Goal: Check status: Check status

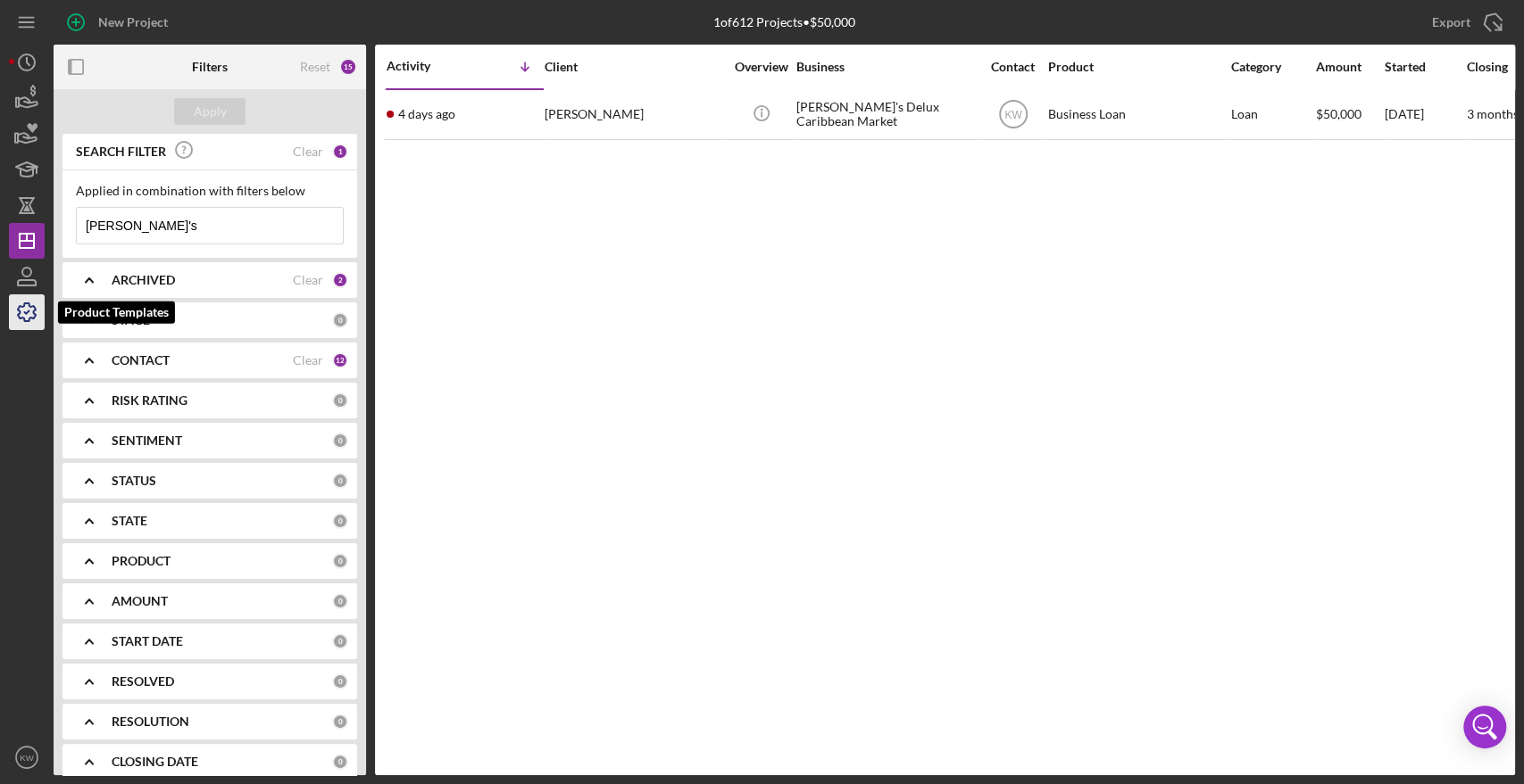
click at [36, 300] on icon "button" at bounding box center [27, 312] width 45 height 45
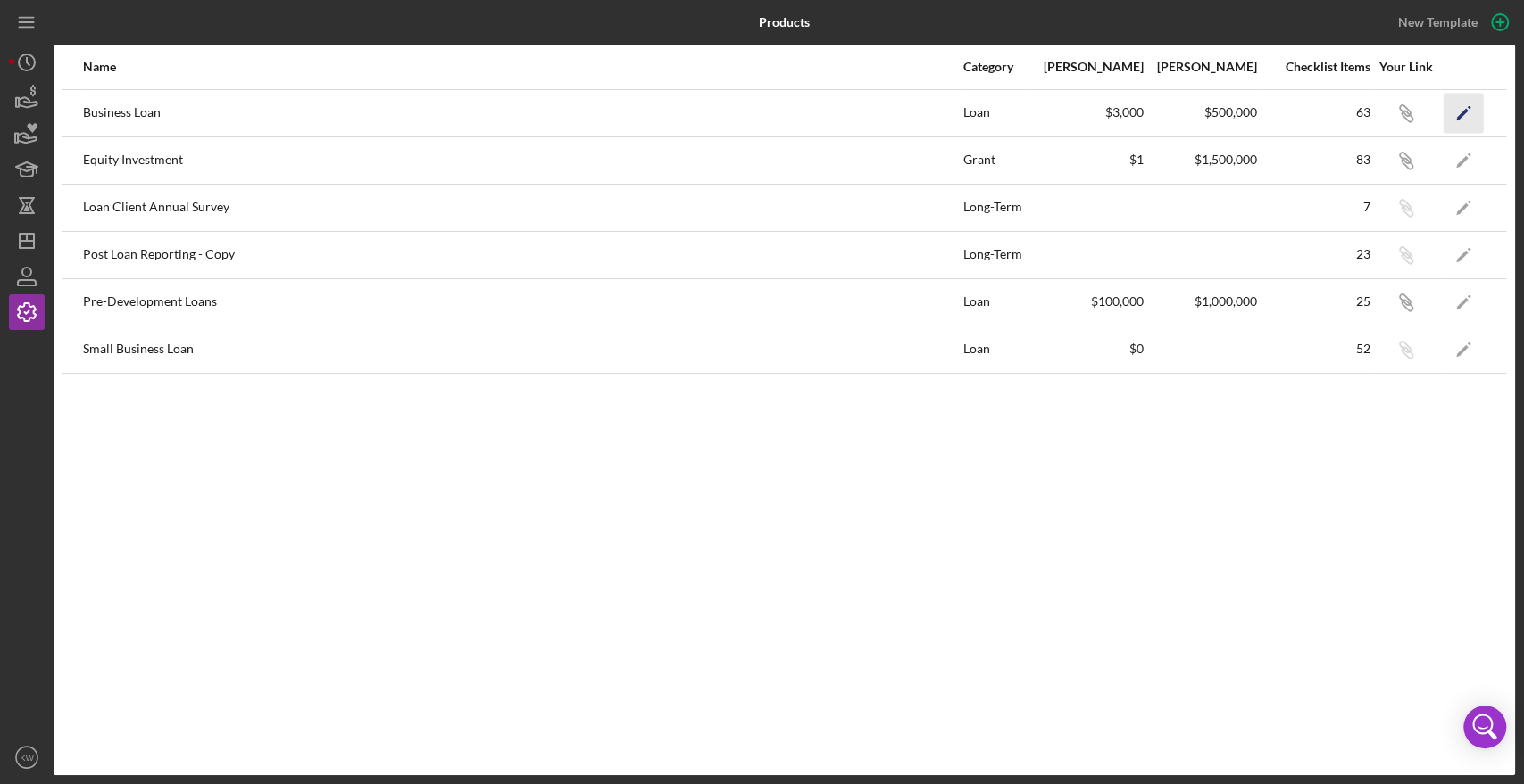
click at [1460, 115] on polygon "button" at bounding box center [1462, 114] width 12 height 12
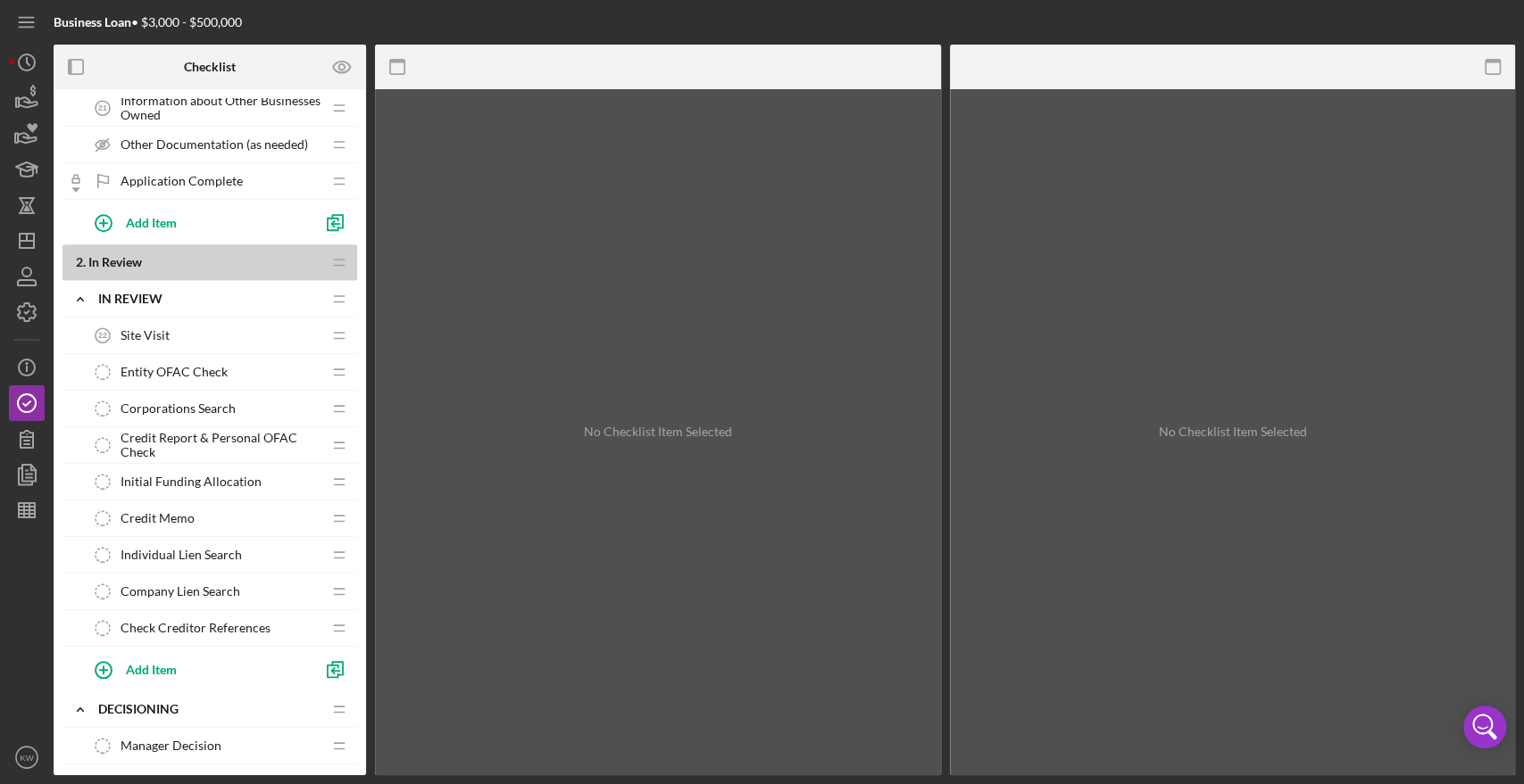
scroll to position [991, 0]
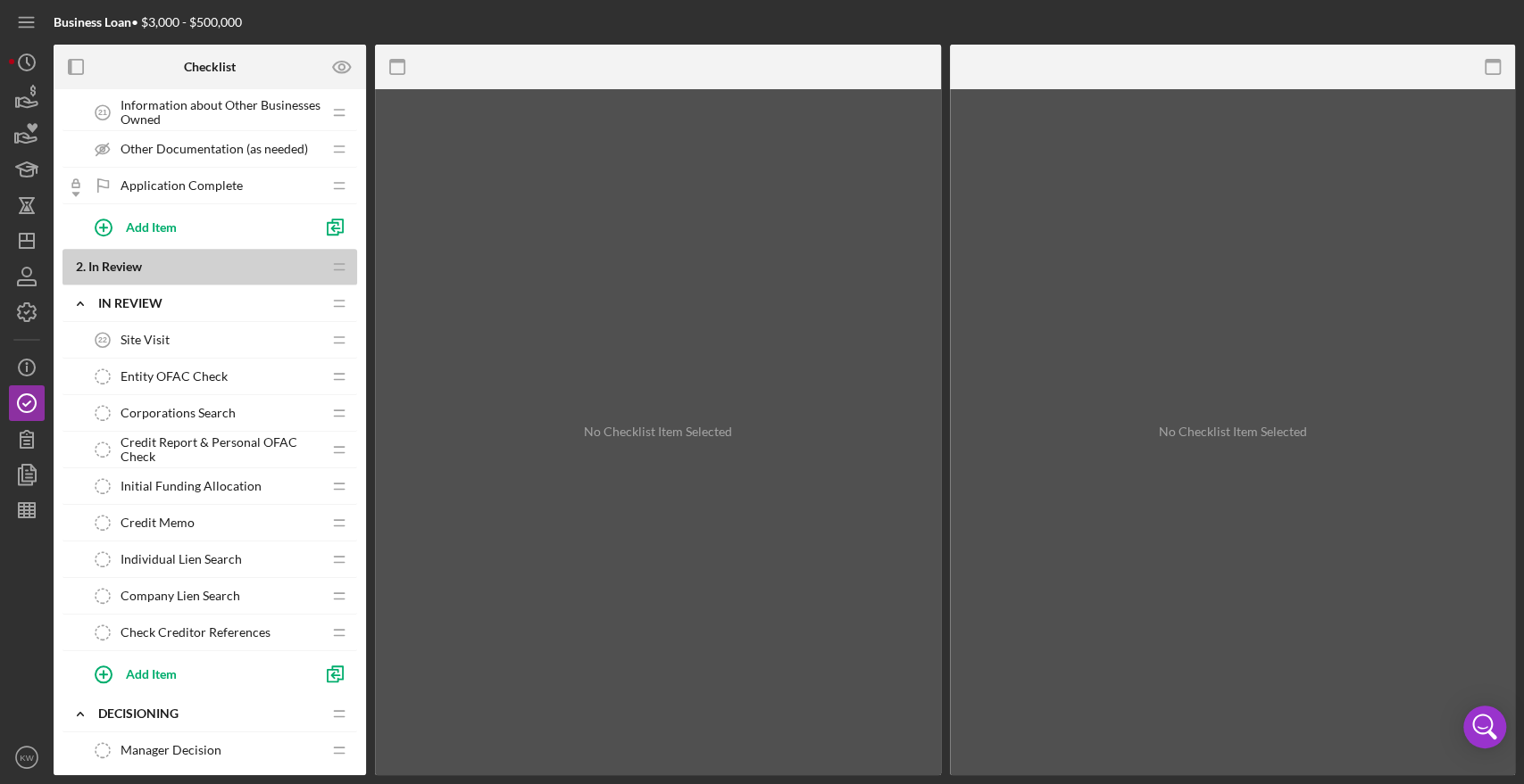
click at [184, 515] on span "Credit Memo" at bounding box center [157, 522] width 74 height 14
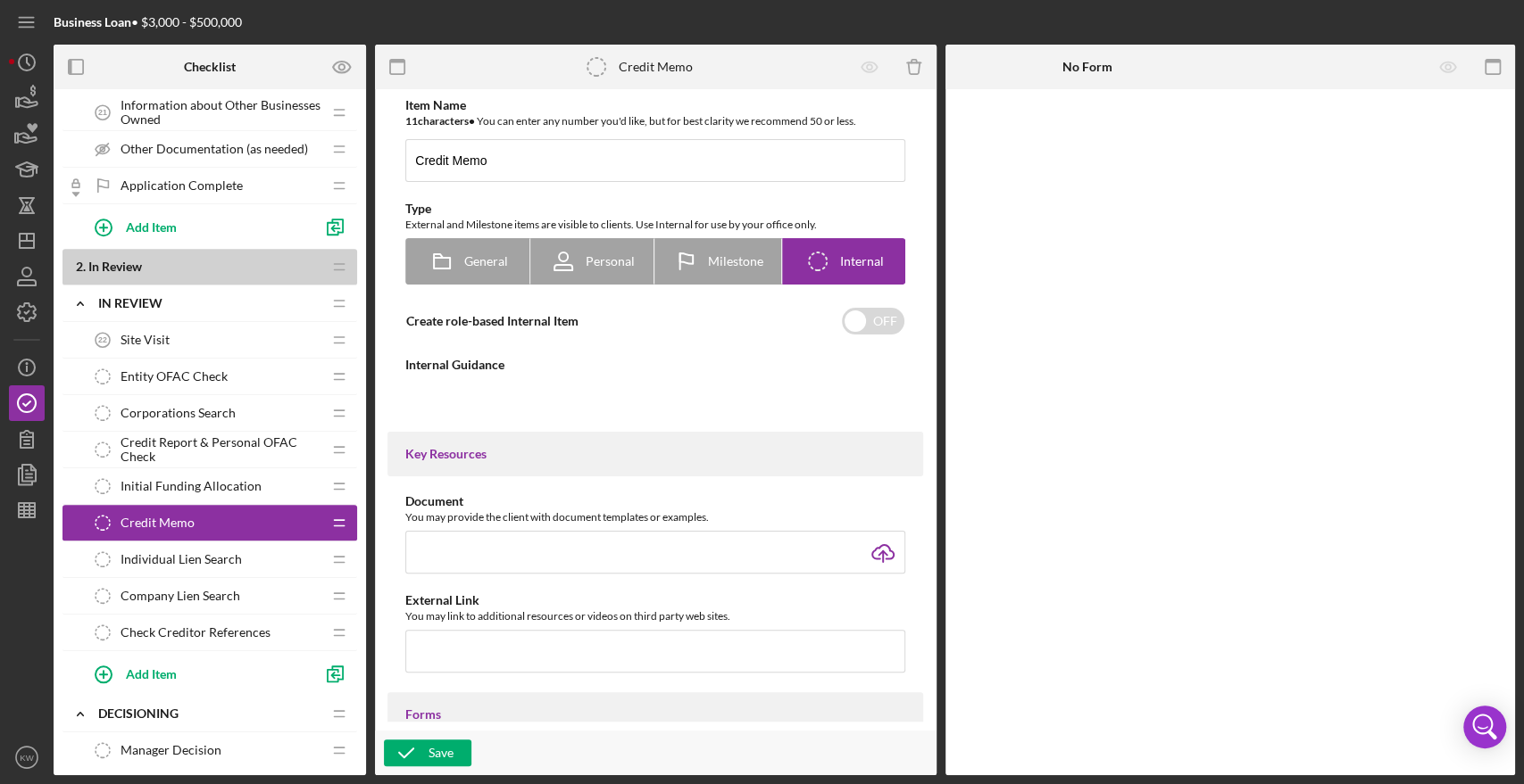
type textarea "<div><a href="https://docs.google.com/document/d/1eZOOZjRpoGl7-nDJAVVQeDuxnou-A…"
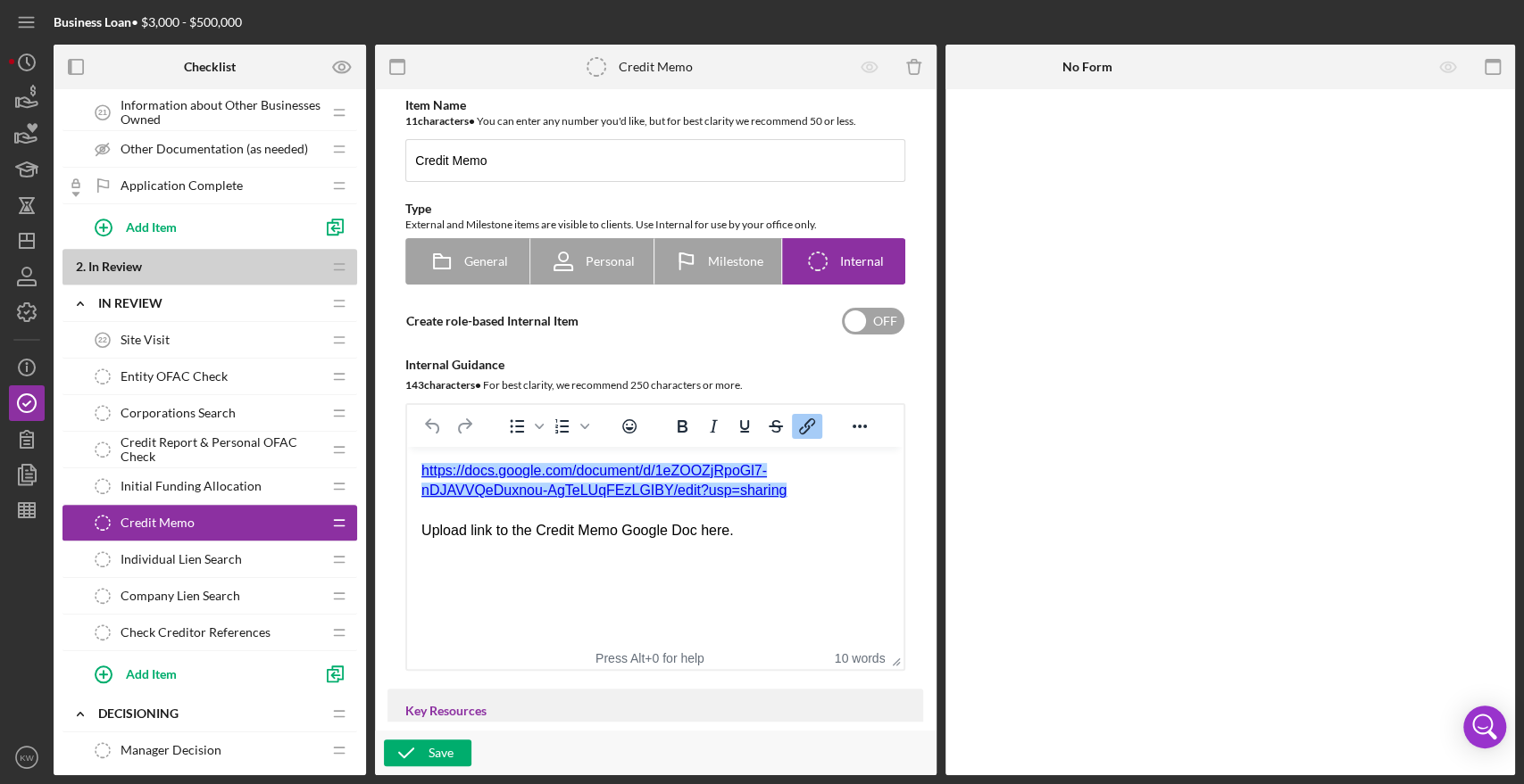
click at [881, 320] on input "checkbox" at bounding box center [872, 321] width 62 height 27
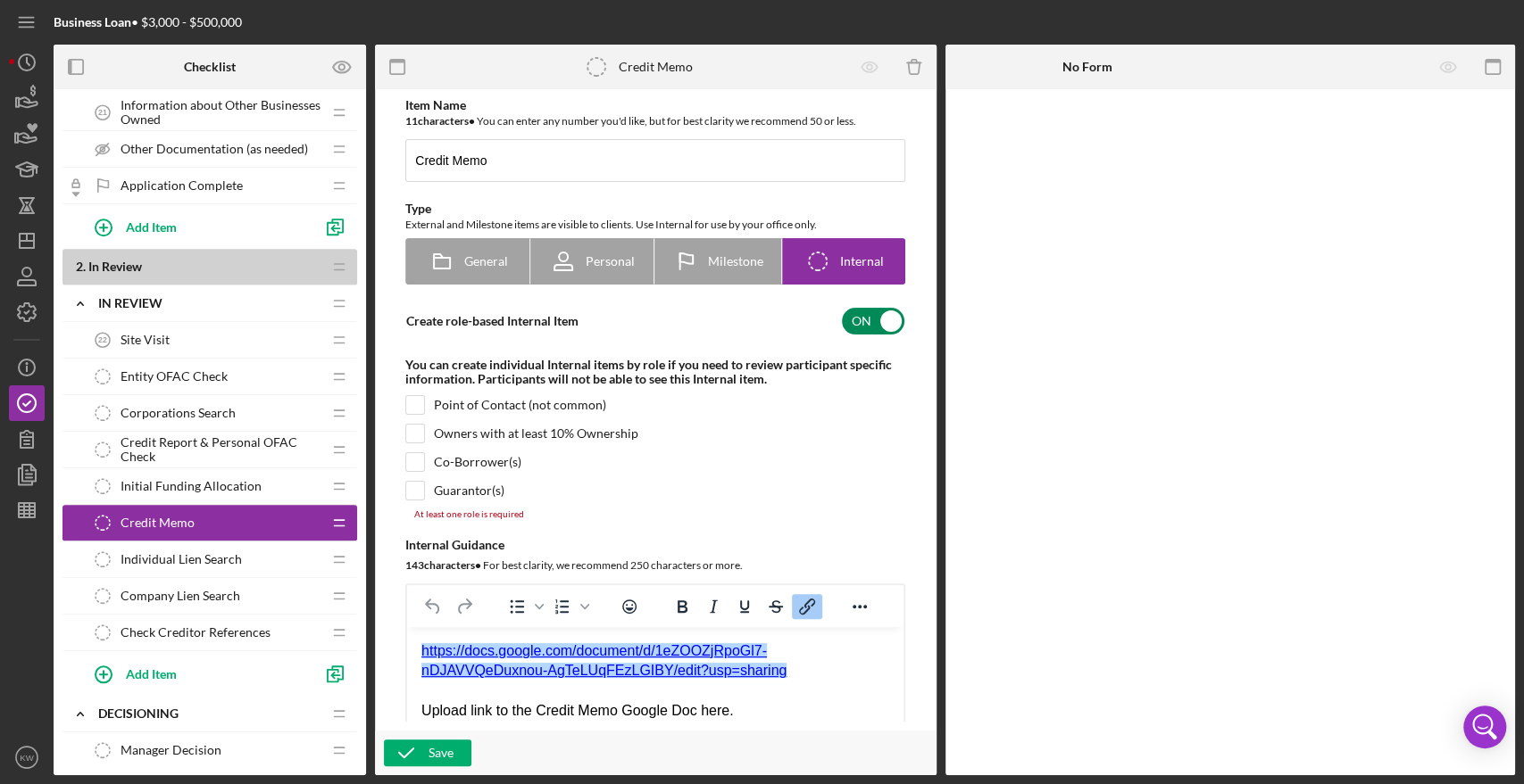
click at [851, 325] on input "checkbox" at bounding box center [872, 321] width 62 height 27
checkbox input "false"
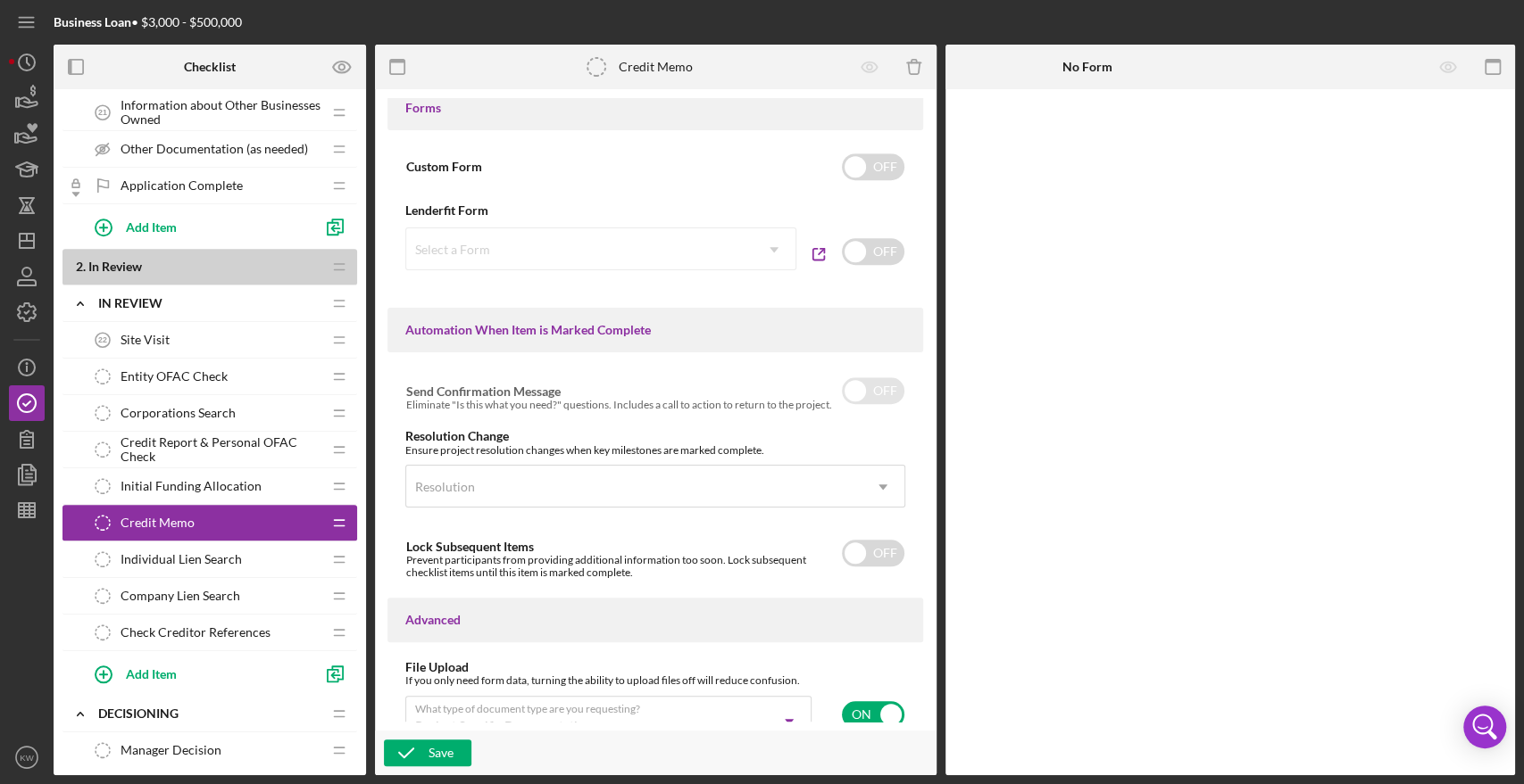
scroll to position [807, 0]
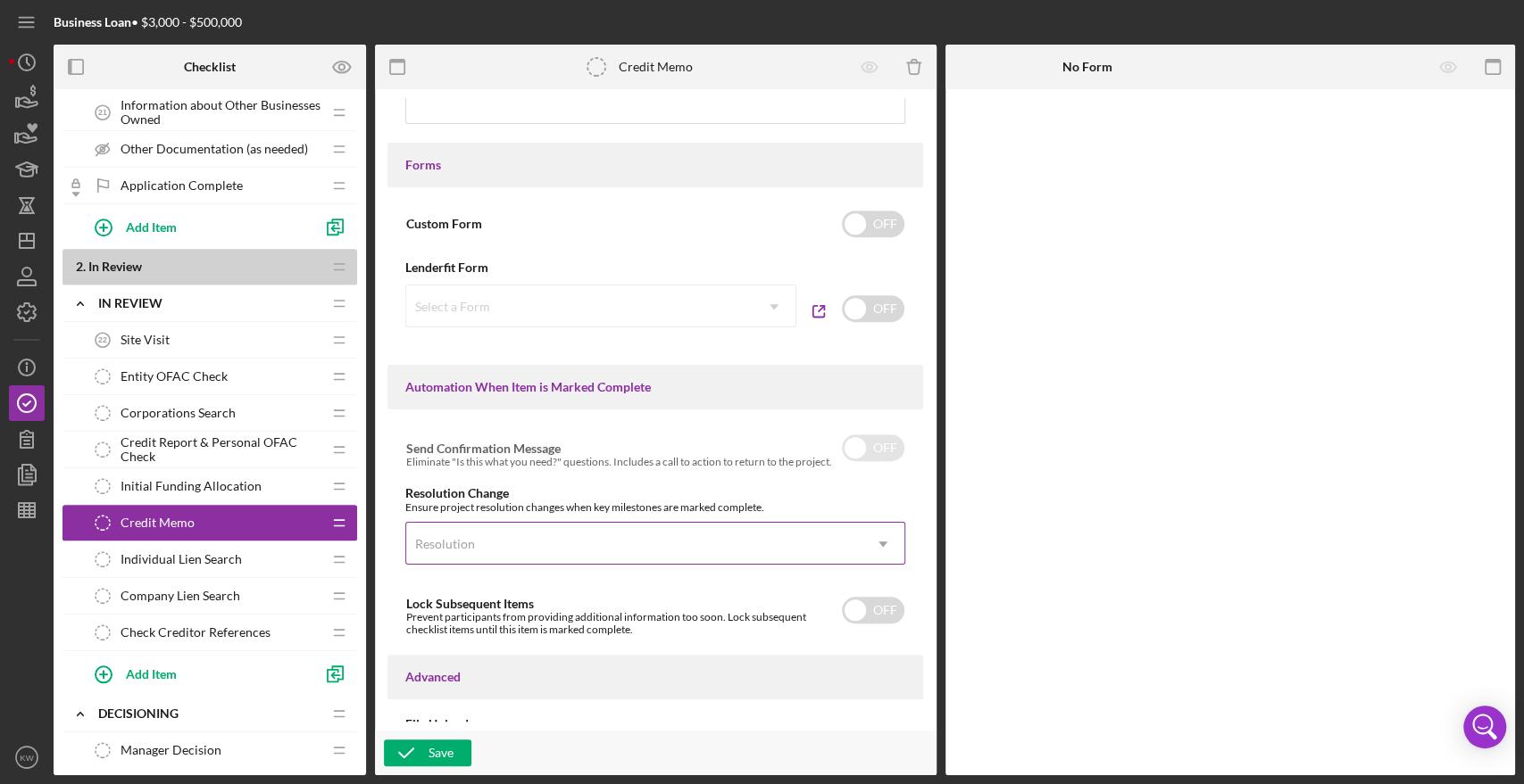
click at [850, 538] on div "Resolution" at bounding box center [634, 544] width 455 height 41
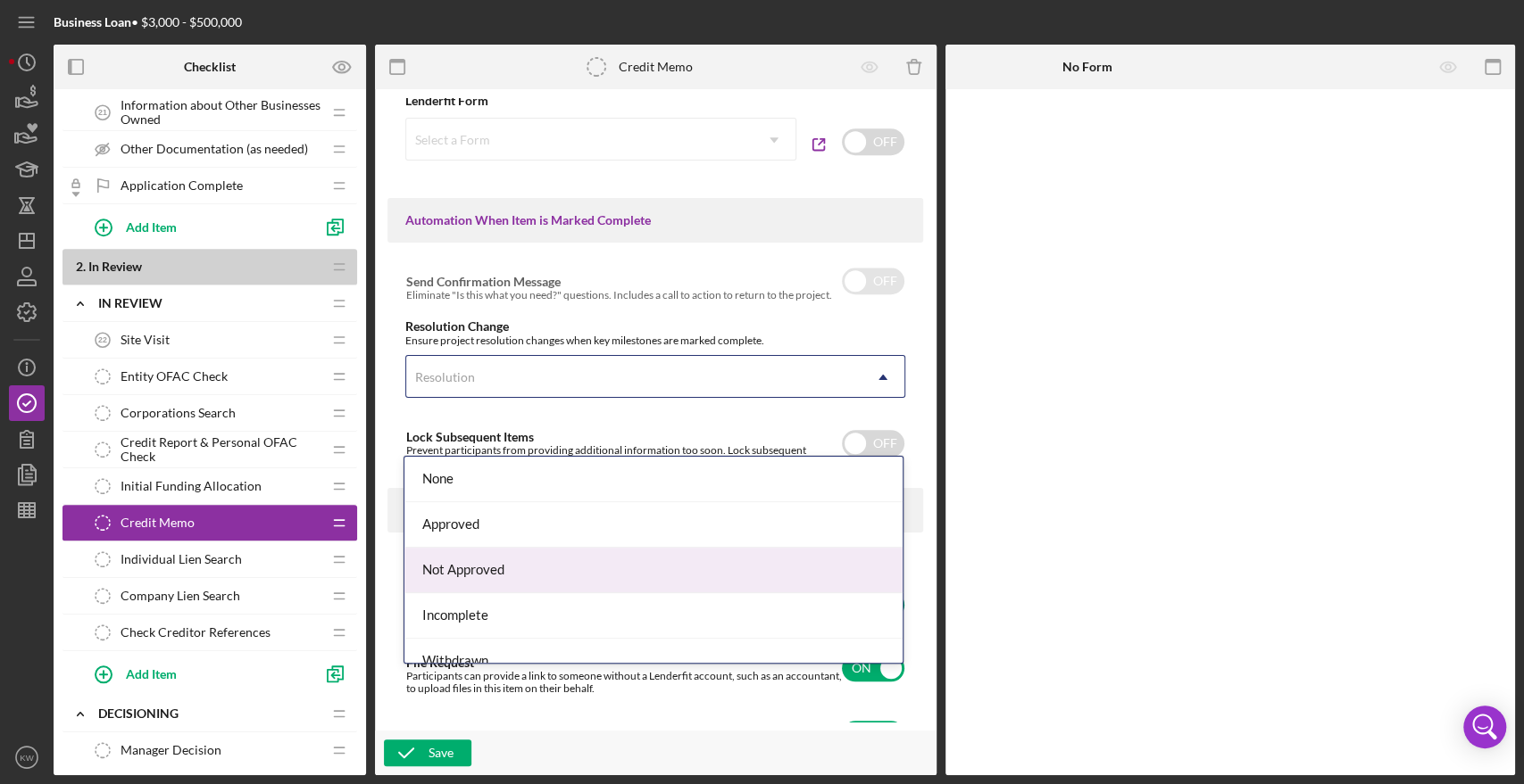
scroll to position [1005, 0]
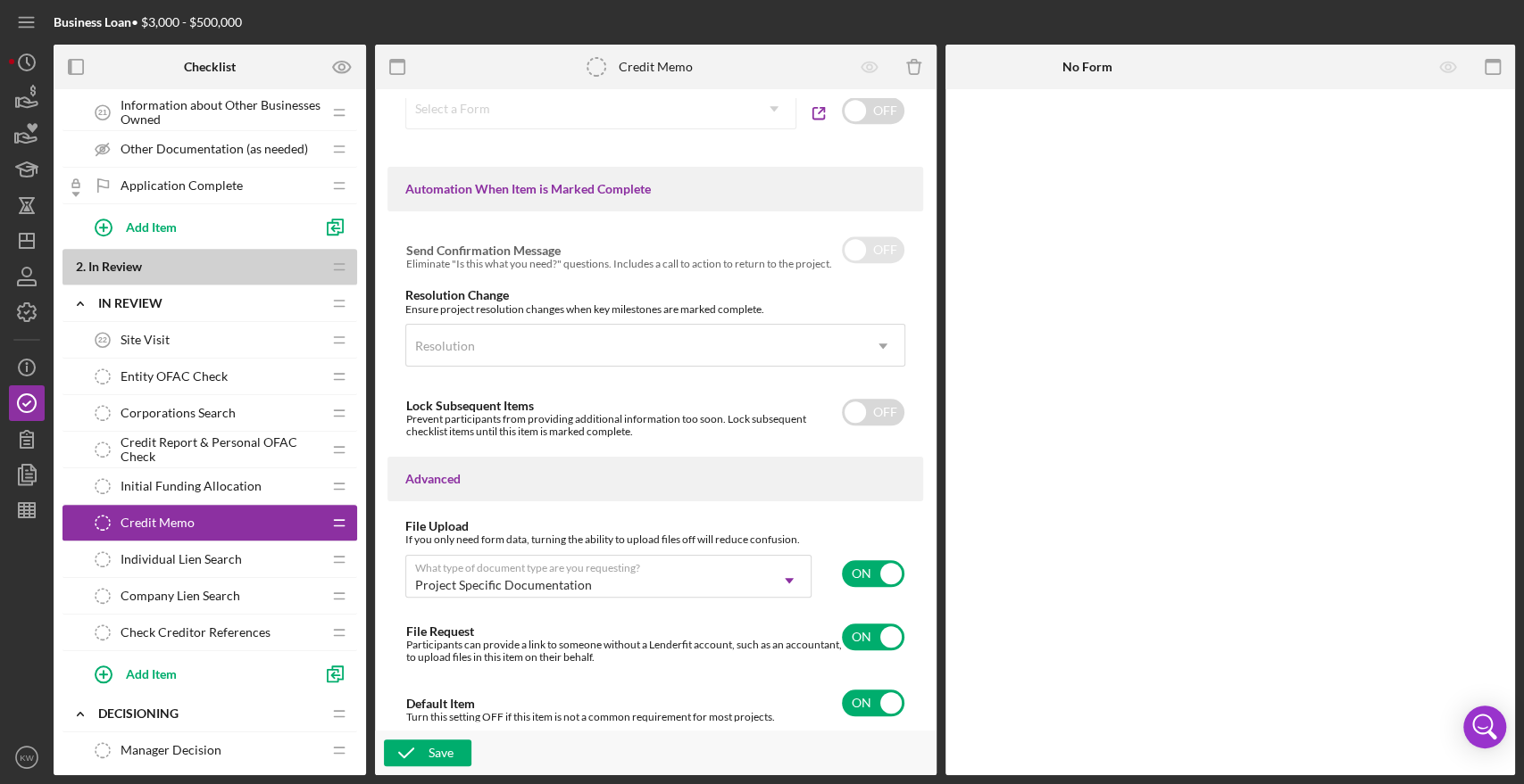
click at [753, 305] on div "Ensure project resolution changes when key milestones are marked complete." at bounding box center [655, 309] width 500 height 12
click at [884, 413] on input "checkbox" at bounding box center [872, 412] width 62 height 27
click at [858, 415] on input "checkbox" at bounding box center [872, 412] width 62 height 27
checkbox input "false"
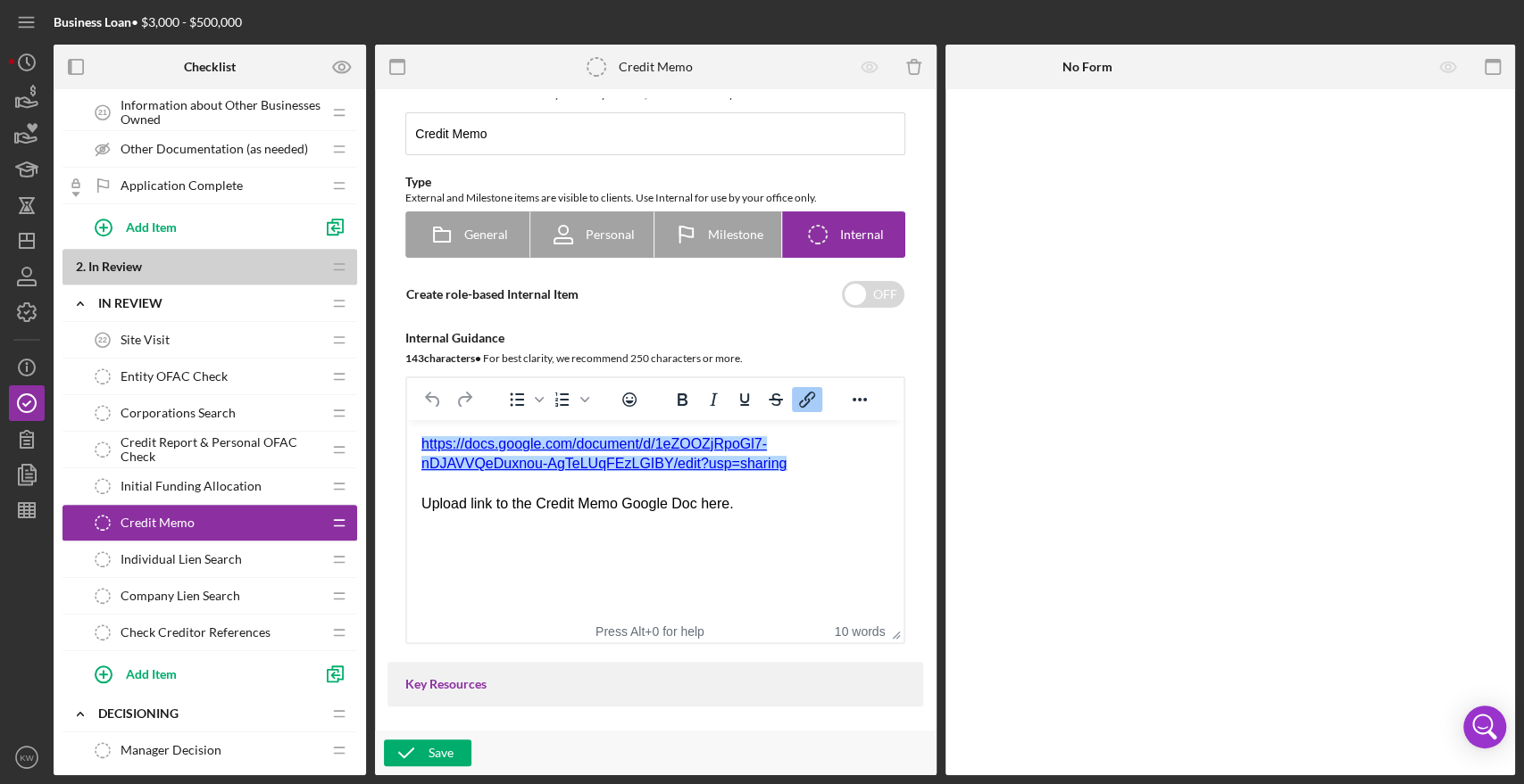
scroll to position [0, 0]
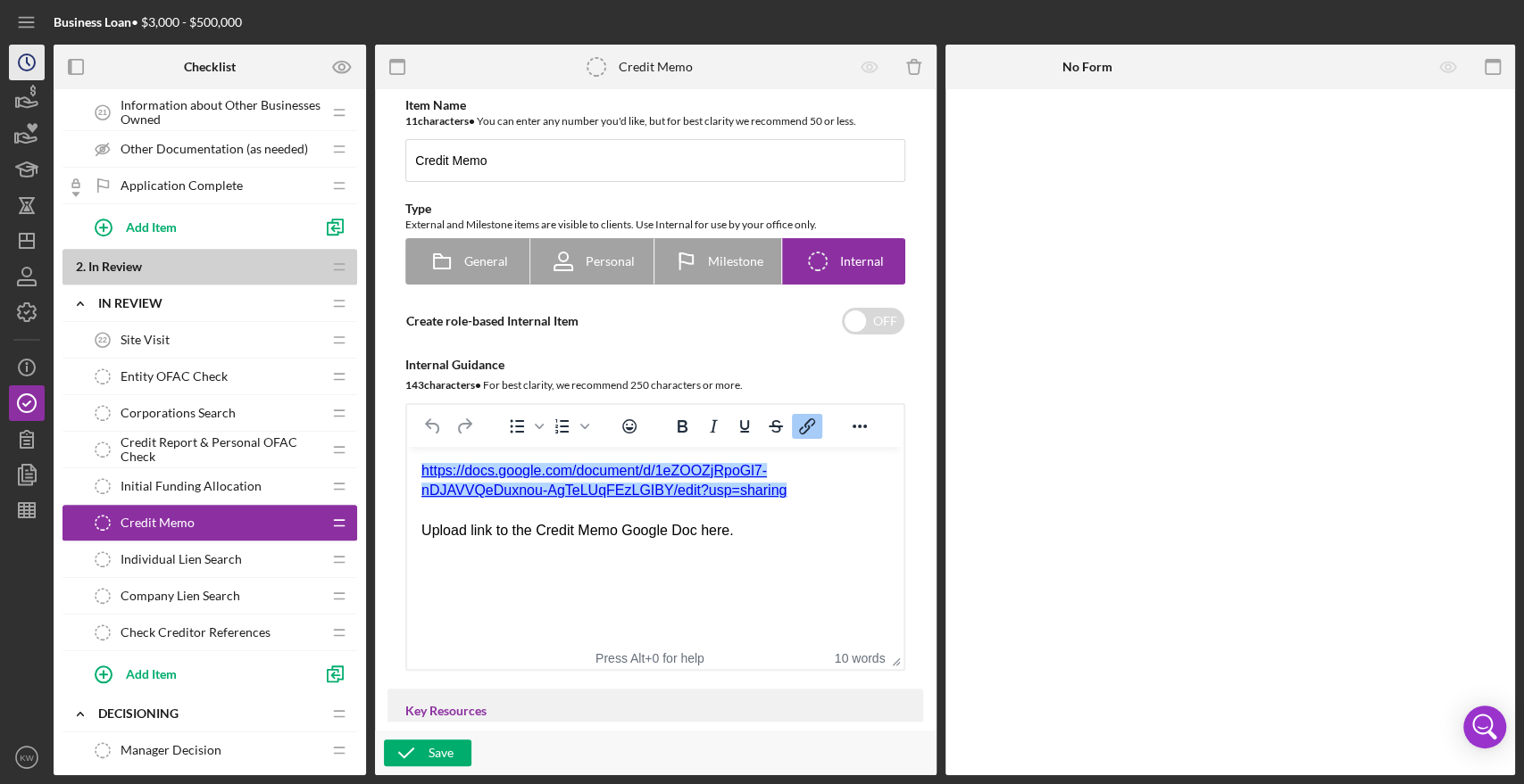
click at [11, 69] on icon "Icon/History" at bounding box center [27, 62] width 45 height 45
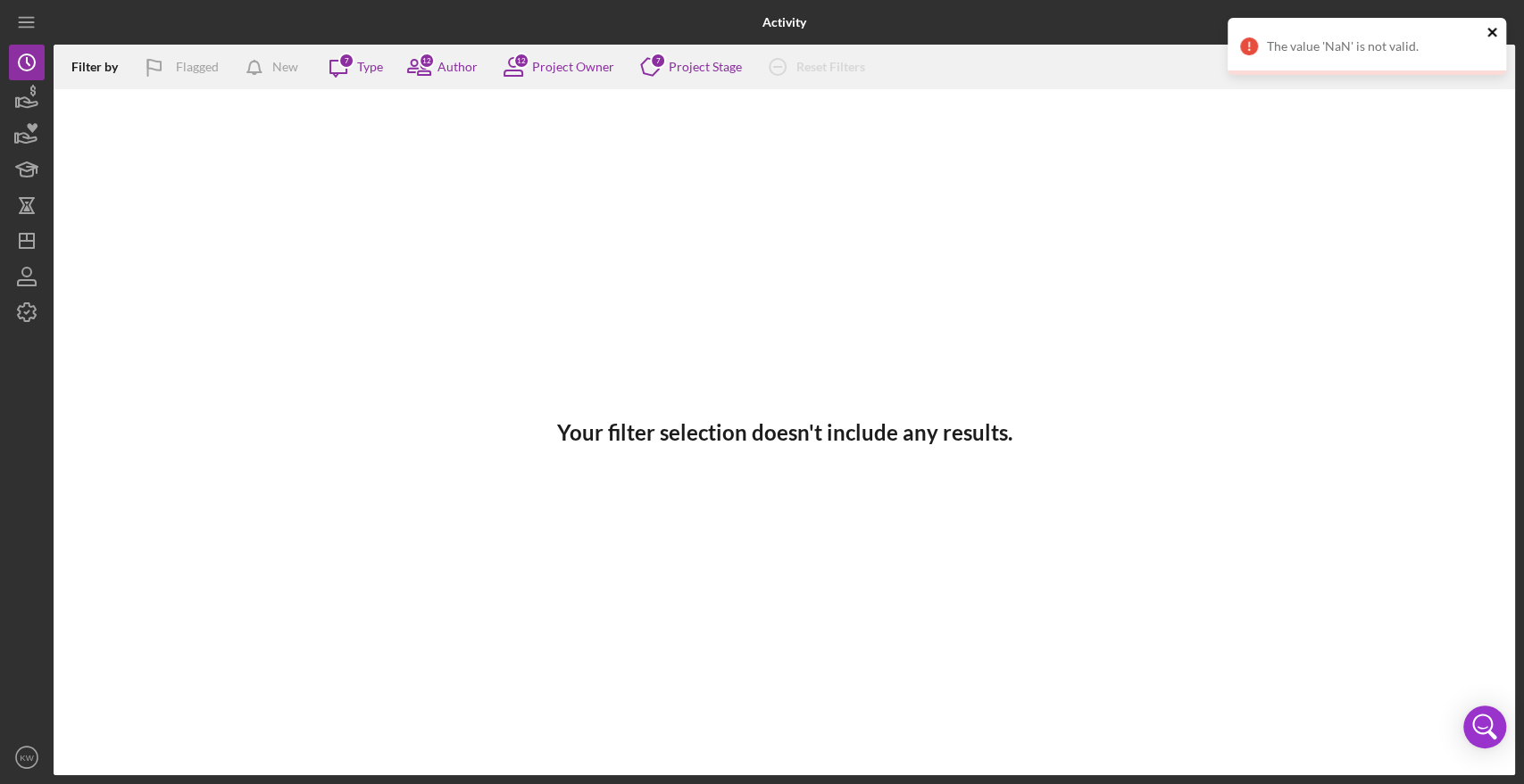
click at [1489, 38] on icon "close" at bounding box center [1492, 32] width 12 height 14
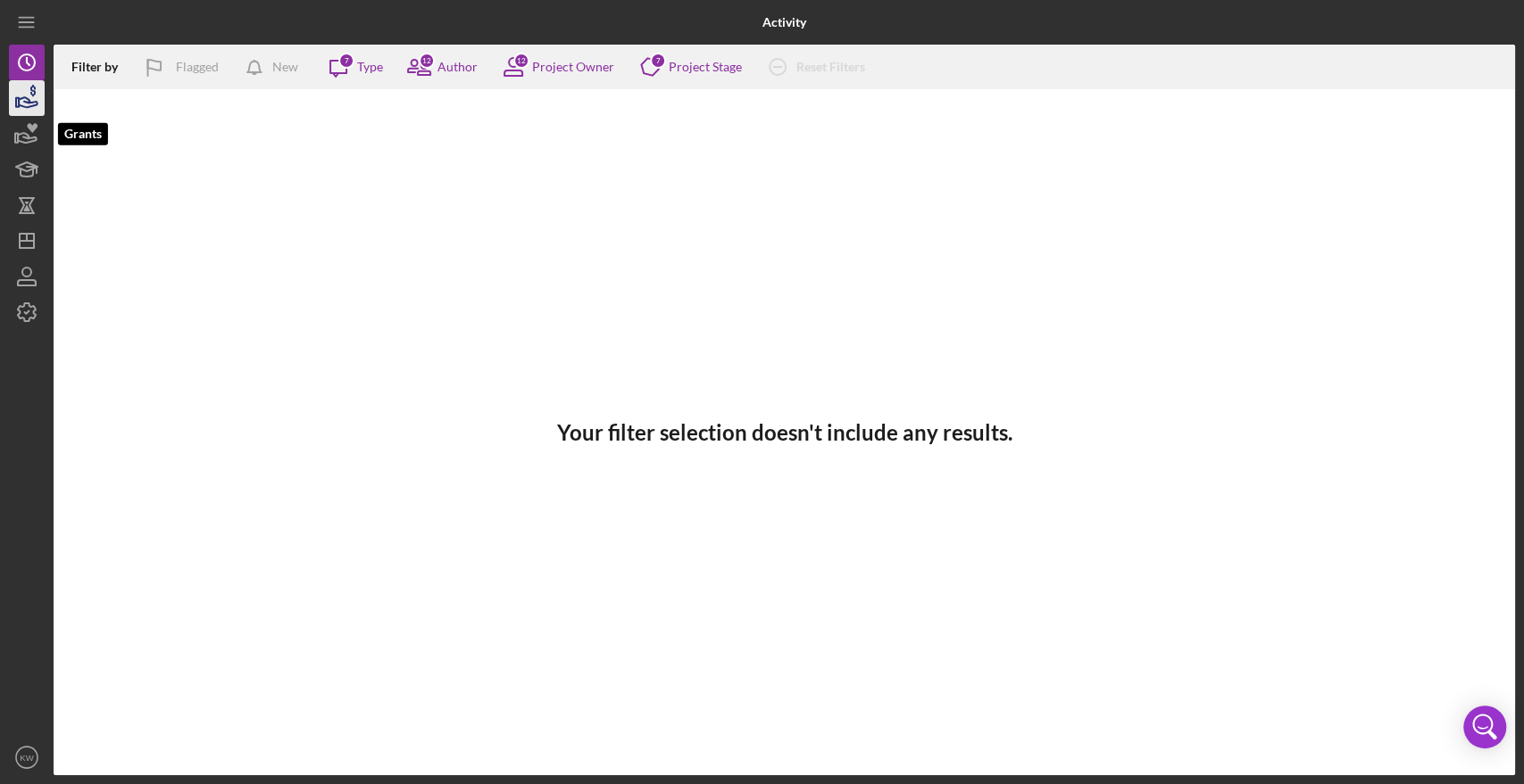
click at [29, 103] on icon "button" at bounding box center [27, 98] width 45 height 45
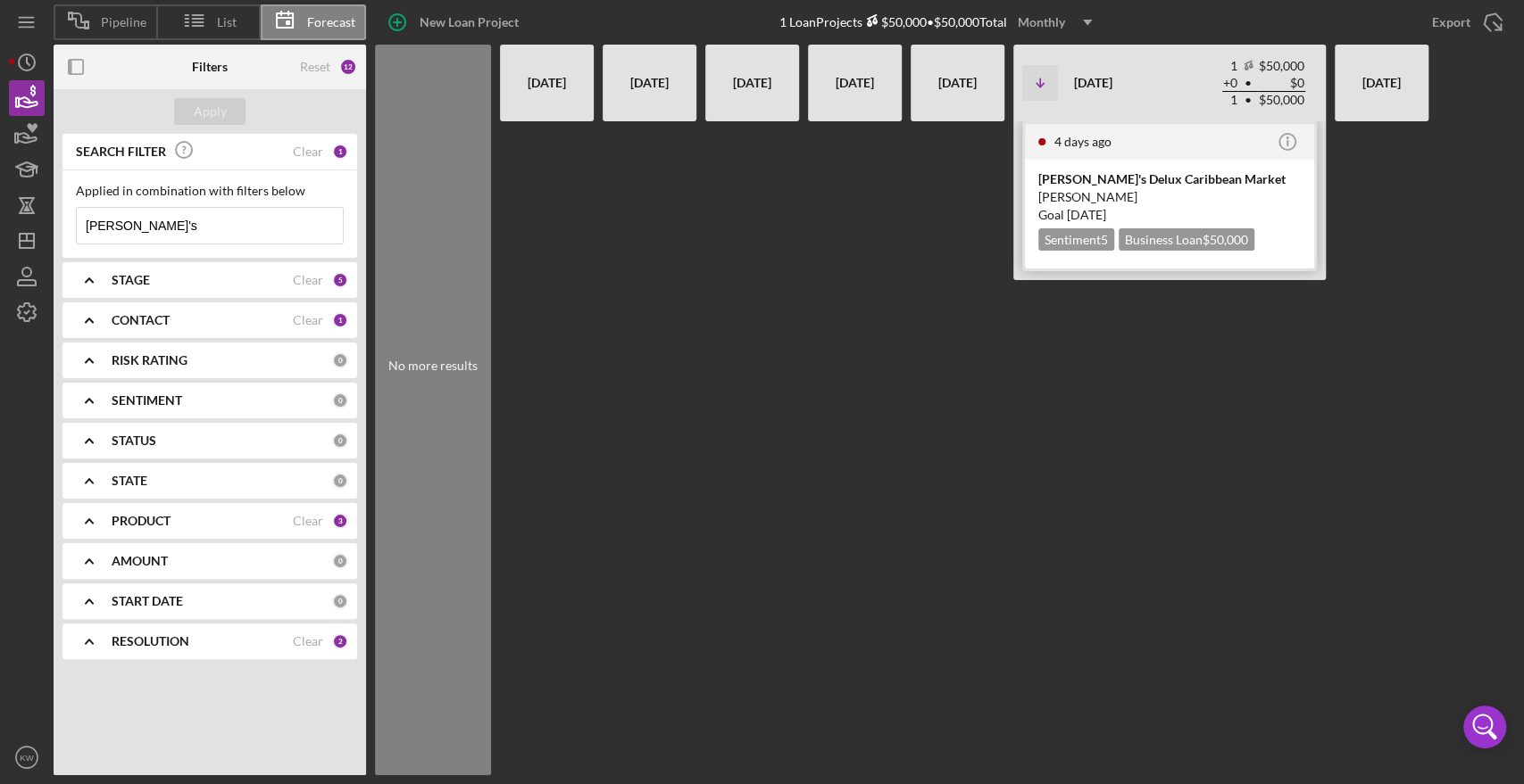
click at [1086, 197] on div "Julia Leon" at bounding box center [1169, 197] width 262 height 18
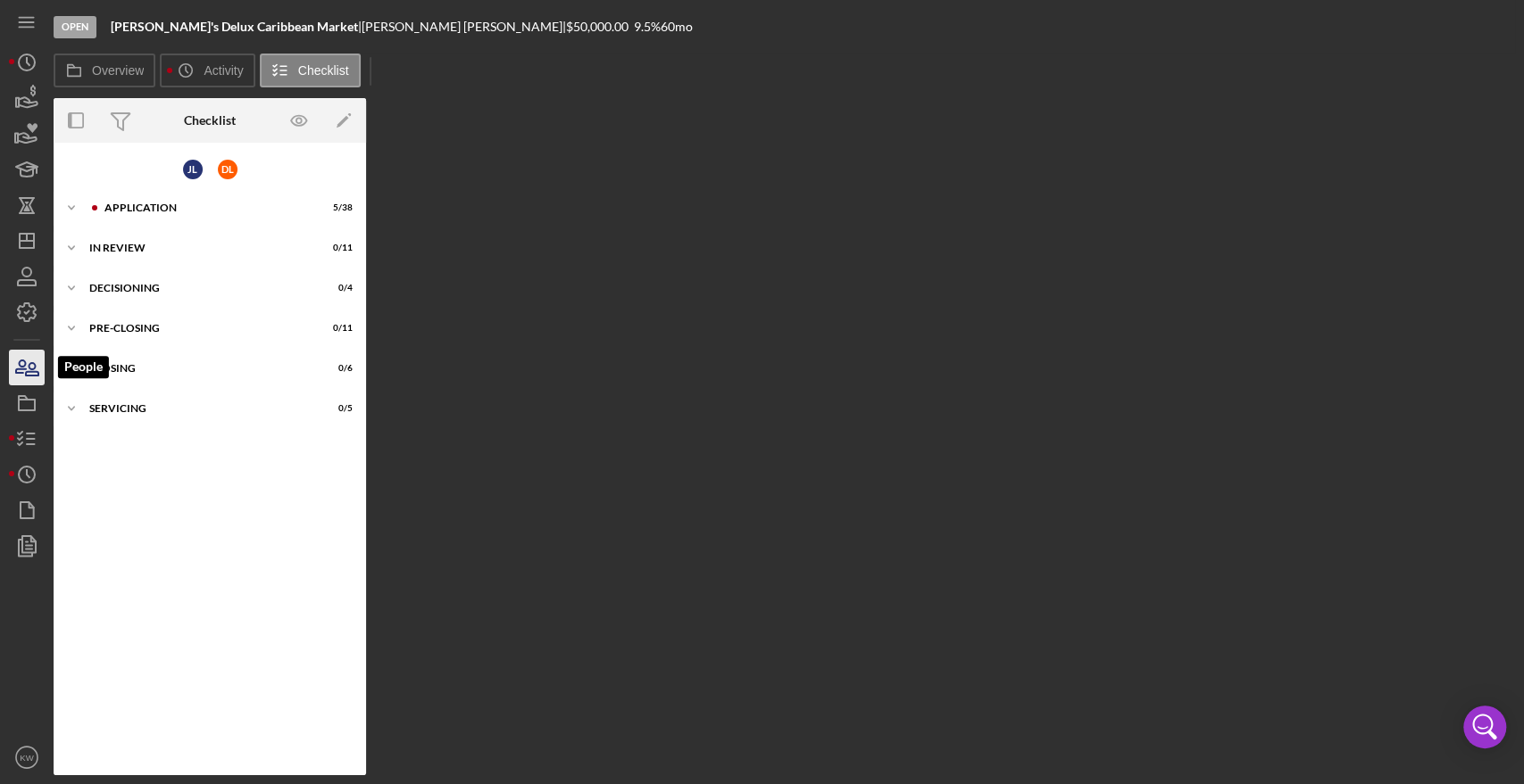
click at [43, 360] on icon "button" at bounding box center [27, 367] width 45 height 45
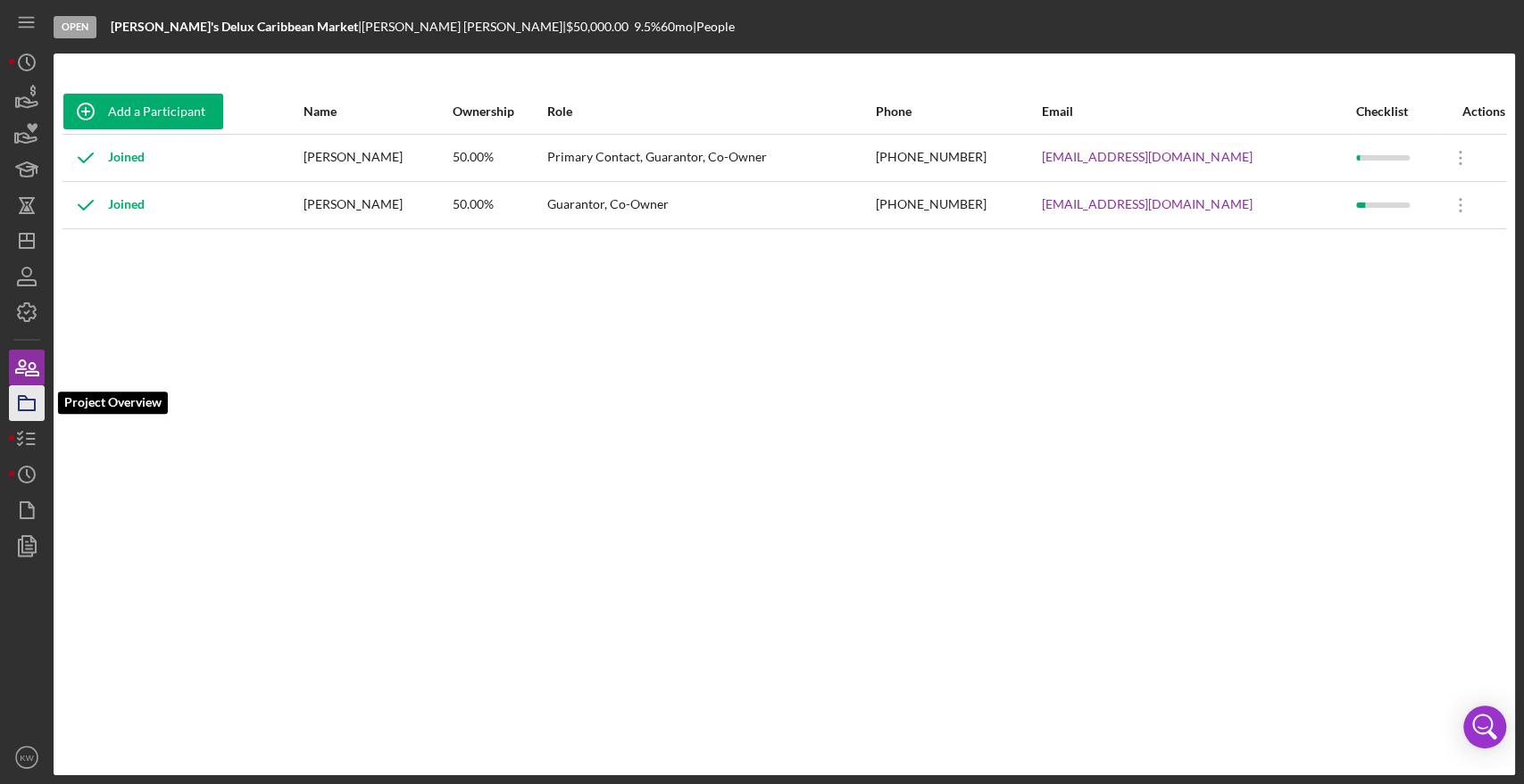
click at [30, 403] on icon "button" at bounding box center [27, 403] width 45 height 45
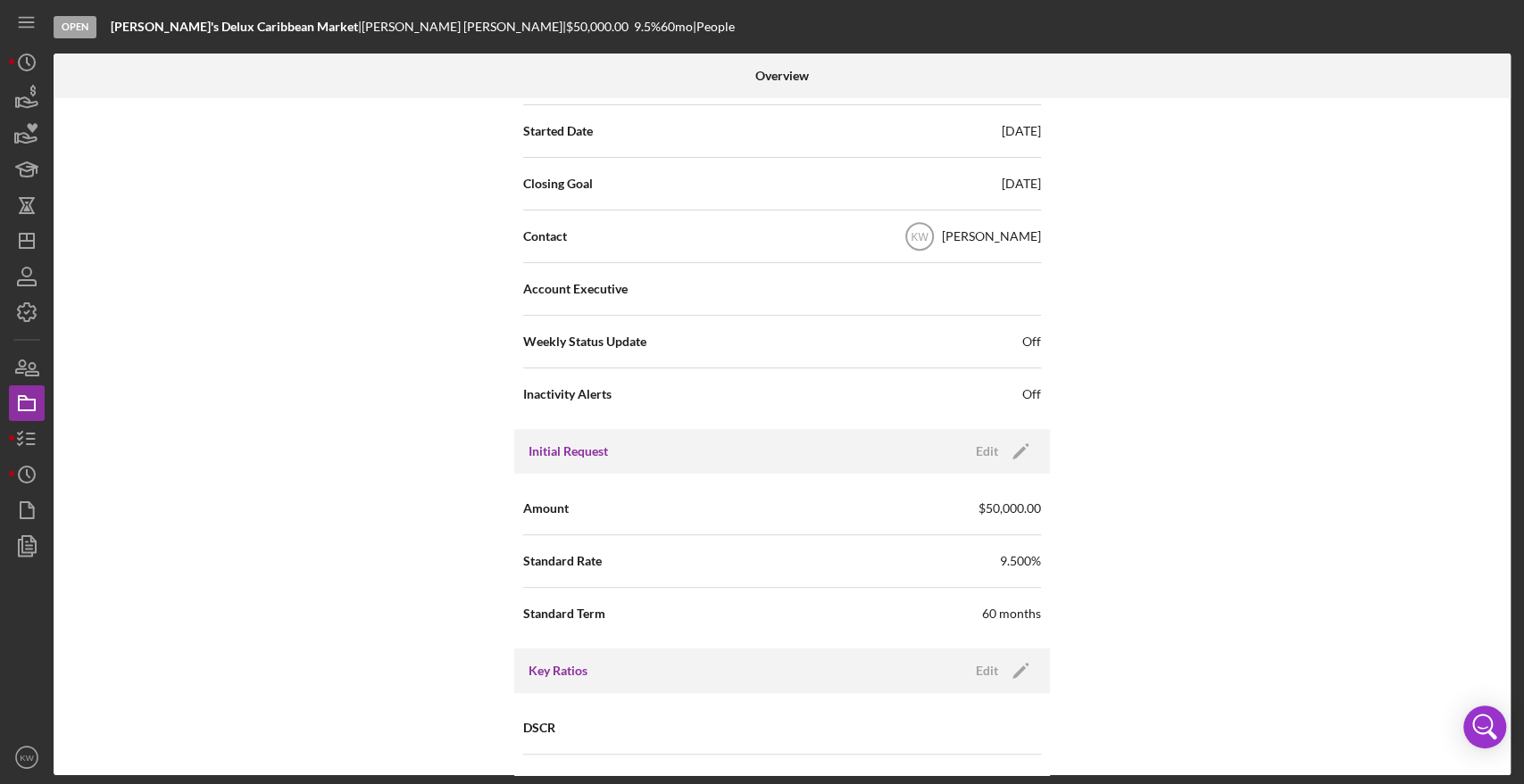
scroll to position [495, 0]
drag, startPoint x: 1042, startPoint y: 233, endPoint x: 523, endPoint y: 235, distance: 519.0
click at [523, 235] on div "Status Ongoing Risk Rating Sentiment Rating 5 Product Name Business Loan Create…" at bounding box center [782, 127] width 536 height 596
drag, startPoint x: 530, startPoint y: 284, endPoint x: 1049, endPoint y: 282, distance: 519.0
click at [1049, 282] on div "Internal Workflow Stage Open Icon/Dropdown Arrow Archive (can unarchive later i…" at bounding box center [782, 437] width 1457 height 677
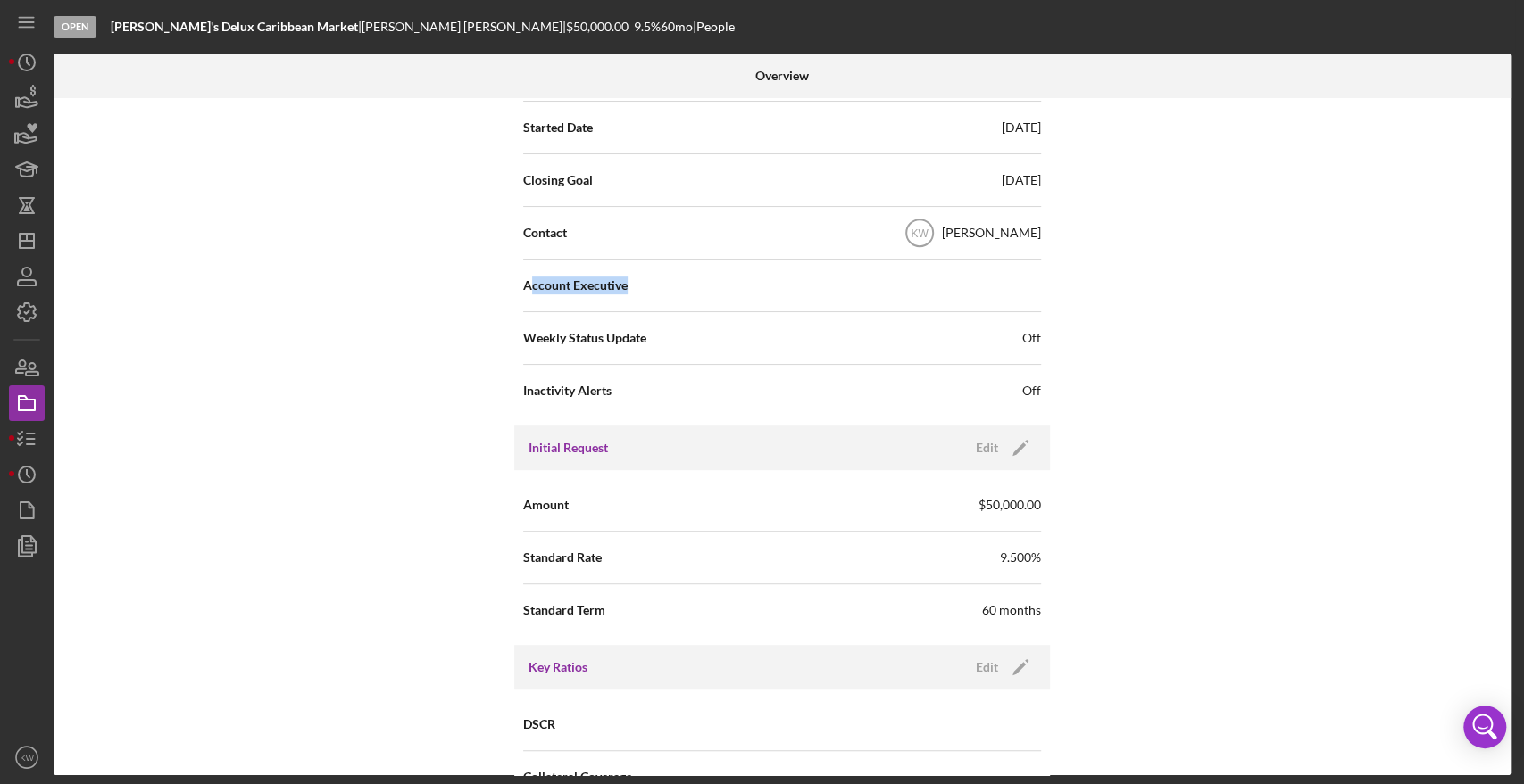
click at [1049, 282] on div "Internal Workflow Stage Open Icon/Dropdown Arrow Archive (can unarchive later i…" at bounding box center [782, 437] width 1457 height 677
drag, startPoint x: 1039, startPoint y: 232, endPoint x: 874, endPoint y: 232, distance: 165.0
click at [874, 232] on div "Status Ongoing Risk Rating Sentiment Rating 5 Product Name Business Loan Create…" at bounding box center [782, 127] width 536 height 596
click at [874, 232] on div "Contact KW Kristin Wallace" at bounding box center [782, 232] width 518 height 45
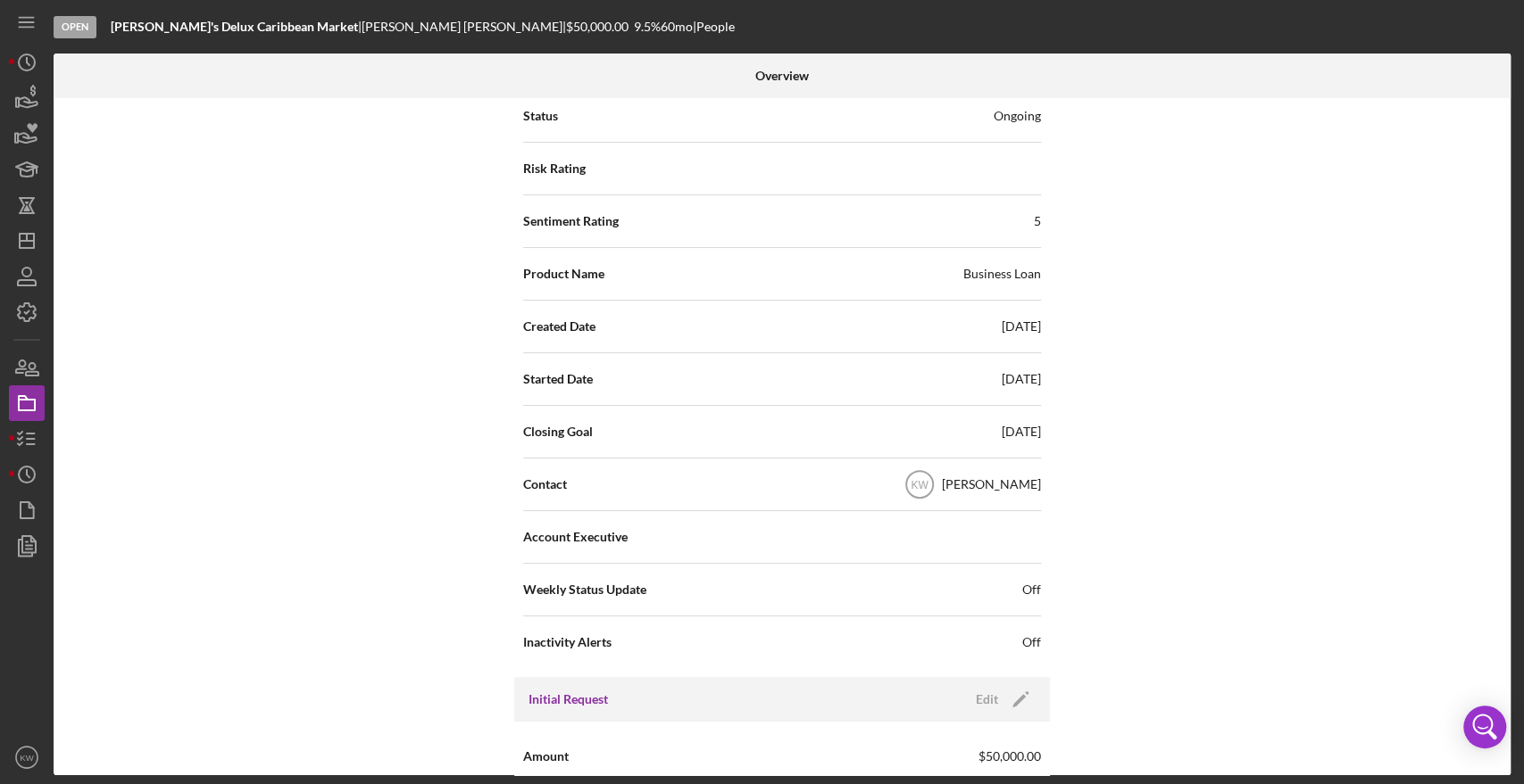
scroll to position [198, 0]
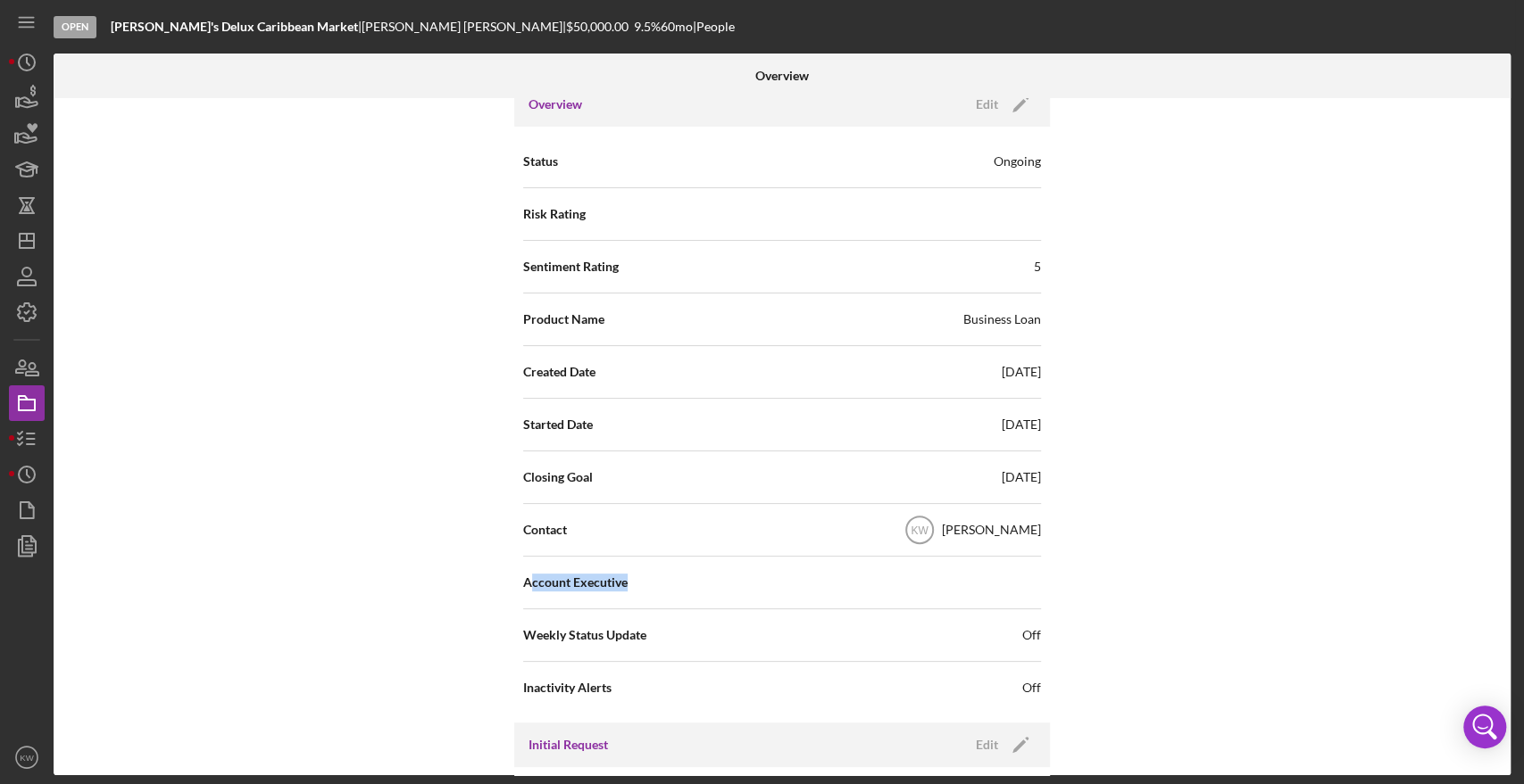
drag, startPoint x: 530, startPoint y: 585, endPoint x: 877, endPoint y: 566, distance: 347.5
click at [877, 566] on div "Account Executive" at bounding box center [782, 582] width 518 height 45
click at [987, 521] on div "[PERSON_NAME]" at bounding box center [991, 530] width 99 height 18
drag, startPoint x: 1038, startPoint y: 527, endPoint x: 859, endPoint y: 542, distance: 179.6
click at [859, 542] on div "Status Ongoing Risk Rating Sentiment Rating 5 Product Name Business Loan Create…" at bounding box center [782, 425] width 536 height 596
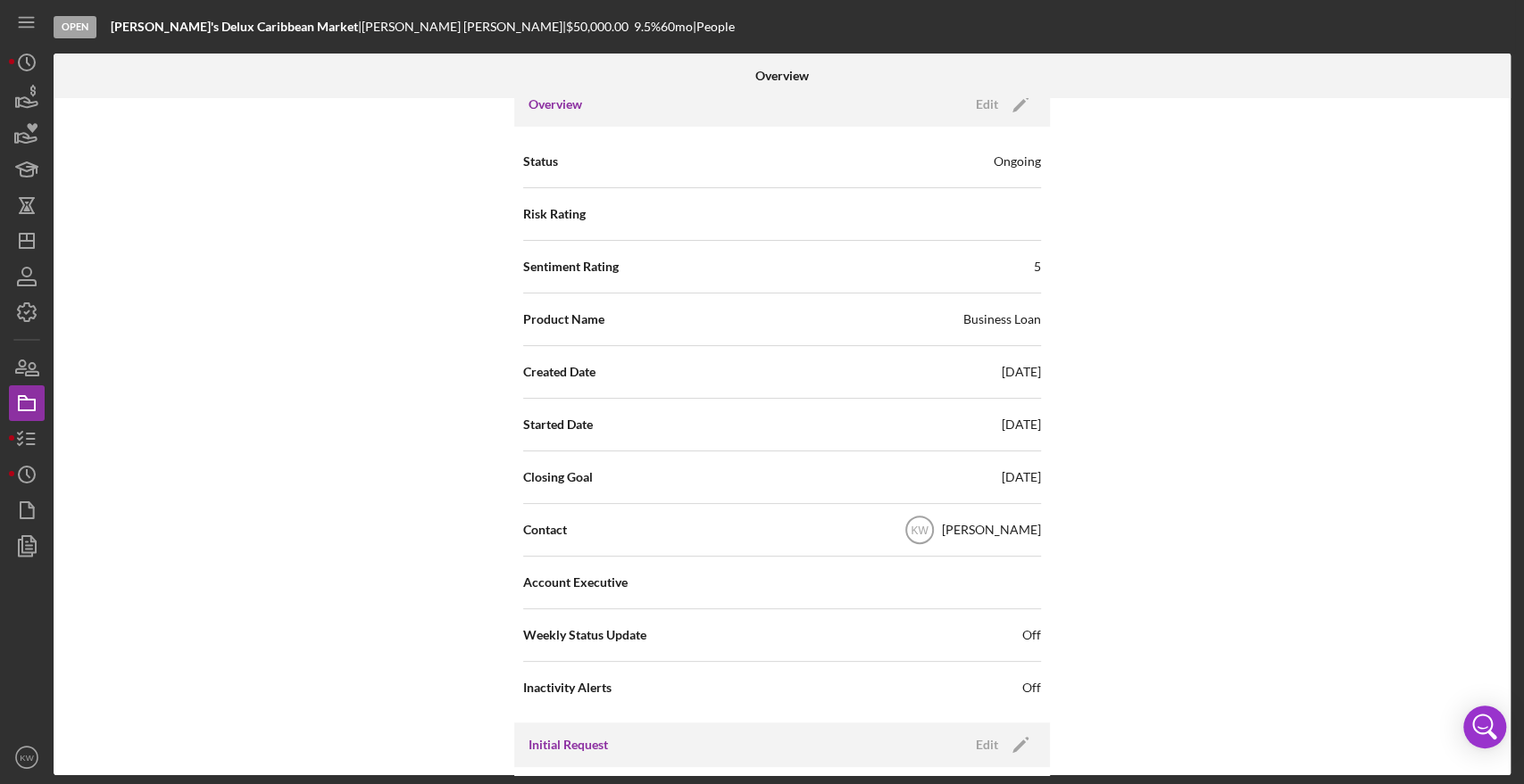
click at [1013, 522] on div "[PERSON_NAME]" at bounding box center [991, 530] width 99 height 18
click at [1035, 521] on div "[PERSON_NAME]" at bounding box center [991, 530] width 99 height 18
drag, startPoint x: 533, startPoint y: 583, endPoint x: 1033, endPoint y: 568, distance: 500.2
click at [1033, 568] on div "Account Executive" at bounding box center [782, 582] width 518 height 45
drag, startPoint x: 521, startPoint y: 531, endPoint x: 1029, endPoint y: 537, distance: 508.0
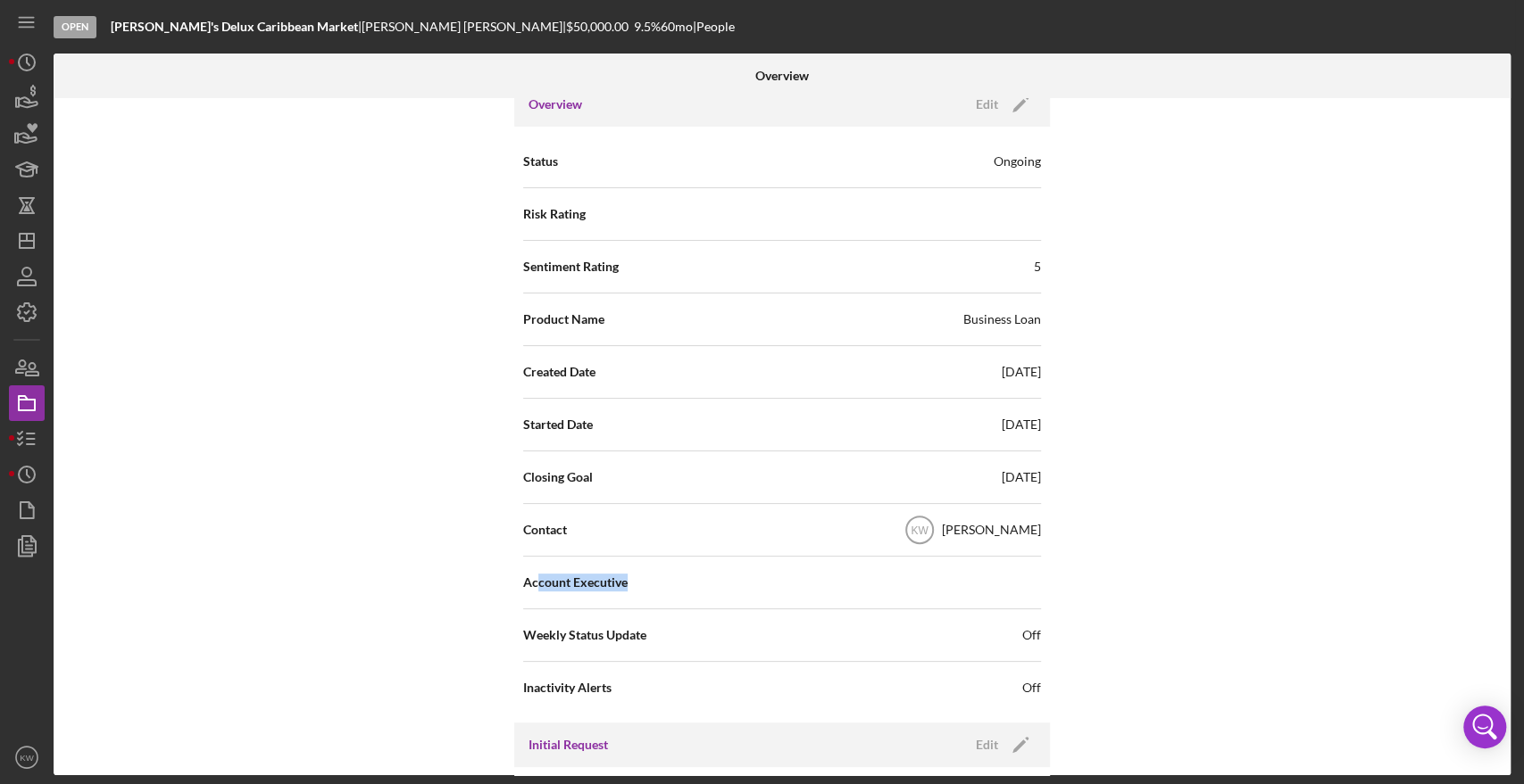
click at [1029, 537] on div "Contact KW Kristin Wallace" at bounding box center [782, 530] width 518 height 45
click at [1029, 537] on div "[PERSON_NAME]" at bounding box center [991, 530] width 99 height 18
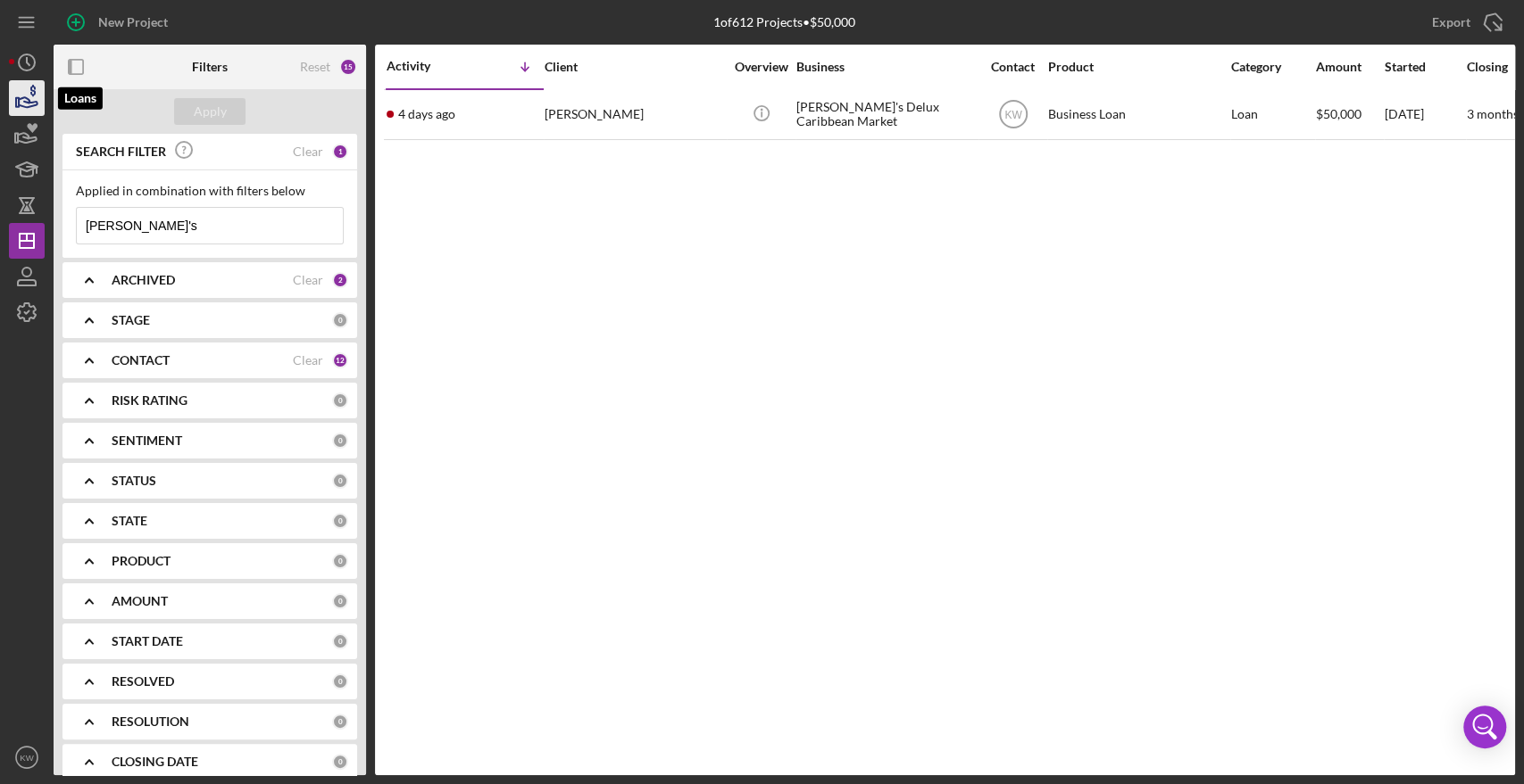
click at [21, 111] on icon "button" at bounding box center [27, 98] width 45 height 45
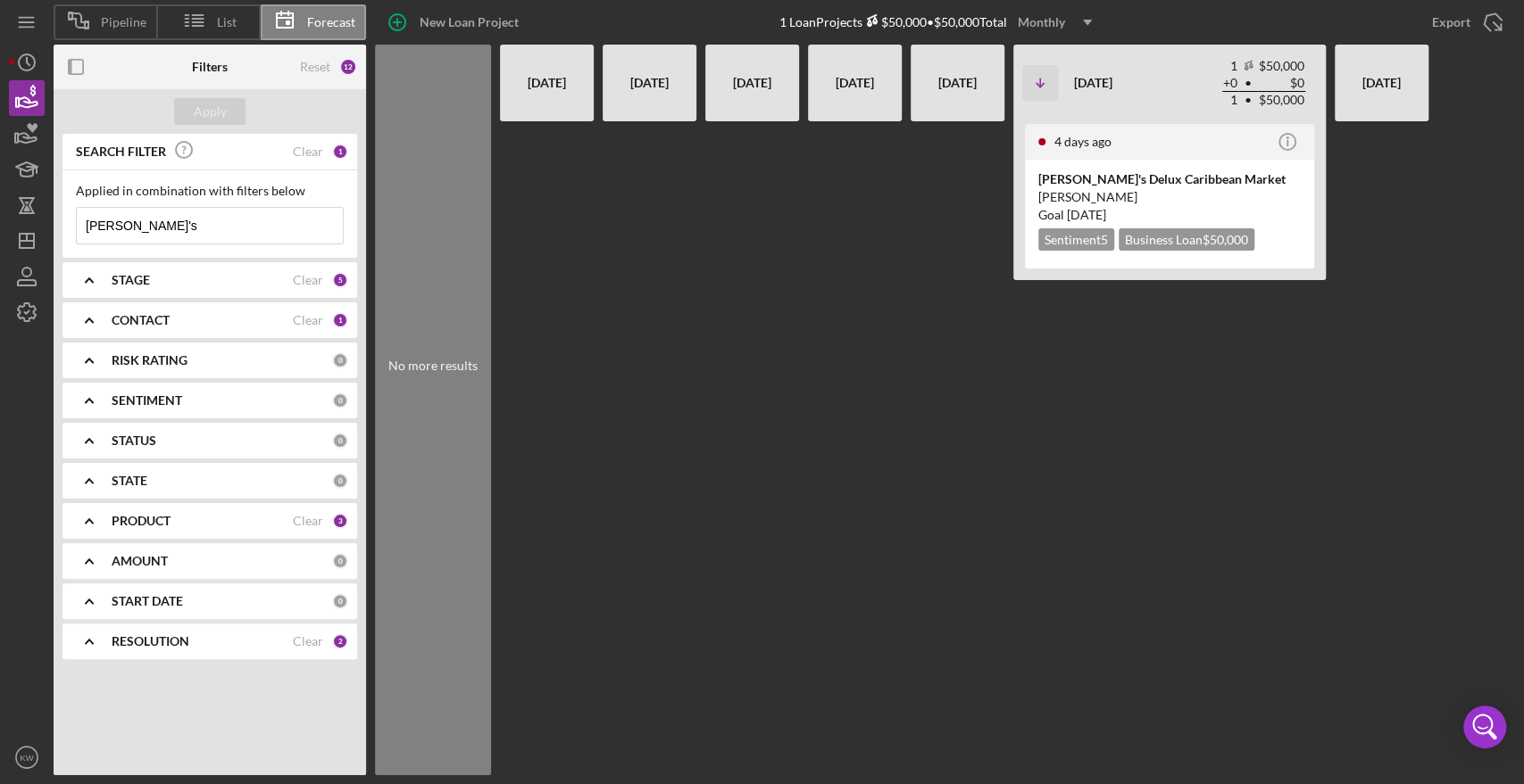
drag, startPoint x: 184, startPoint y: 216, endPoint x: 0, endPoint y: 231, distance: 184.6
click at [0, 231] on div "Pipeline List Forecast New Loan Project 1 Loan Projects $50,000 • $50,000 Total…" at bounding box center [762, 392] width 1524 height 784
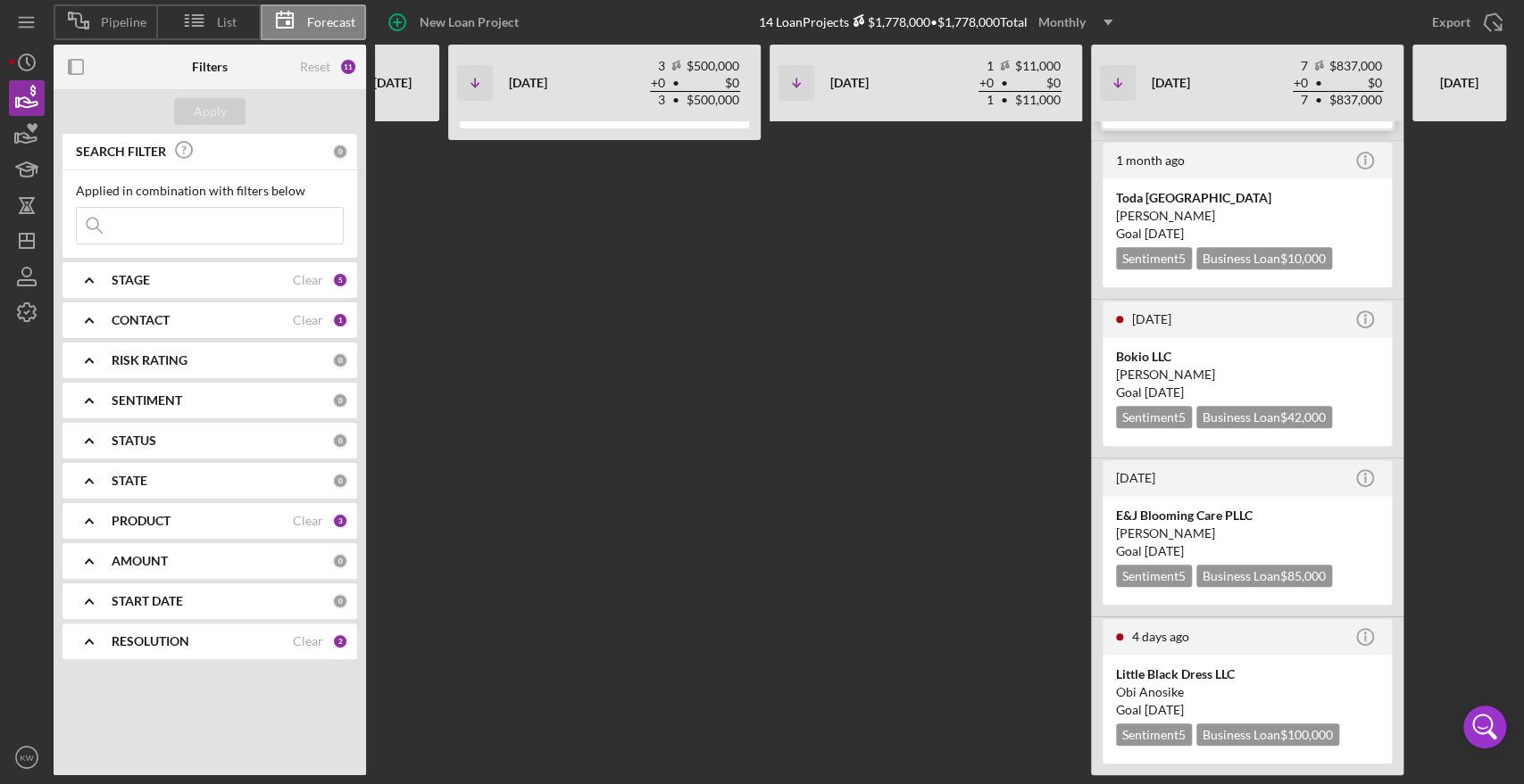
scroll to position [468, 0]
click at [1222, 684] on div "Obi Anosike" at bounding box center [1247, 692] width 262 height 18
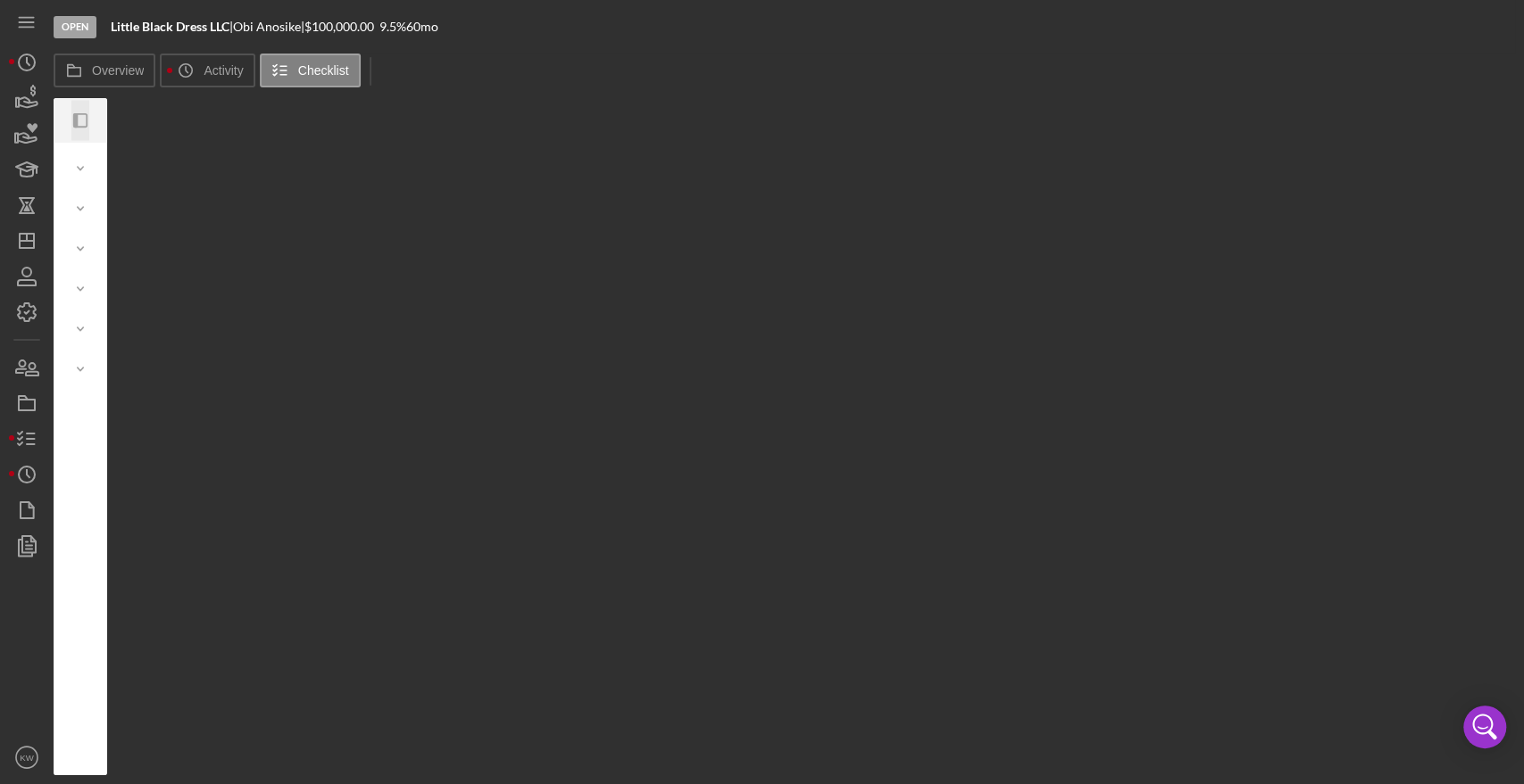
click at [87, 122] on icon "Icon/Panel Side Expand" at bounding box center [80, 120] width 40 height 40
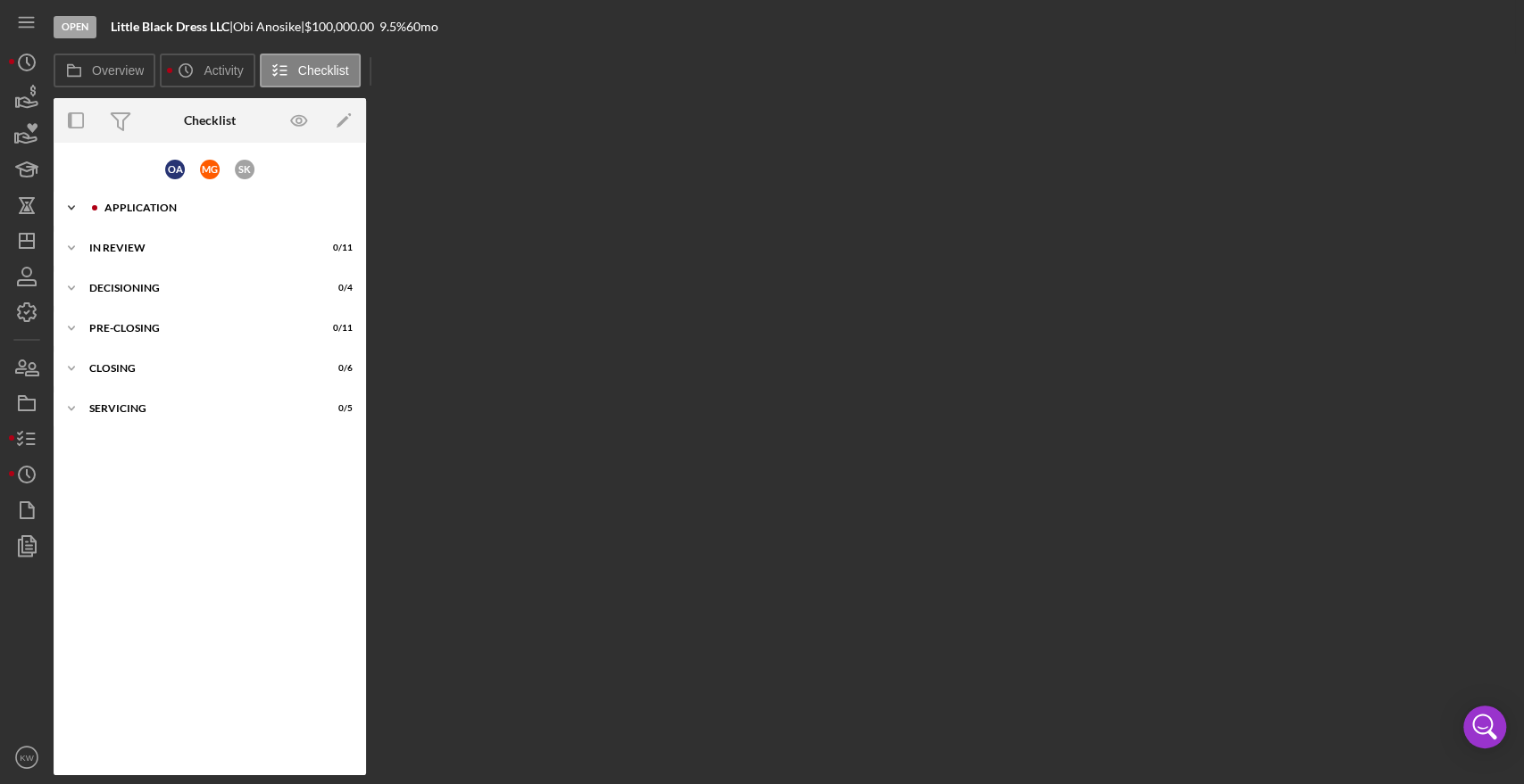
click at [121, 206] on div "Application" at bounding box center [224, 207] width 239 height 11
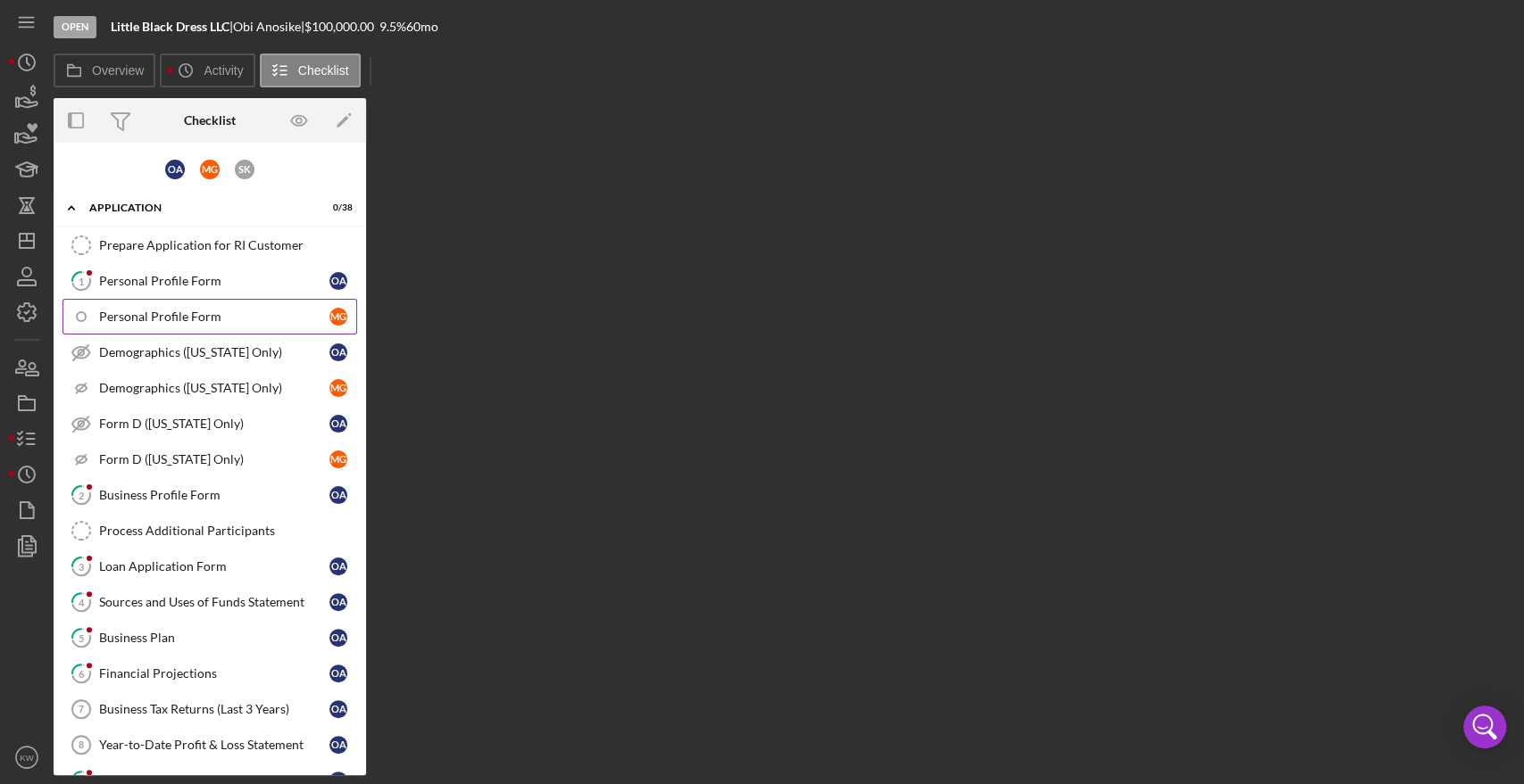
click at [192, 299] on link "Personal Profile Form M G" at bounding box center [210, 316] width 295 height 35
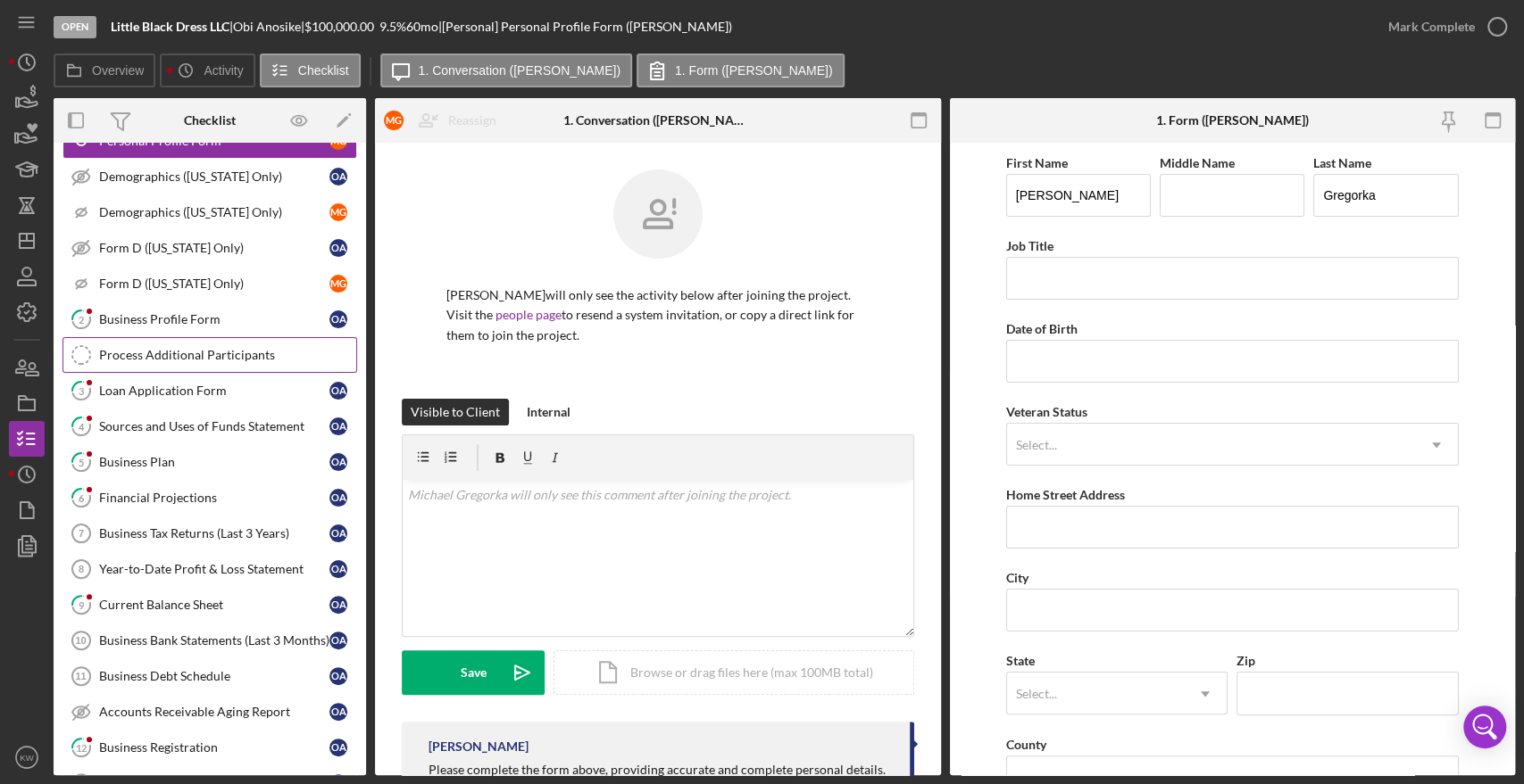
scroll to position [198, 0]
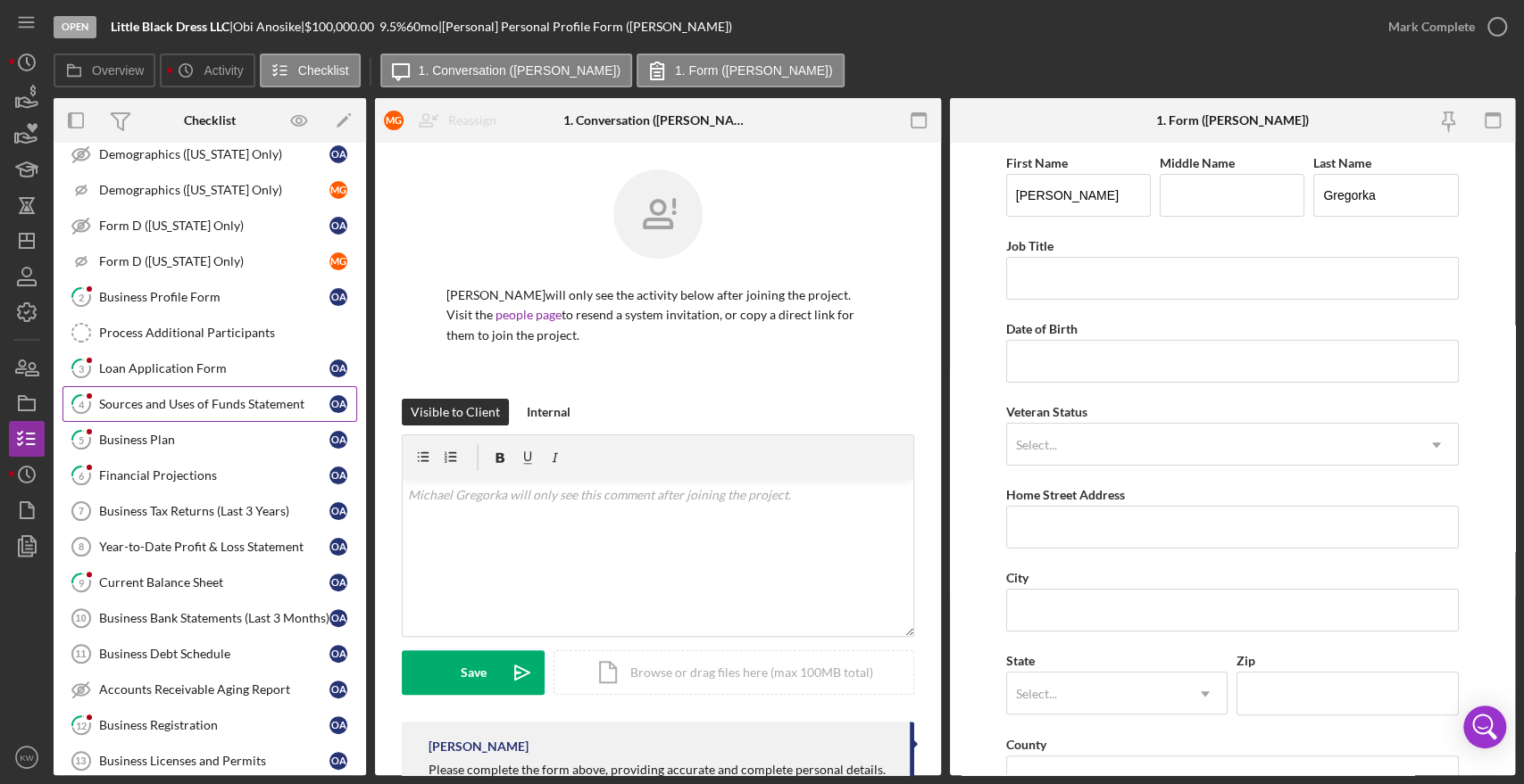
click at [168, 398] on div "Sources and Uses of Funds Statement" at bounding box center [214, 403] width 231 height 14
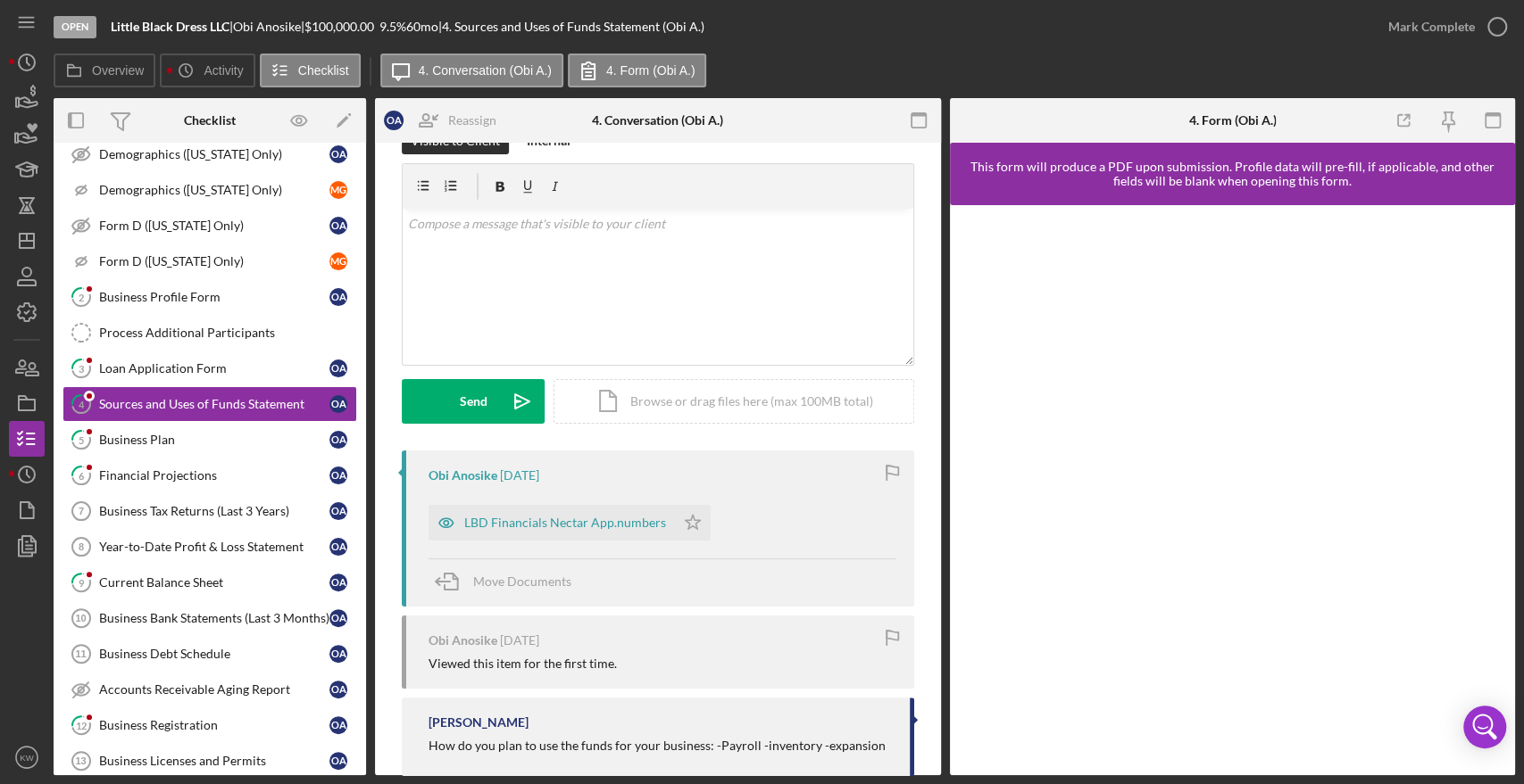
scroll to position [76, 0]
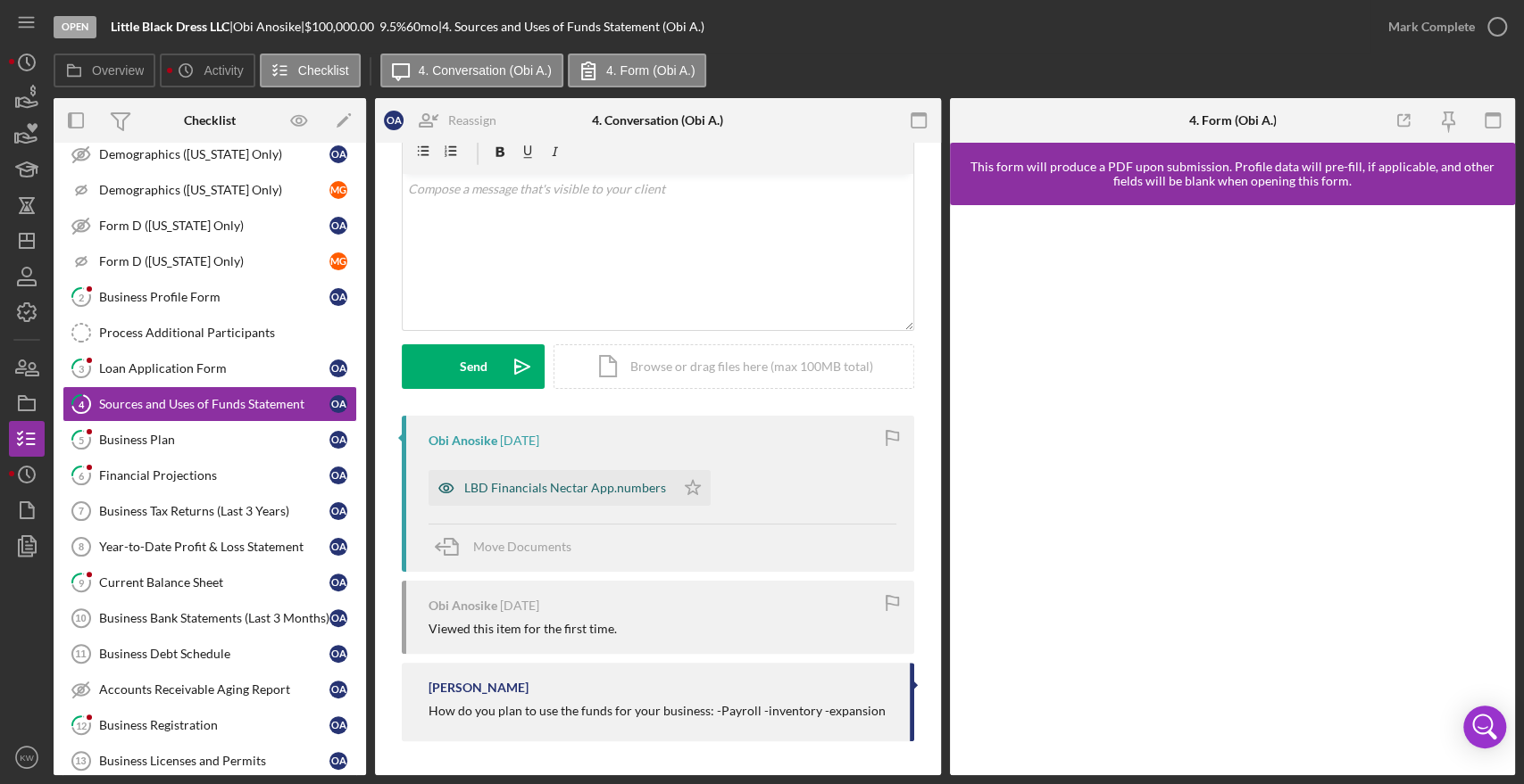
click at [600, 489] on div "LBD Financials Nectar App.numbers" at bounding box center [564, 488] width 202 height 14
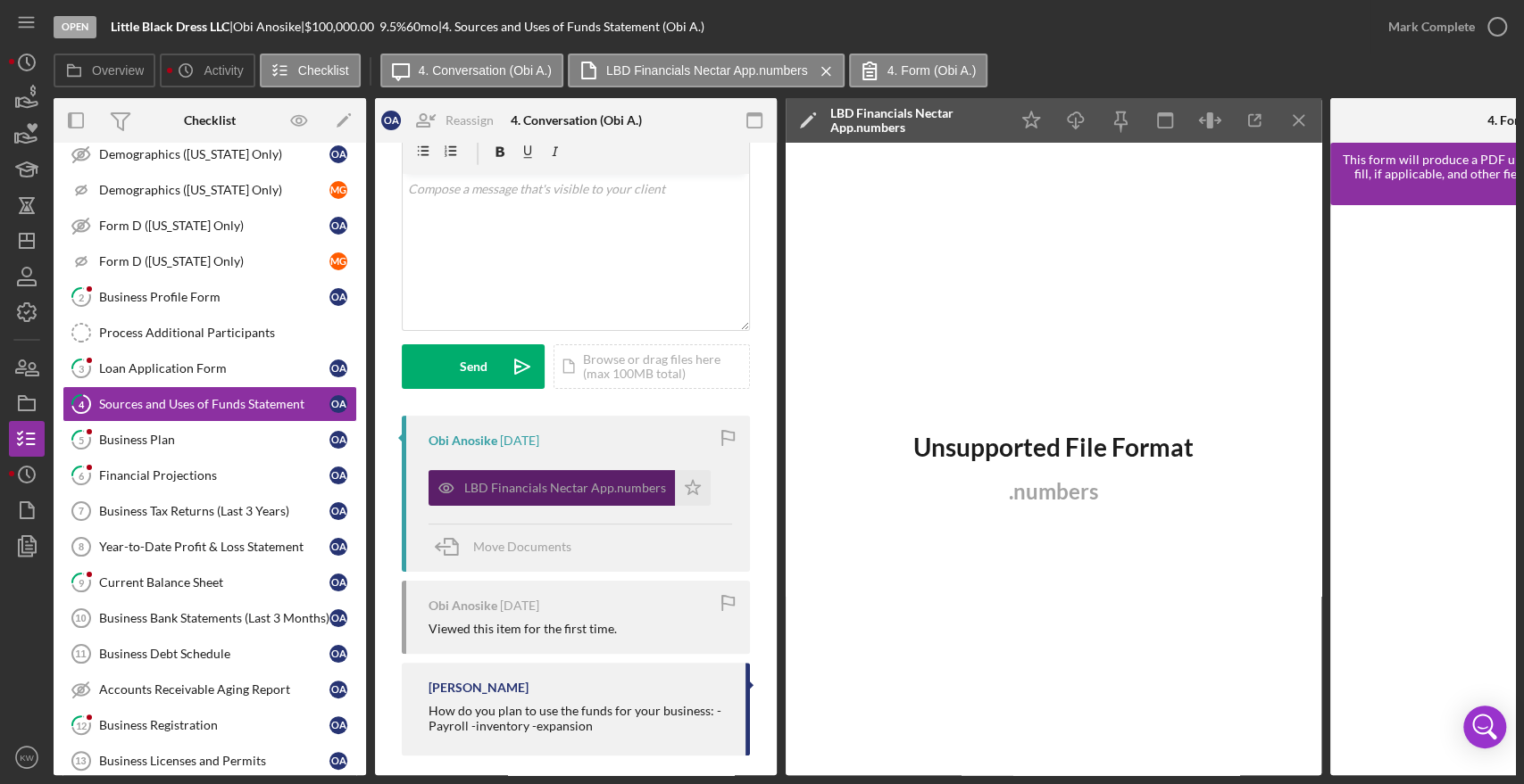
click at [604, 482] on div "LBD Financials Nectar App.numbers" at bounding box center [564, 488] width 202 height 14
click at [1255, 123] on icon "button" at bounding box center [1255, 120] width 40 height 40
click at [200, 370] on div "Loan Application Form" at bounding box center [214, 368] width 231 height 14
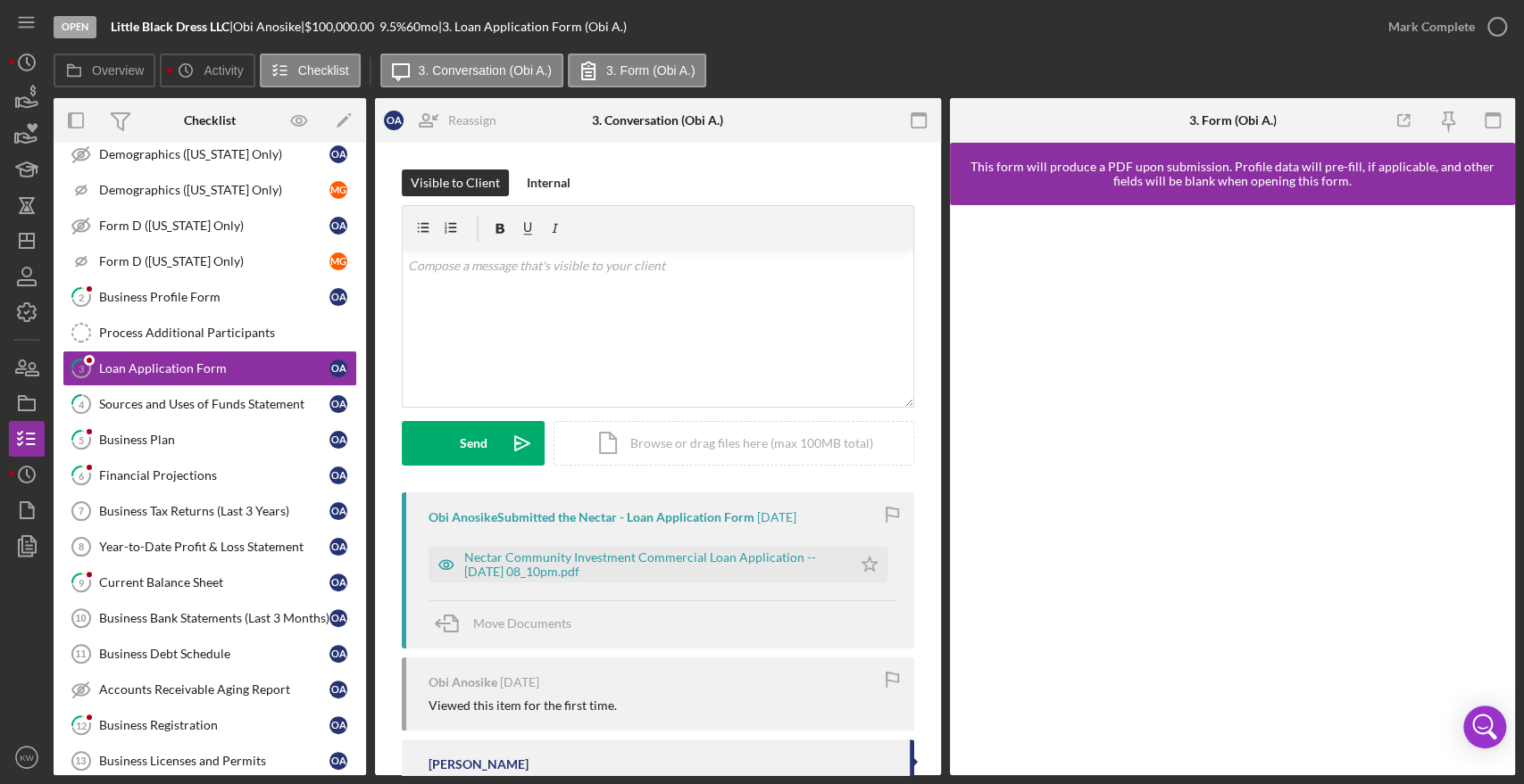
scroll to position [76, 0]
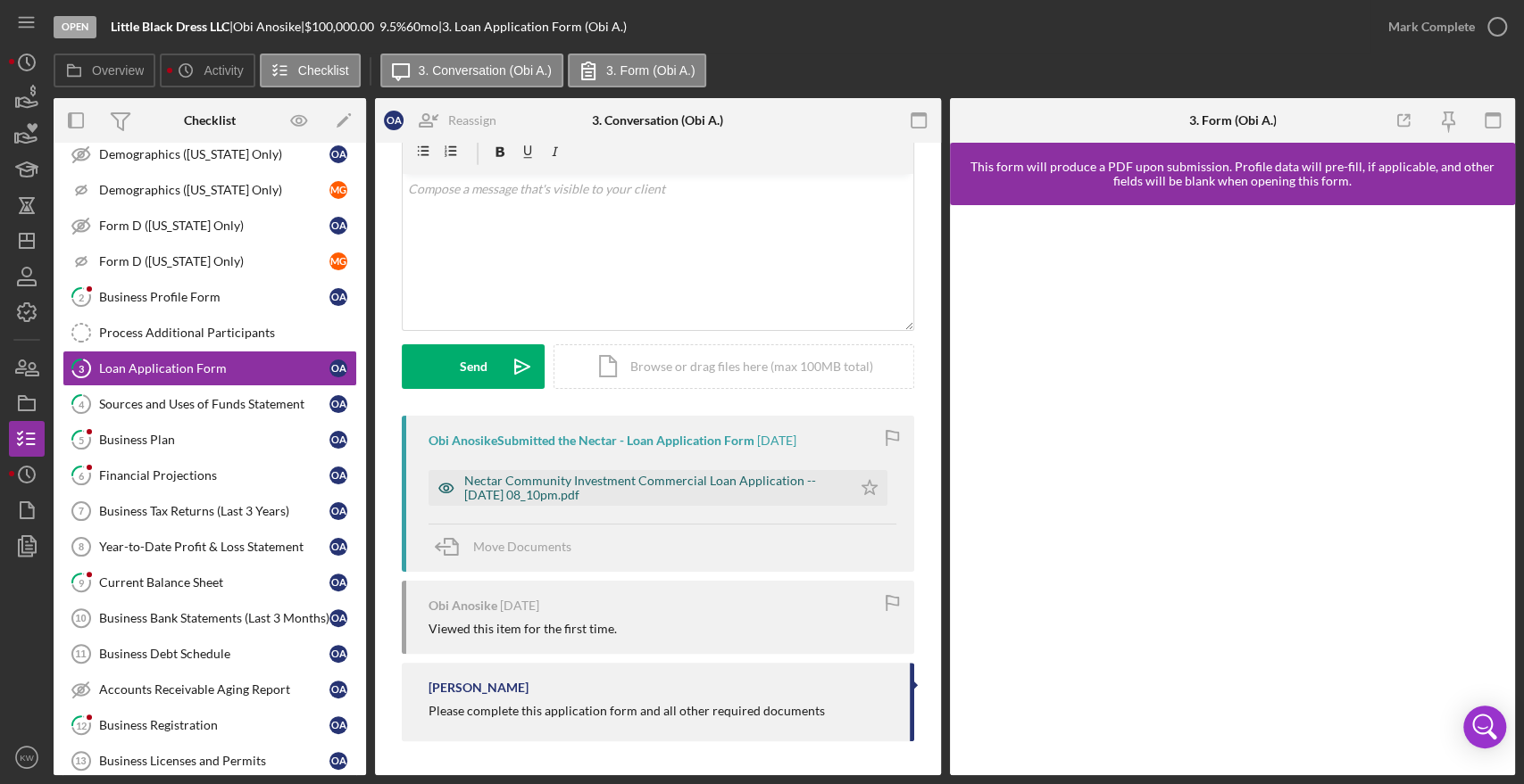
click at [623, 484] on div "Nectar Community Investment Commercial Loan Application -- 2025-08-27 08_10pm.p…" at bounding box center [653, 489] width 379 height 29
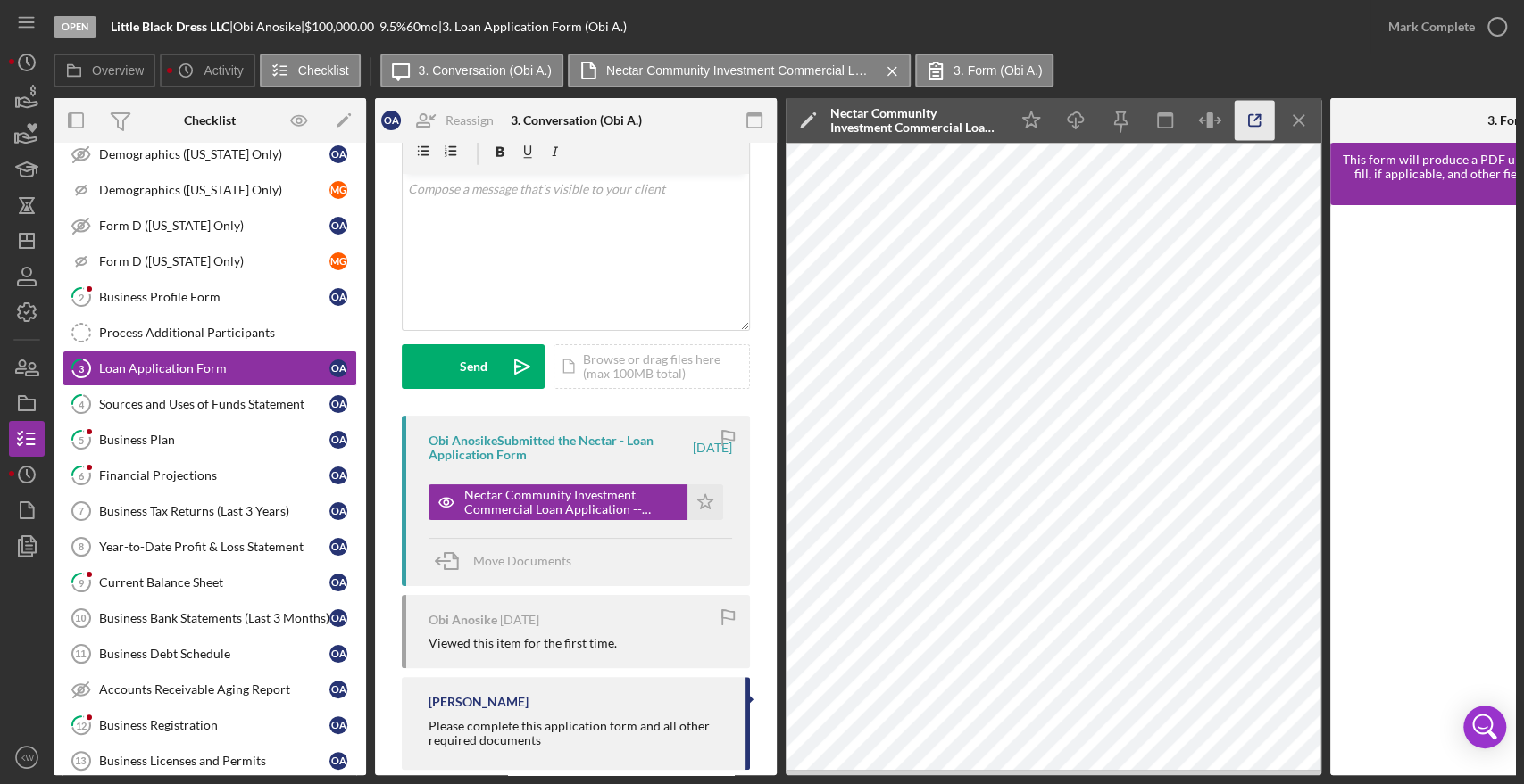
click at [1262, 127] on icon "button" at bounding box center [1255, 120] width 40 height 40
click at [171, 436] on div "Business Plan" at bounding box center [214, 440] width 231 height 14
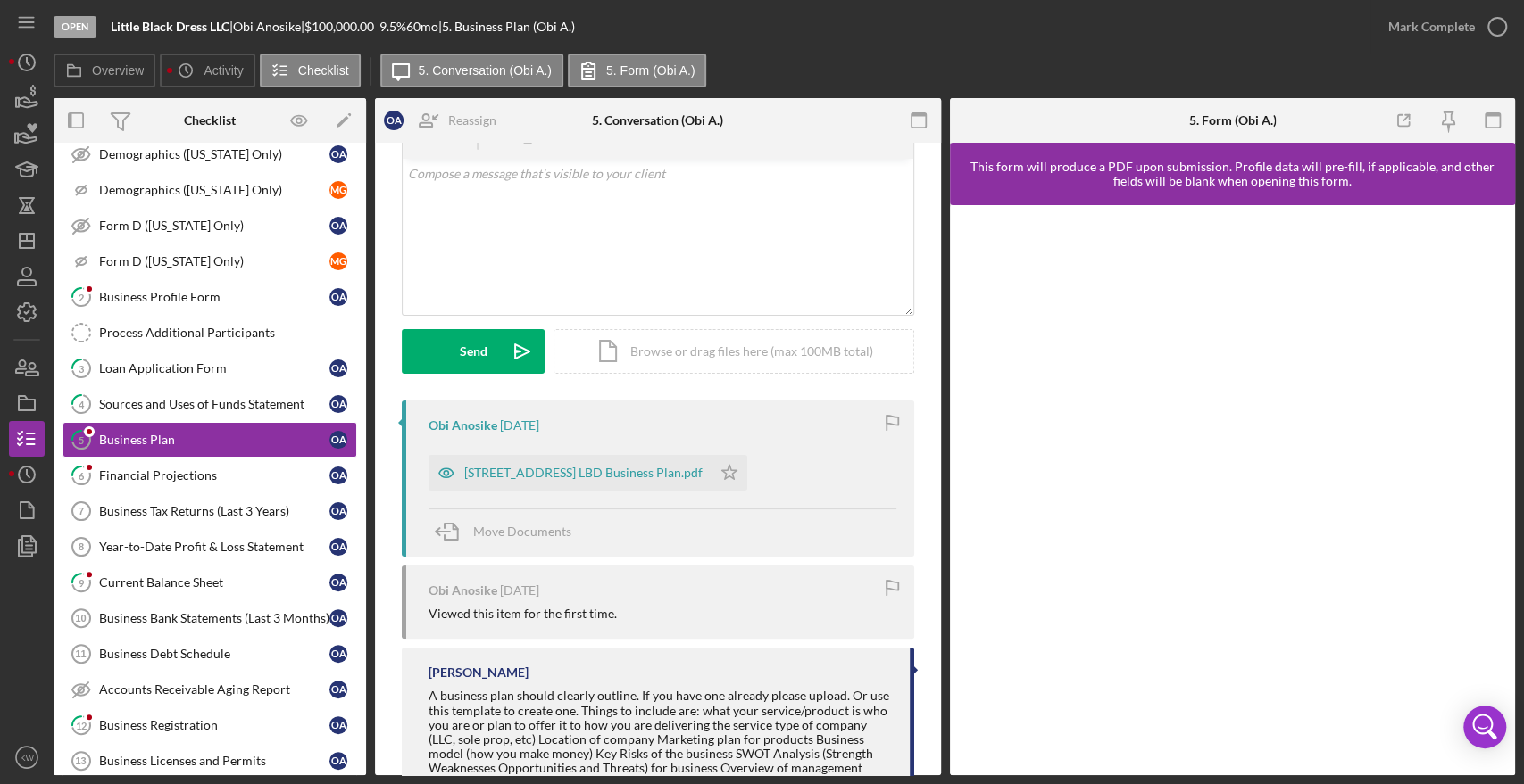
scroll to position [99, 0]
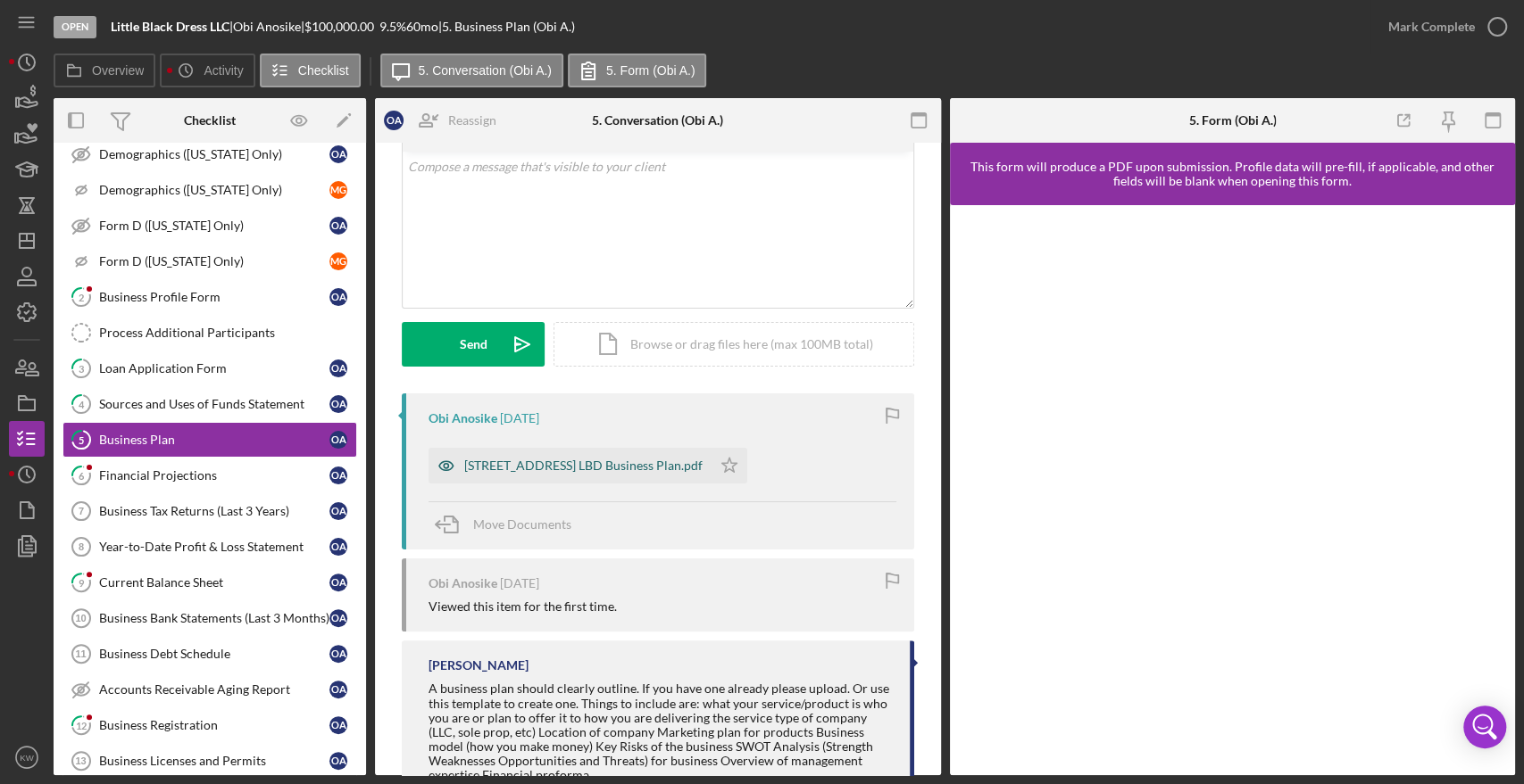
click at [633, 461] on div "15 West st. LBD Business Plan.pdf" at bounding box center [583, 466] width 238 height 14
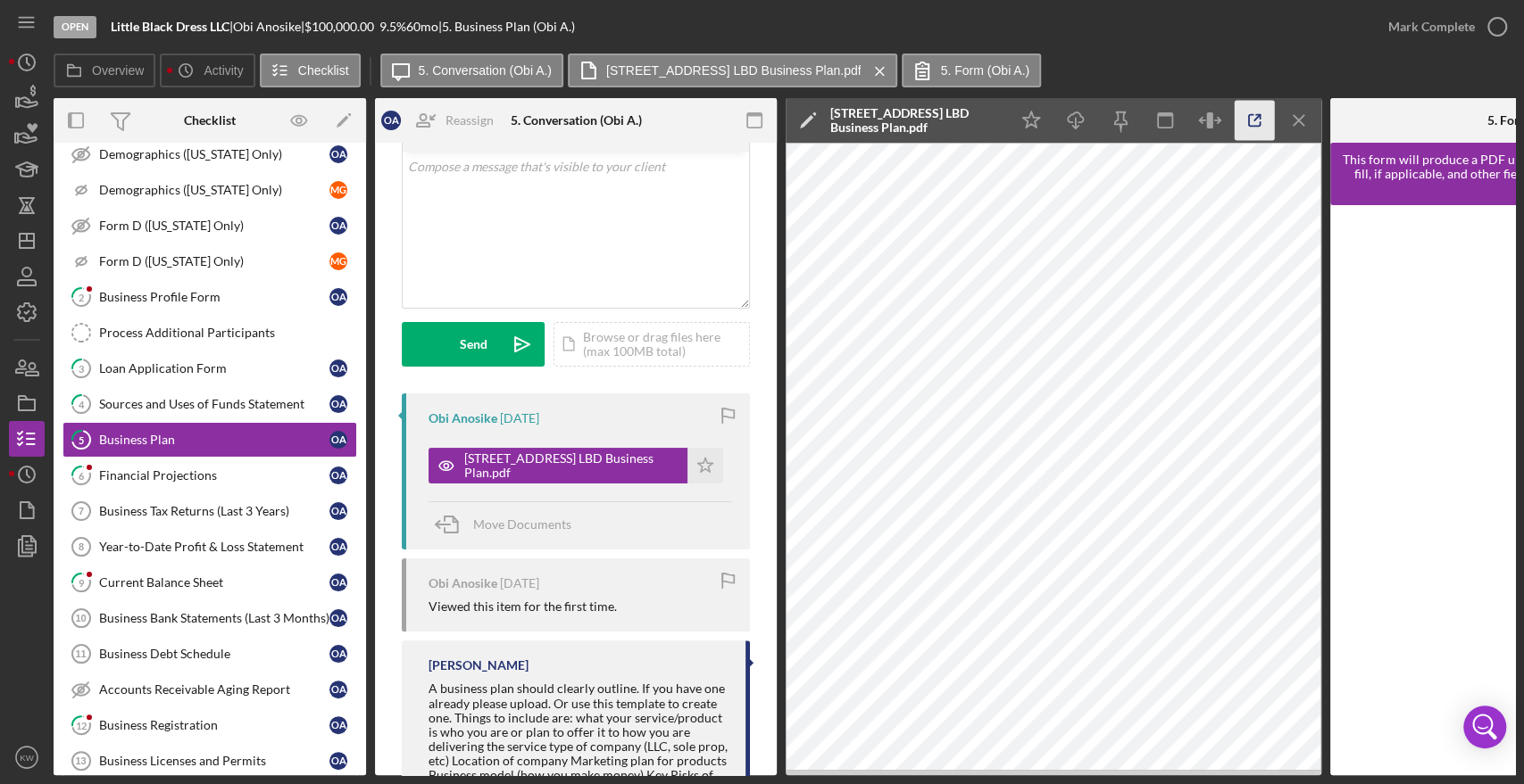
click at [1272, 120] on icon "button" at bounding box center [1255, 120] width 40 height 40
click at [214, 479] on link "6 Financial Projections O A" at bounding box center [210, 475] width 295 height 35
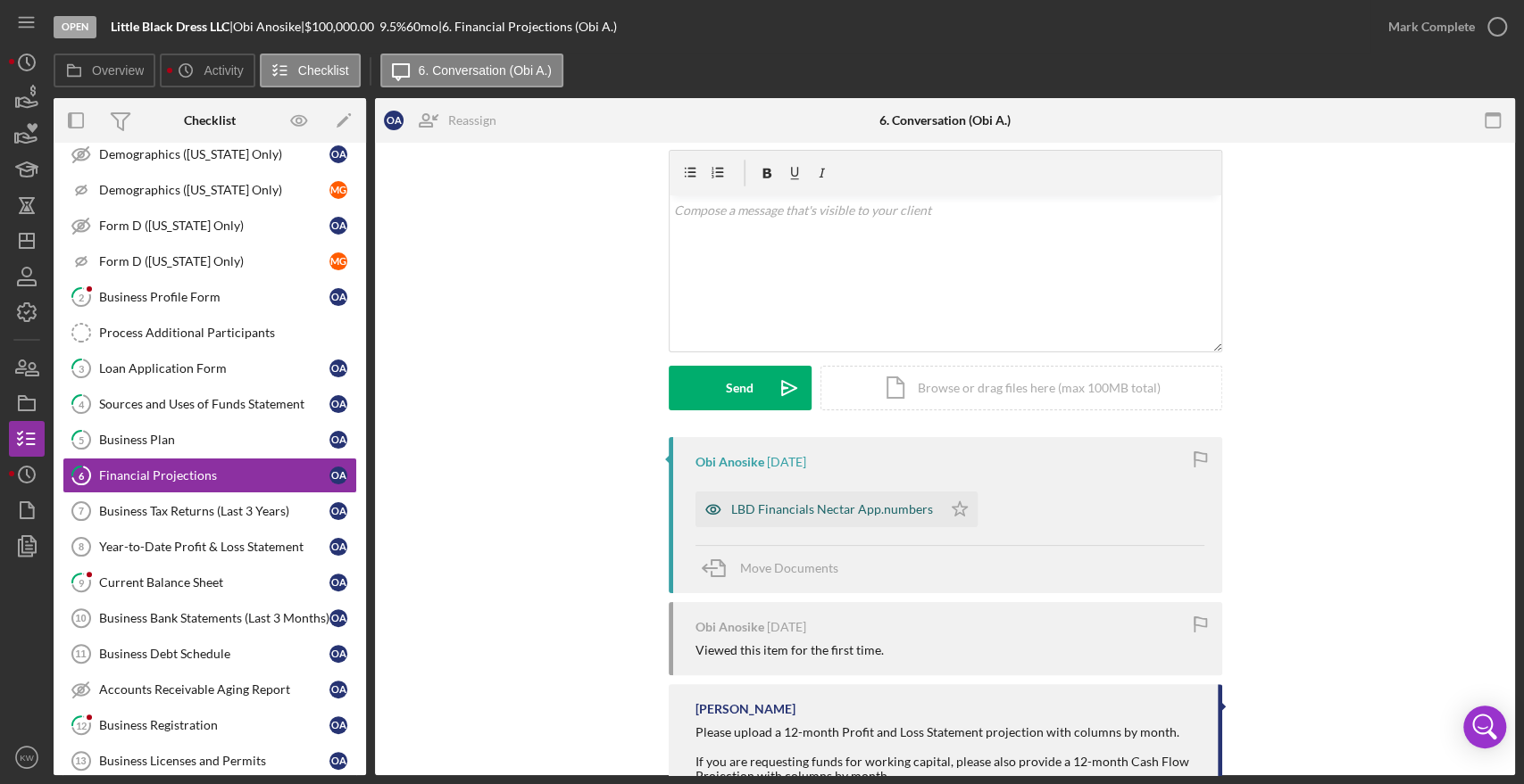
scroll to position [99, 0]
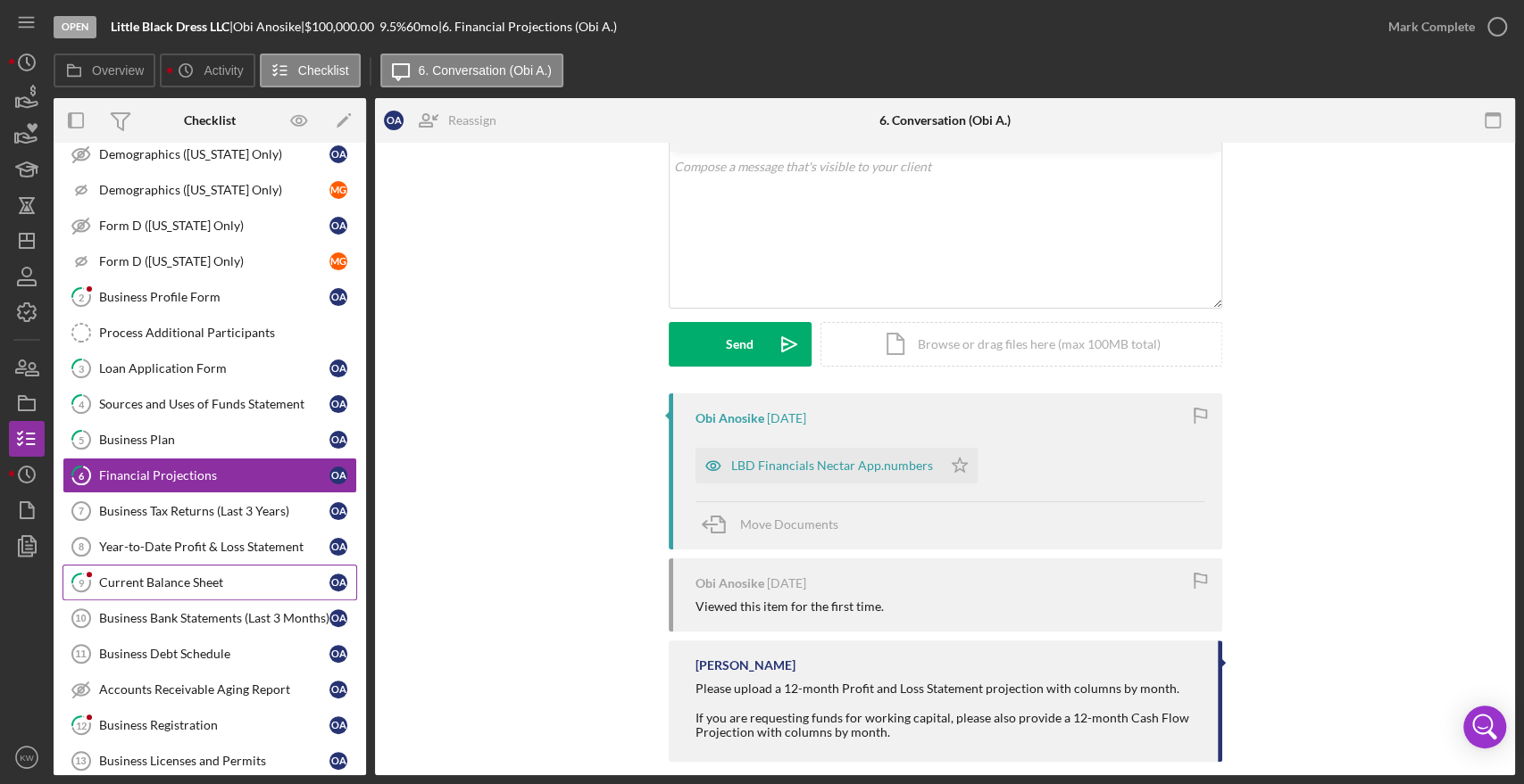
click at [235, 576] on div "Current Balance Sheet" at bounding box center [214, 582] width 231 height 14
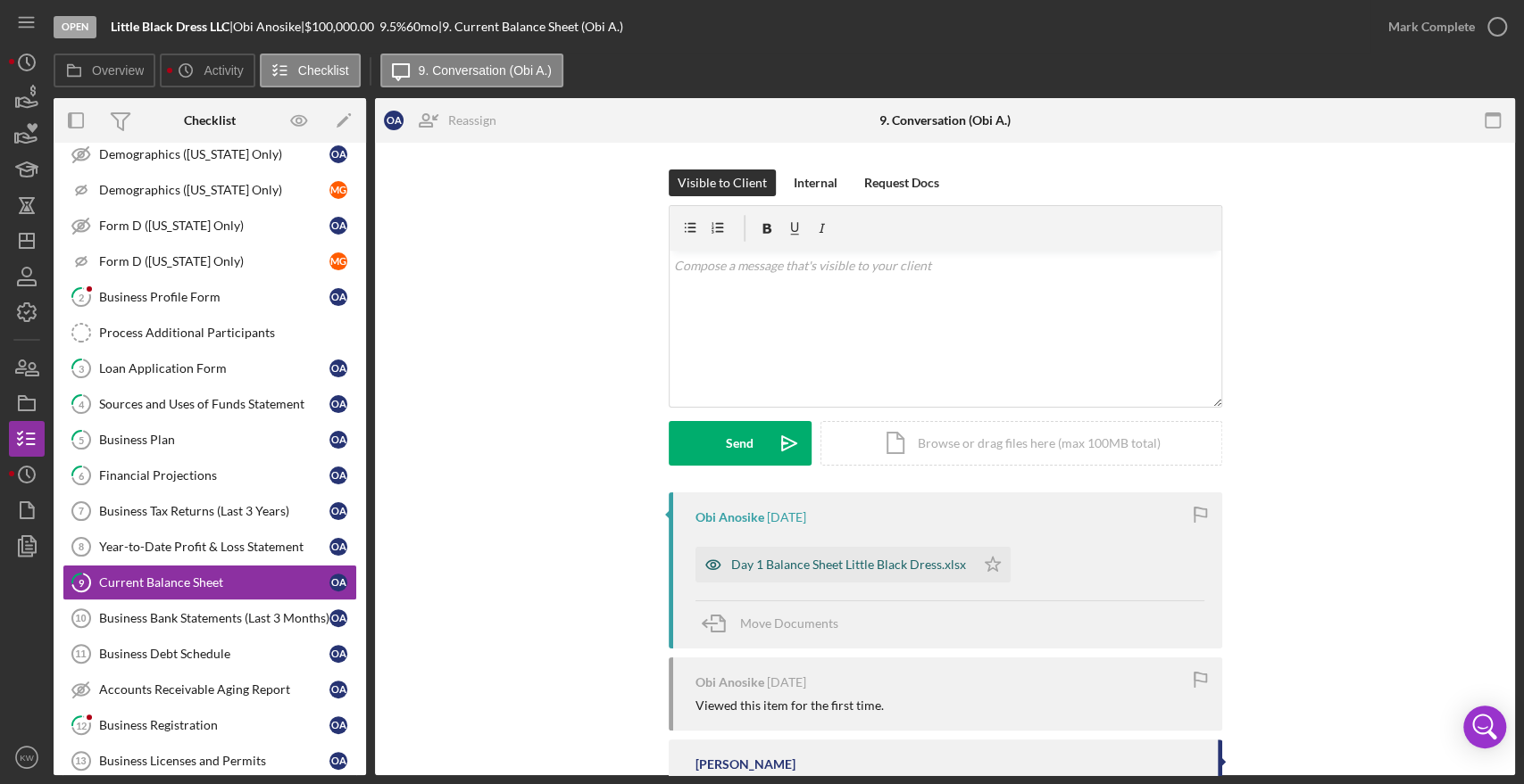
click at [833, 568] on div "Day 1 Balance Sheet Little Black Dress.xlsx" at bounding box center [848, 564] width 234 height 14
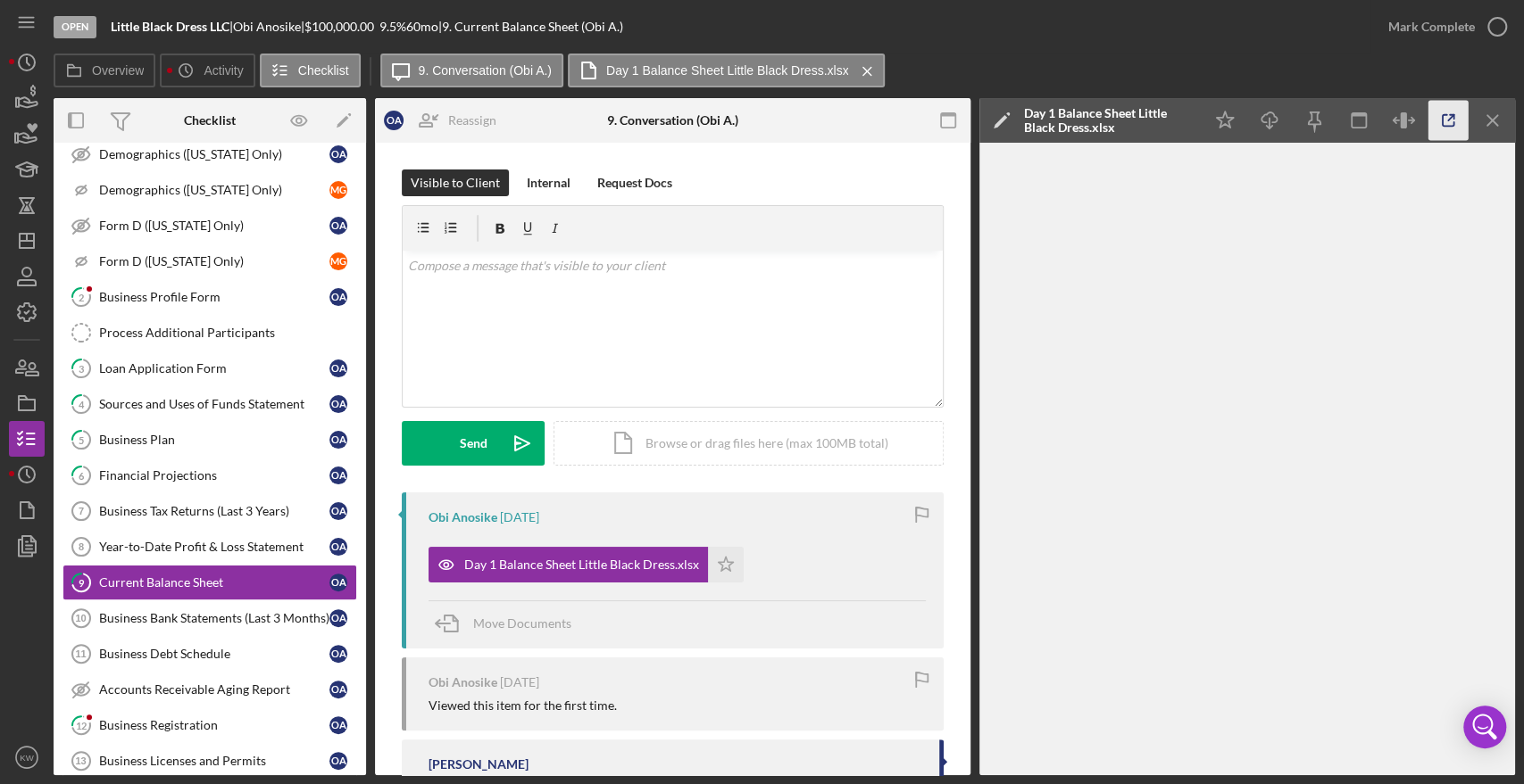
click at [1450, 120] on icon "button" at bounding box center [1448, 120] width 40 height 40
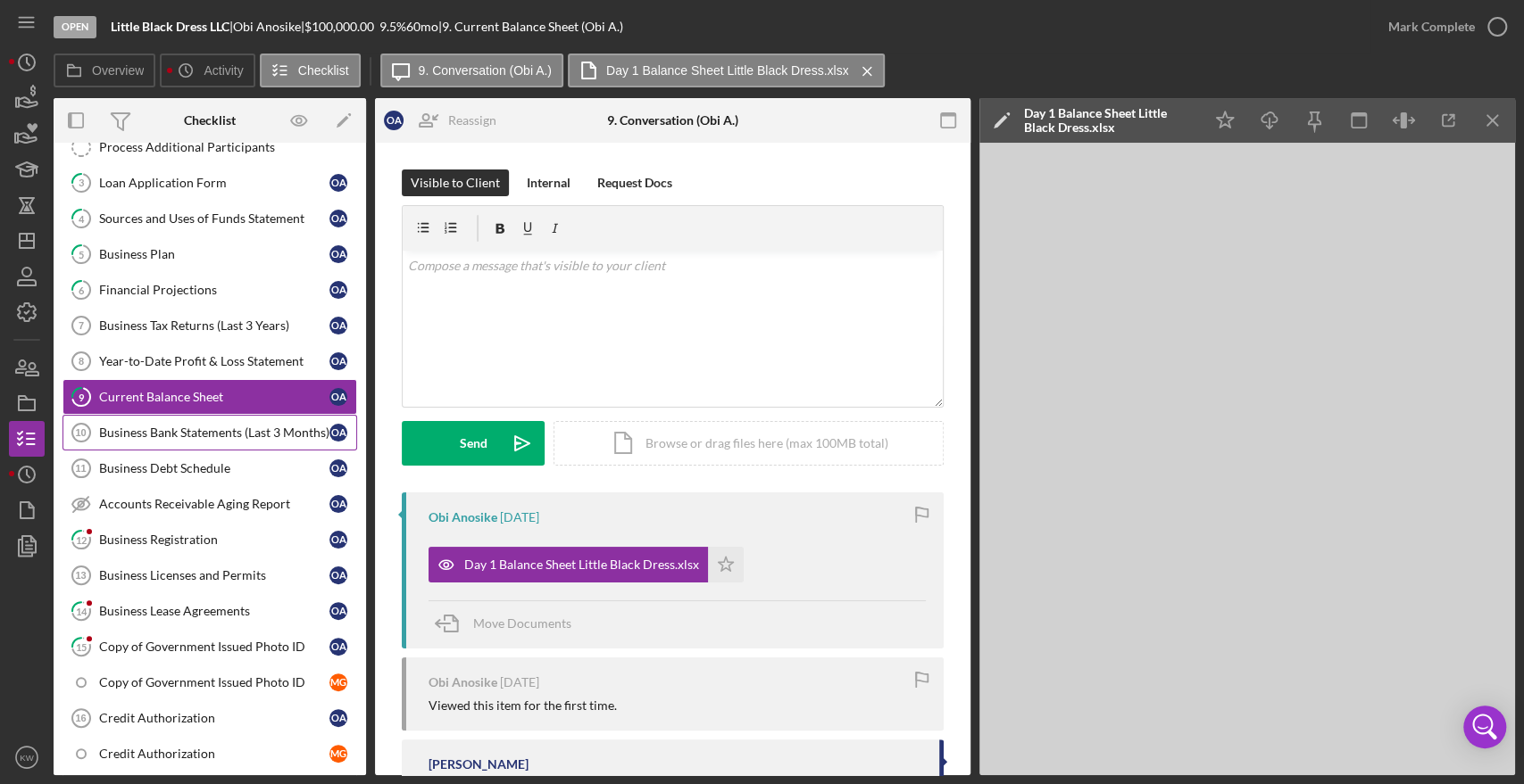
scroll to position [396, 0]
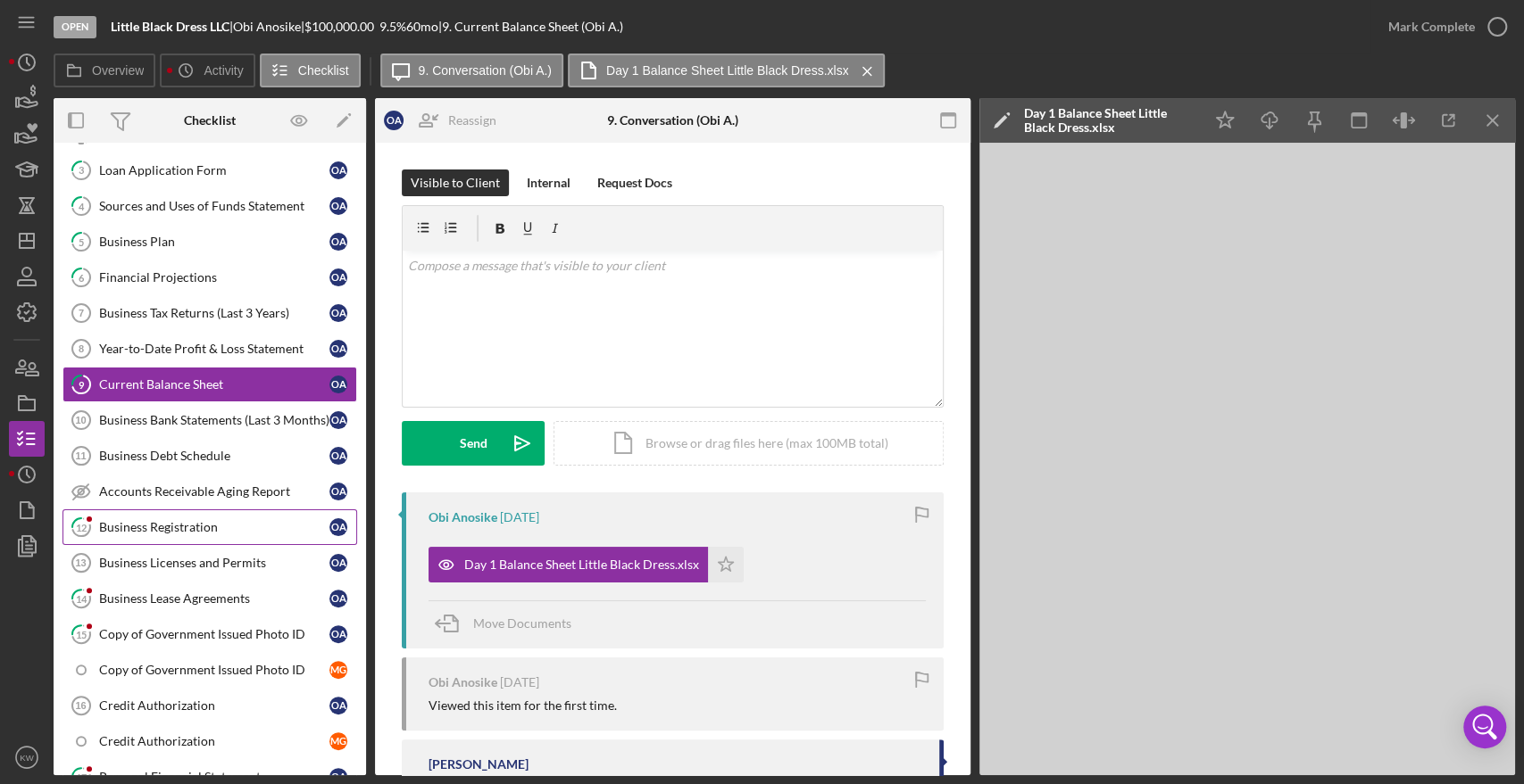
click at [180, 527] on div "Business Registration" at bounding box center [214, 527] width 231 height 14
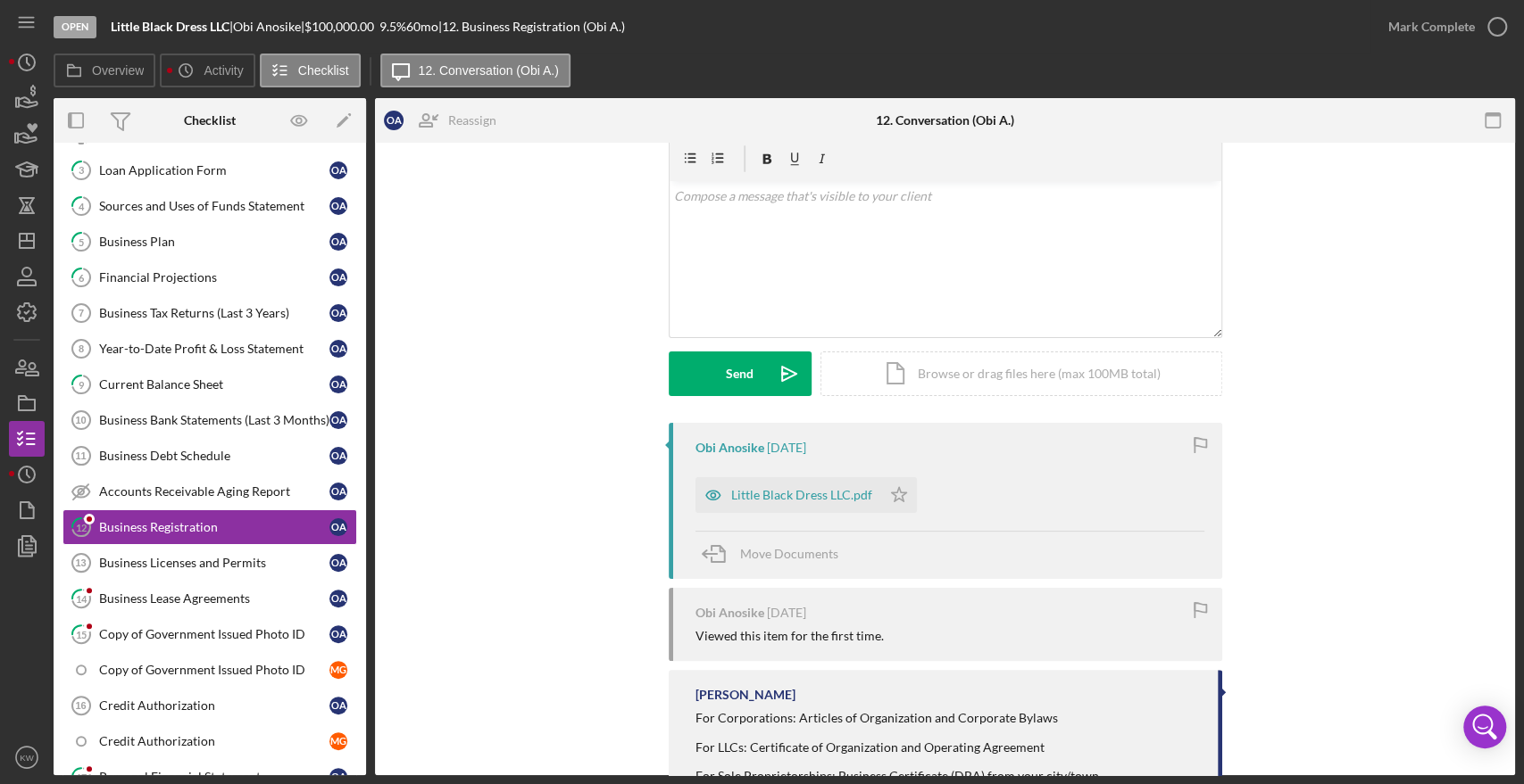
scroll to position [135, 0]
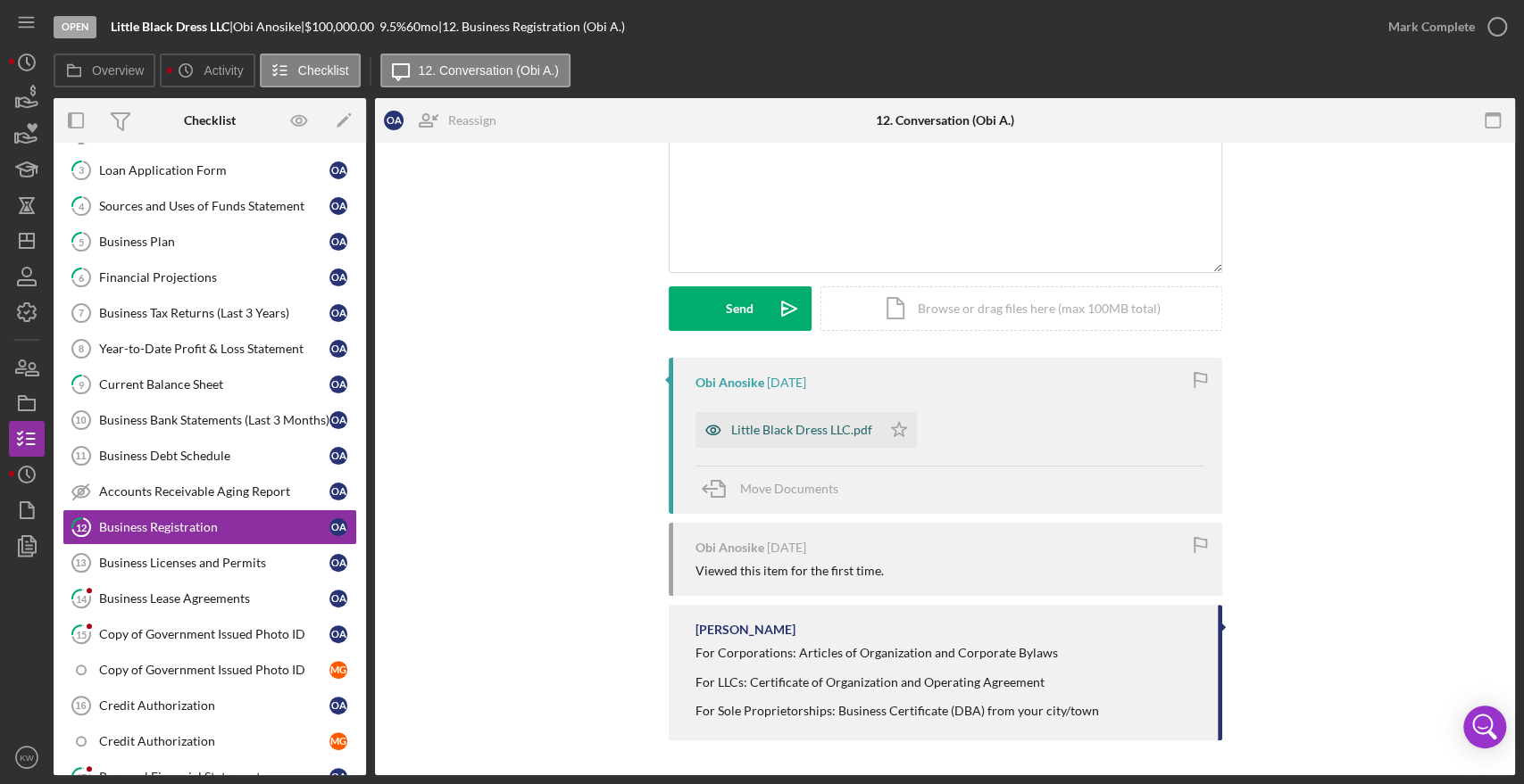
click at [763, 441] on div "Little Black Dress LLC.pdf" at bounding box center [788, 429] width 186 height 35
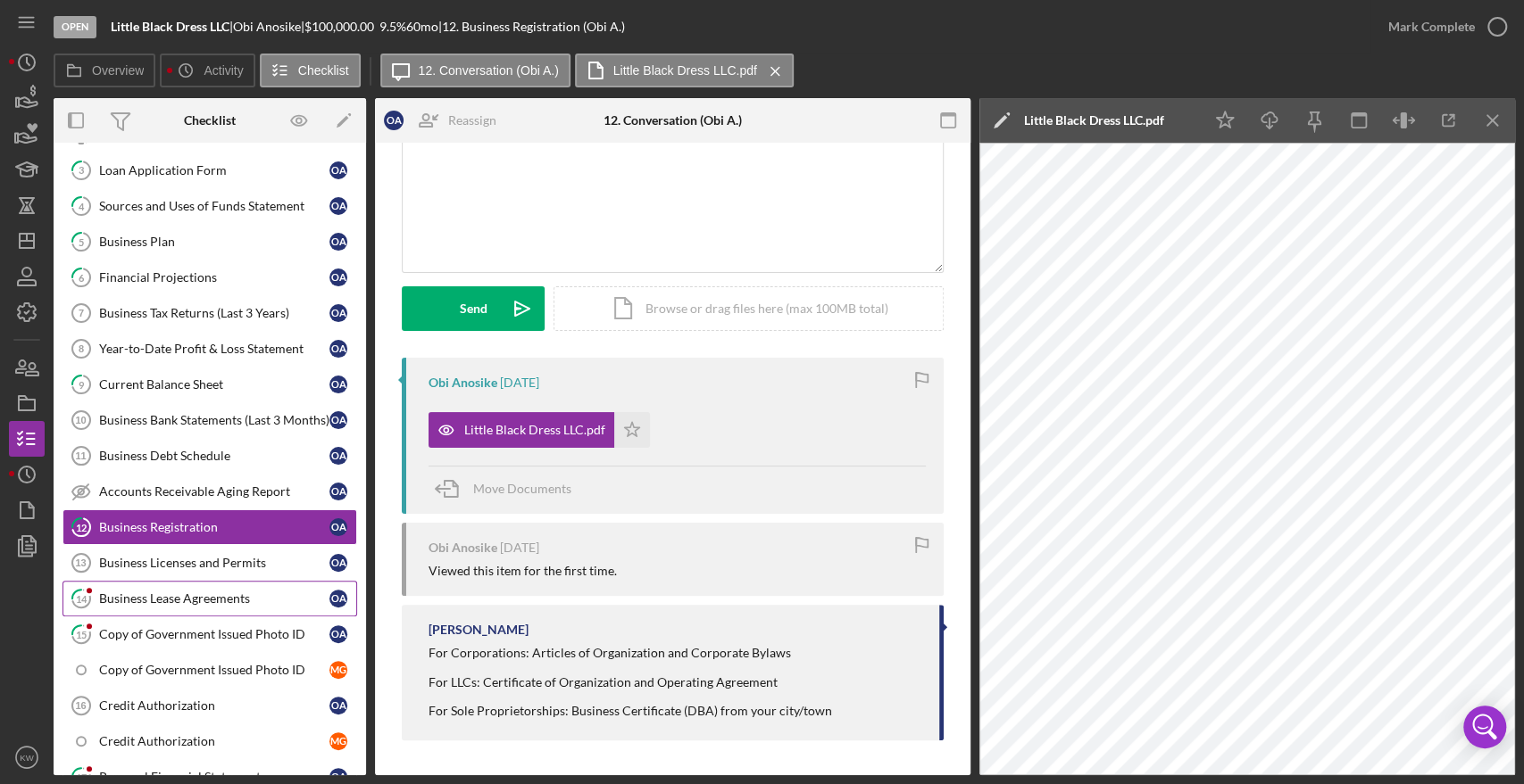
click at [135, 592] on div "Business Lease Agreements" at bounding box center [214, 599] width 231 height 14
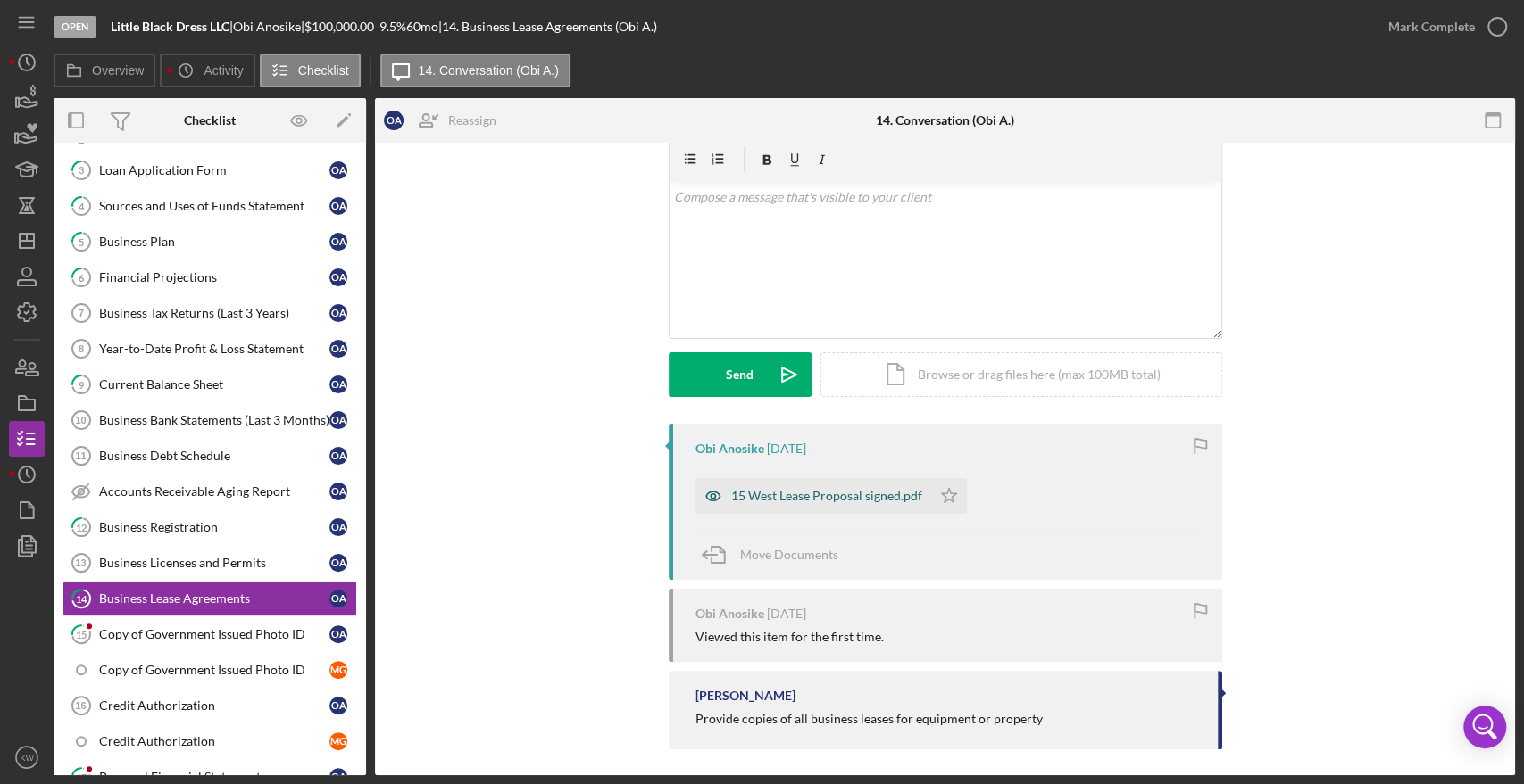
scroll to position [76, 0]
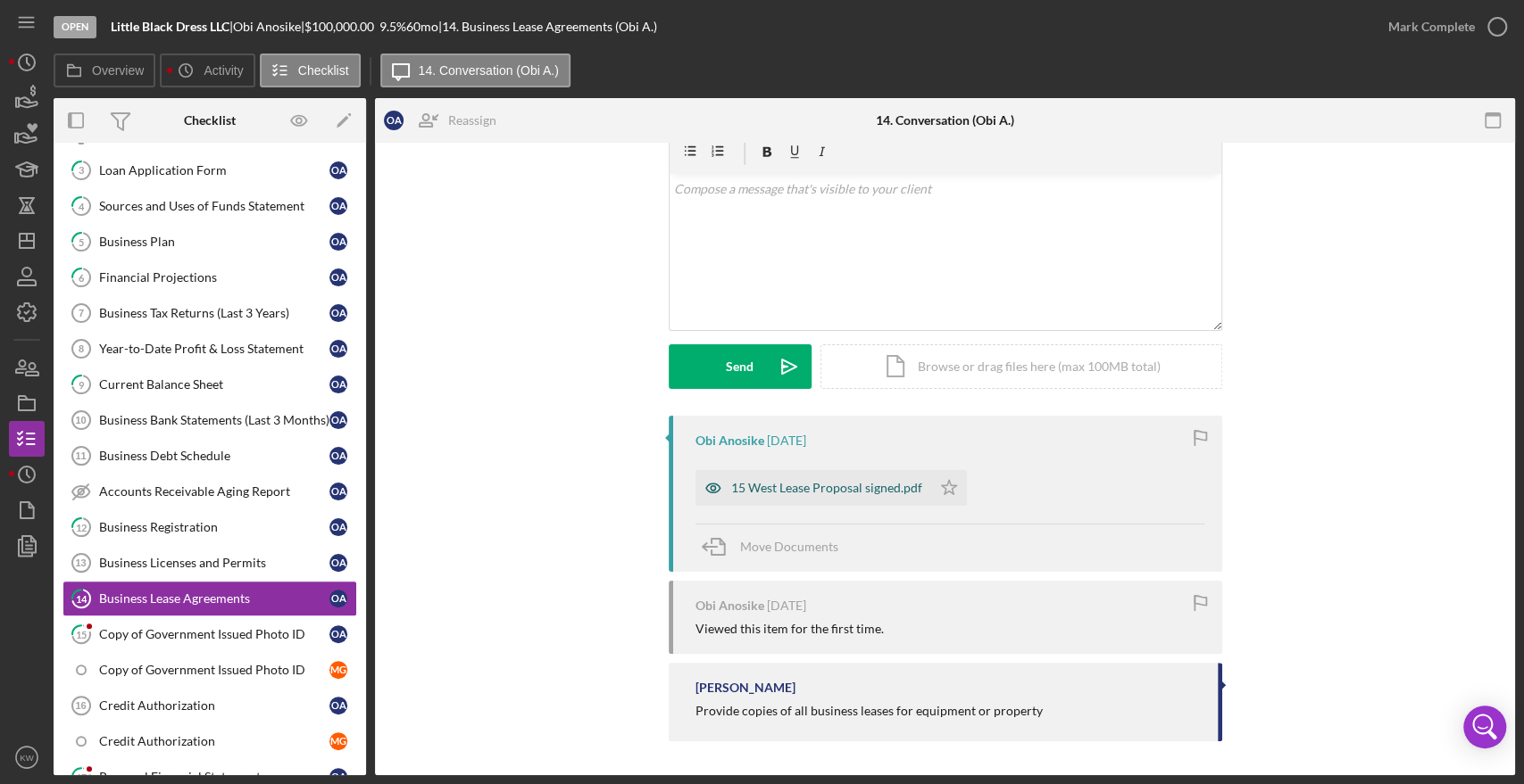
click at [770, 484] on div "15 West Lease Proposal signed.pdf" at bounding box center [827, 488] width 191 height 14
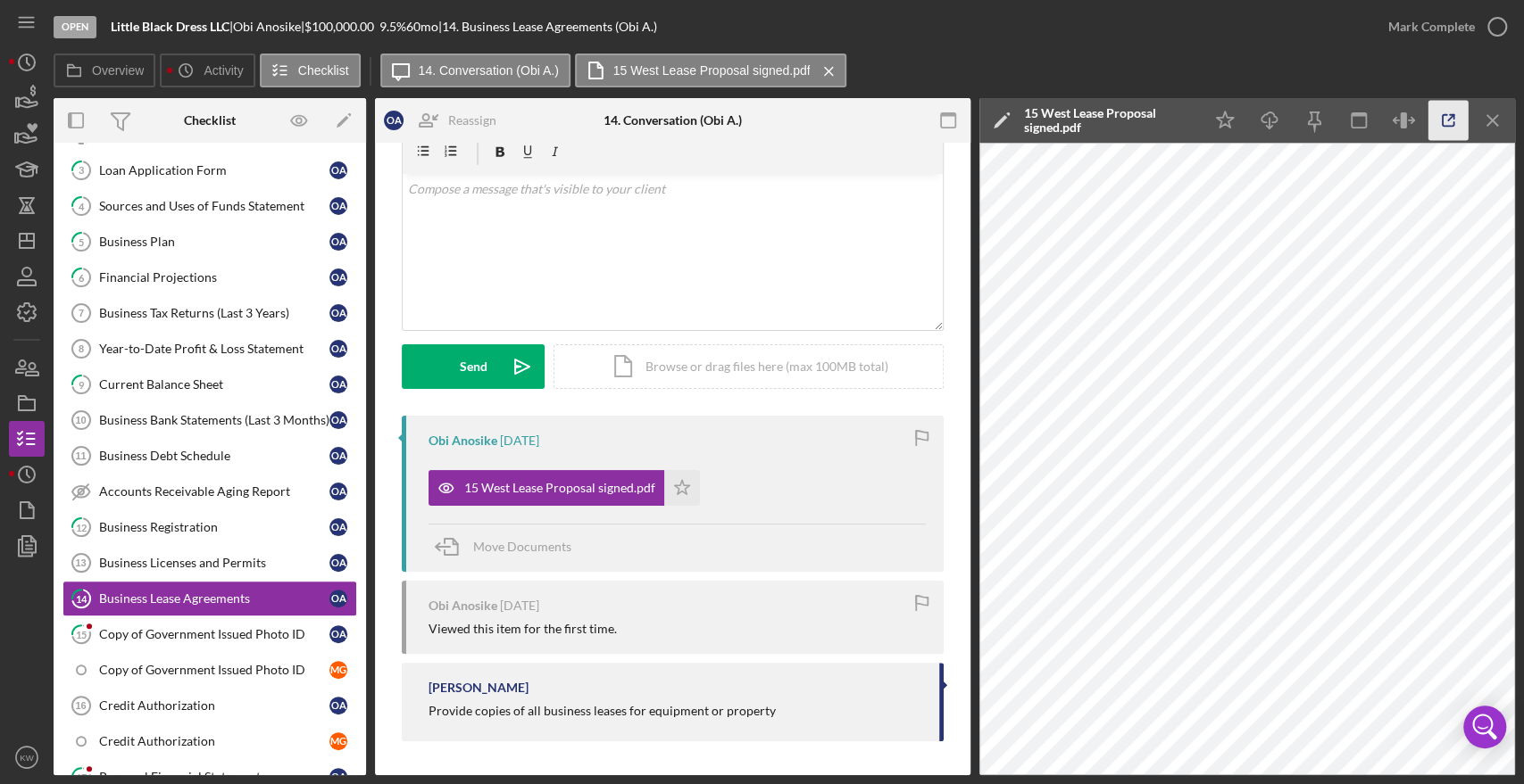
click at [1446, 115] on icon "button" at bounding box center [1448, 120] width 40 height 40
click at [214, 631] on div "Copy of Government Issued Photo ID" at bounding box center [214, 634] width 231 height 14
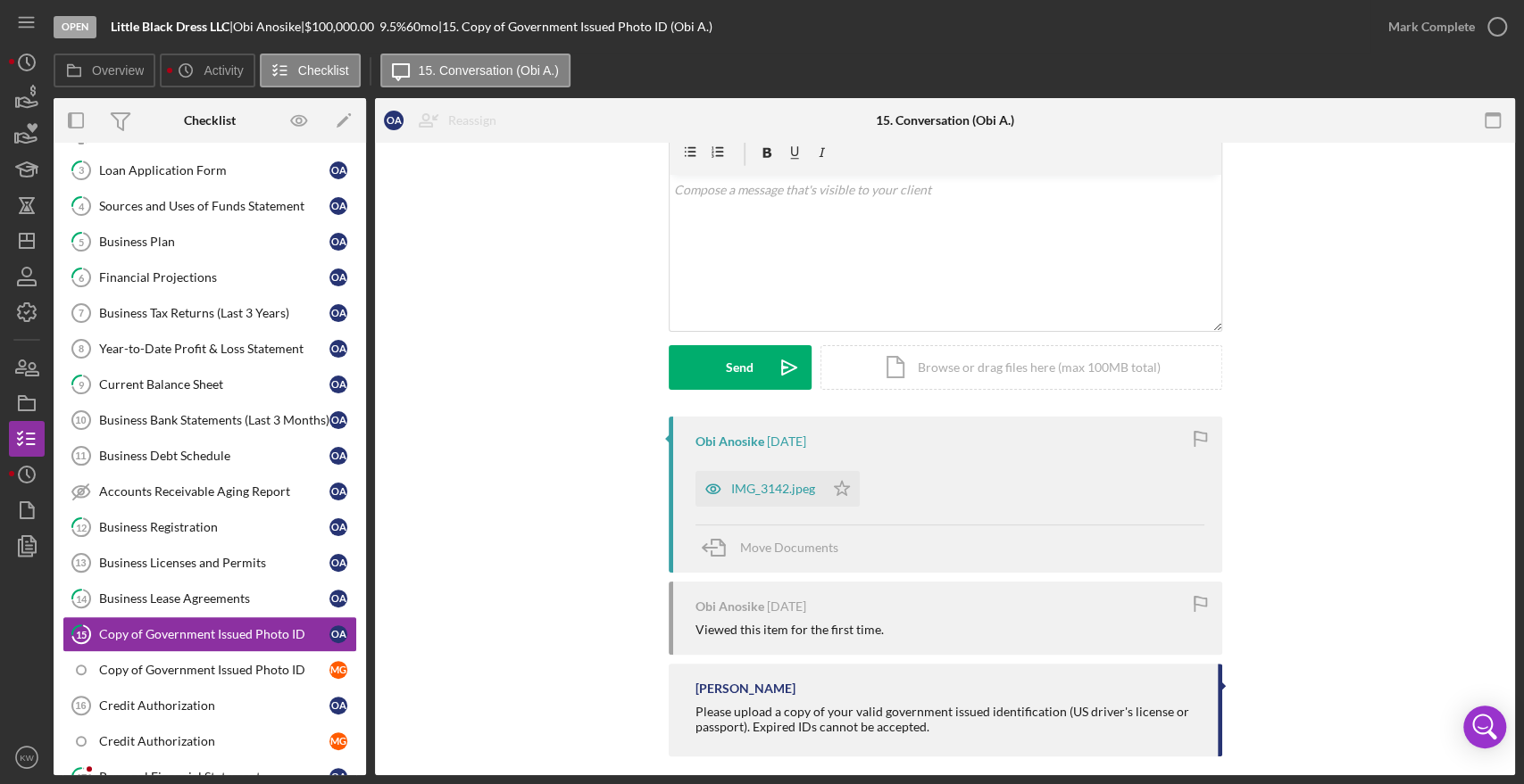
scroll to position [92, 0]
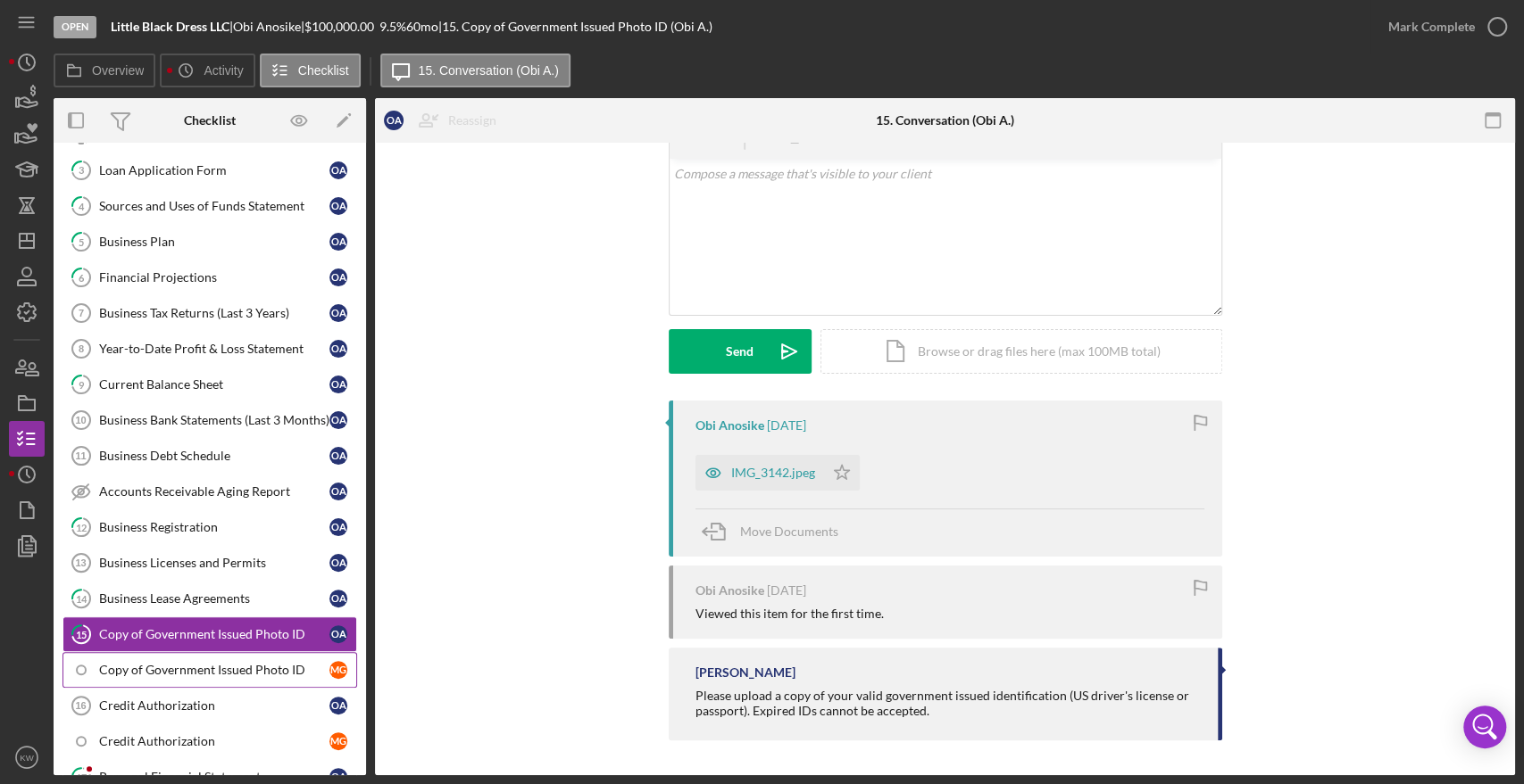
click at [190, 665] on div "Copy of Government Issued Photo ID" at bounding box center [214, 669] width 231 height 14
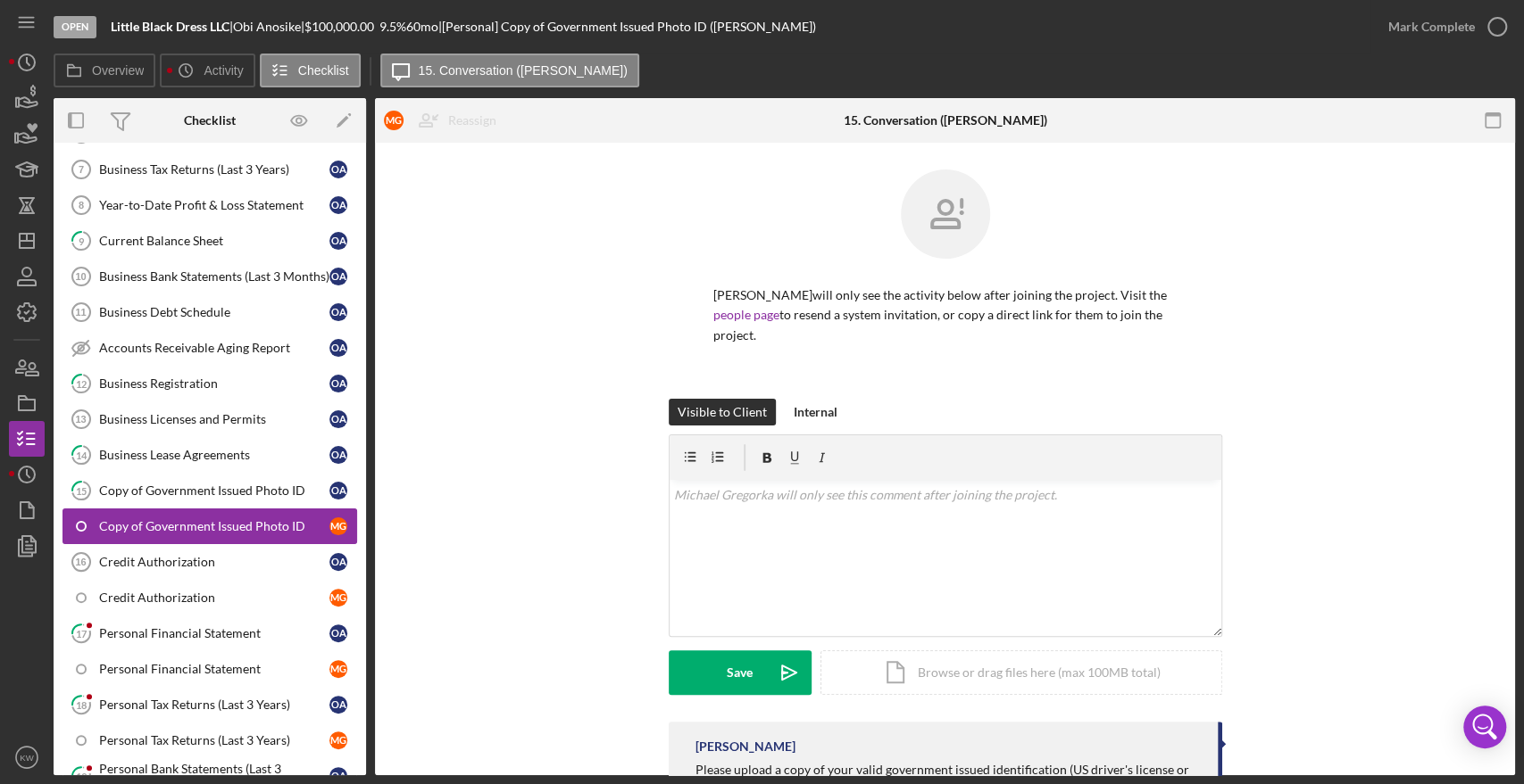
scroll to position [594, 0]
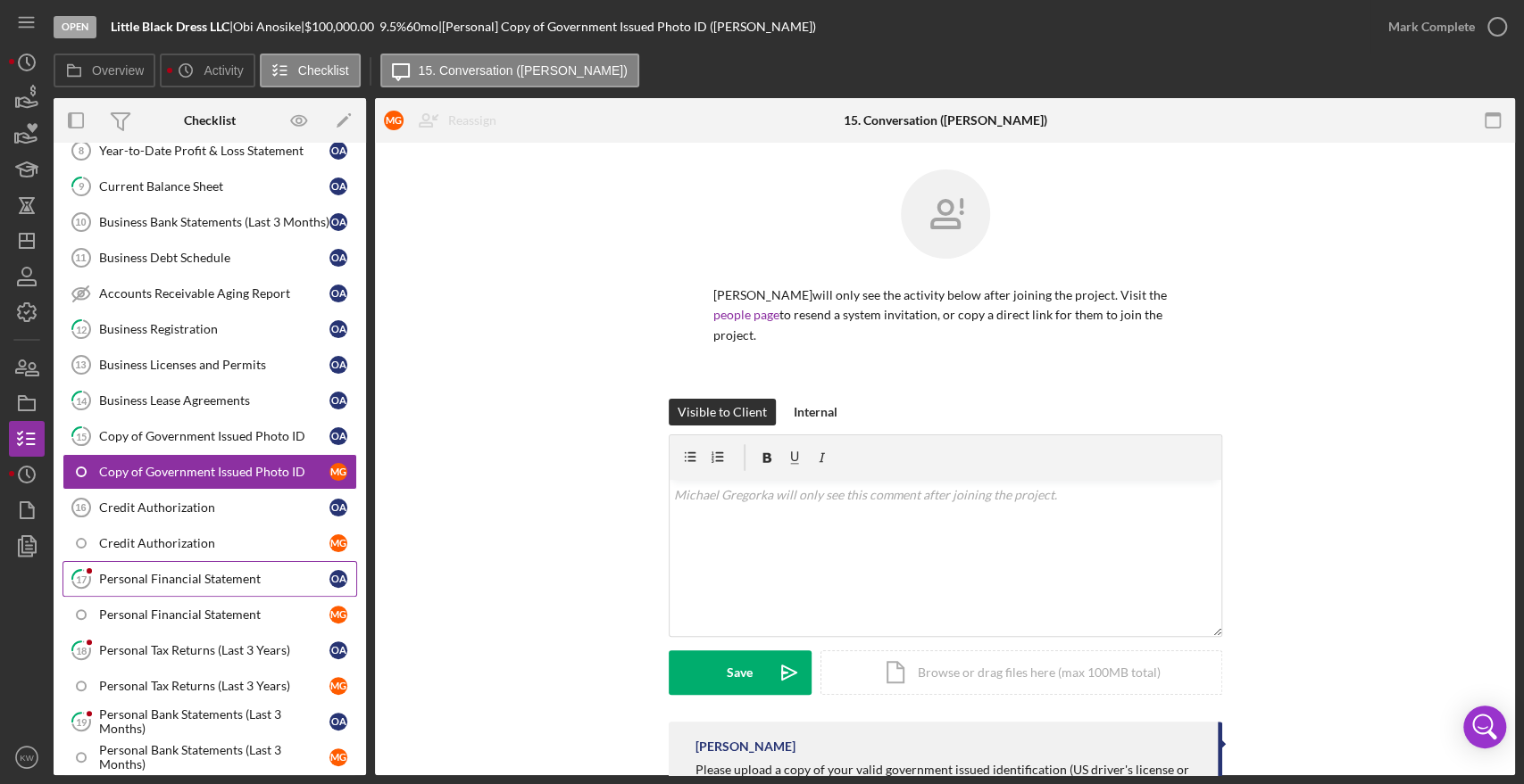
click at [193, 580] on link "17 Personal Financial Statement O A" at bounding box center [210, 578] width 295 height 35
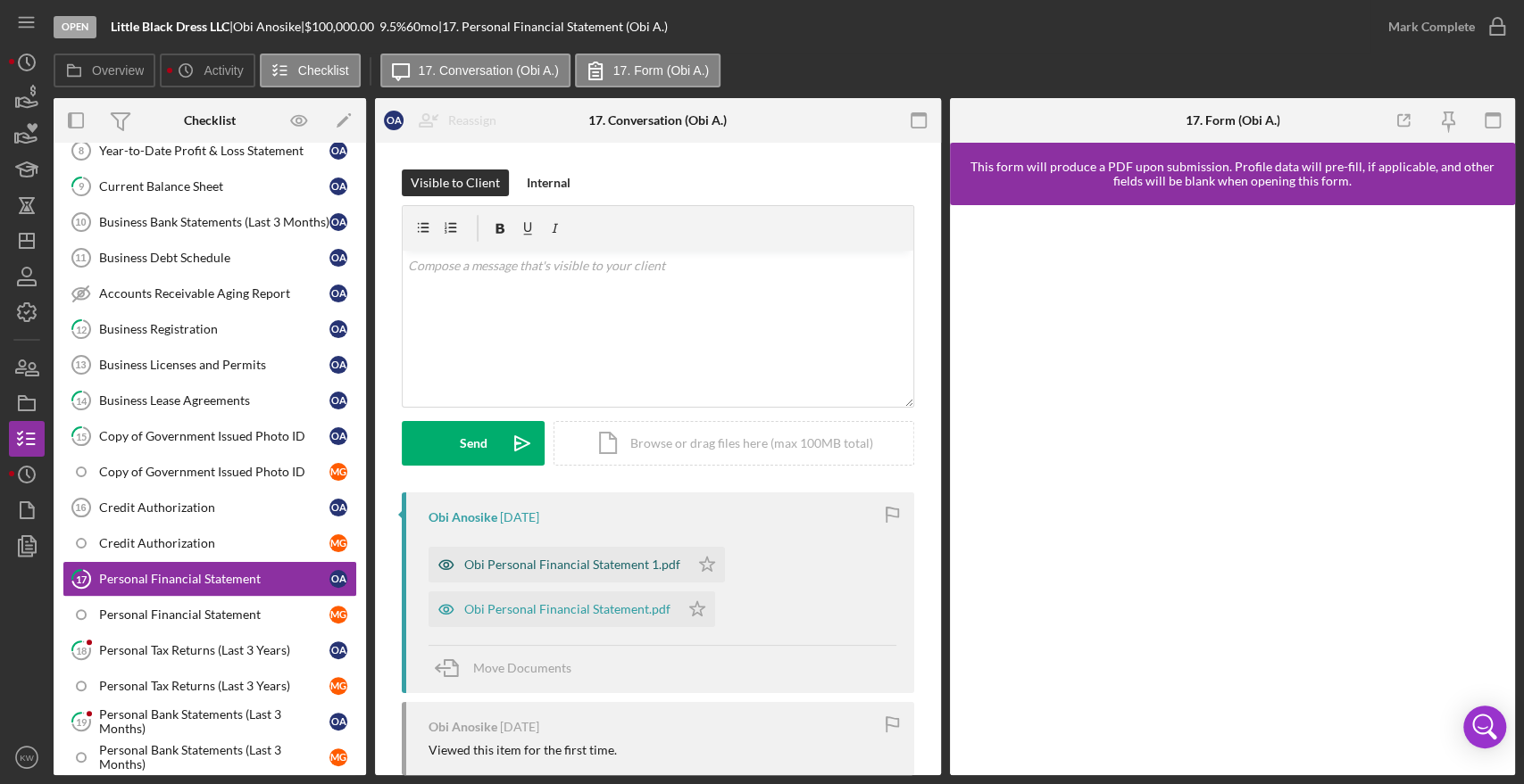
click at [618, 574] on div "Obi Personal Financial Statement 1.pdf" at bounding box center [559, 564] width 260 height 35
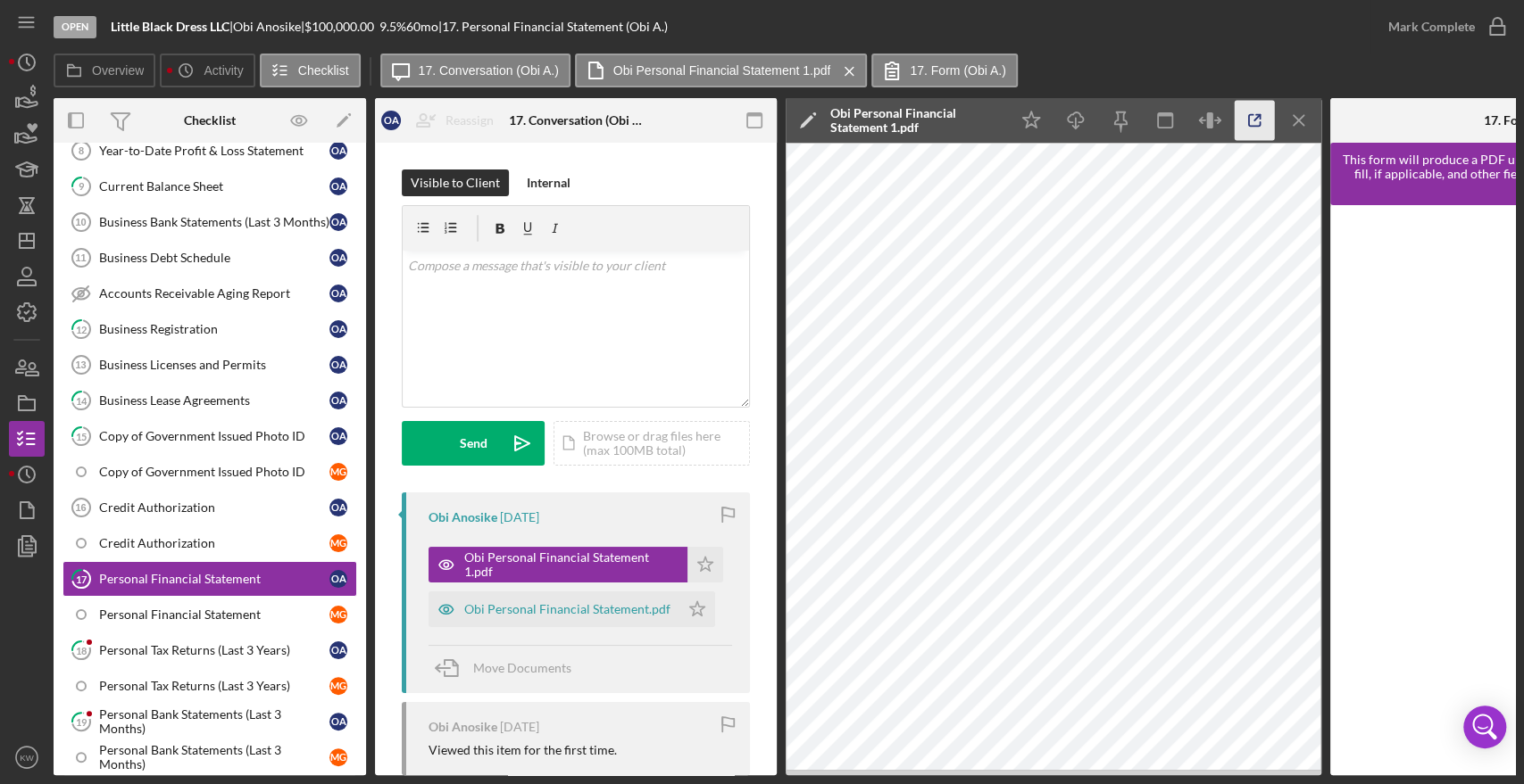
click at [1250, 123] on icon "button" at bounding box center [1255, 120] width 40 height 40
click at [193, 651] on link "18 Personal Tax Returns (Last 3 Years) O A" at bounding box center [210, 650] width 295 height 35
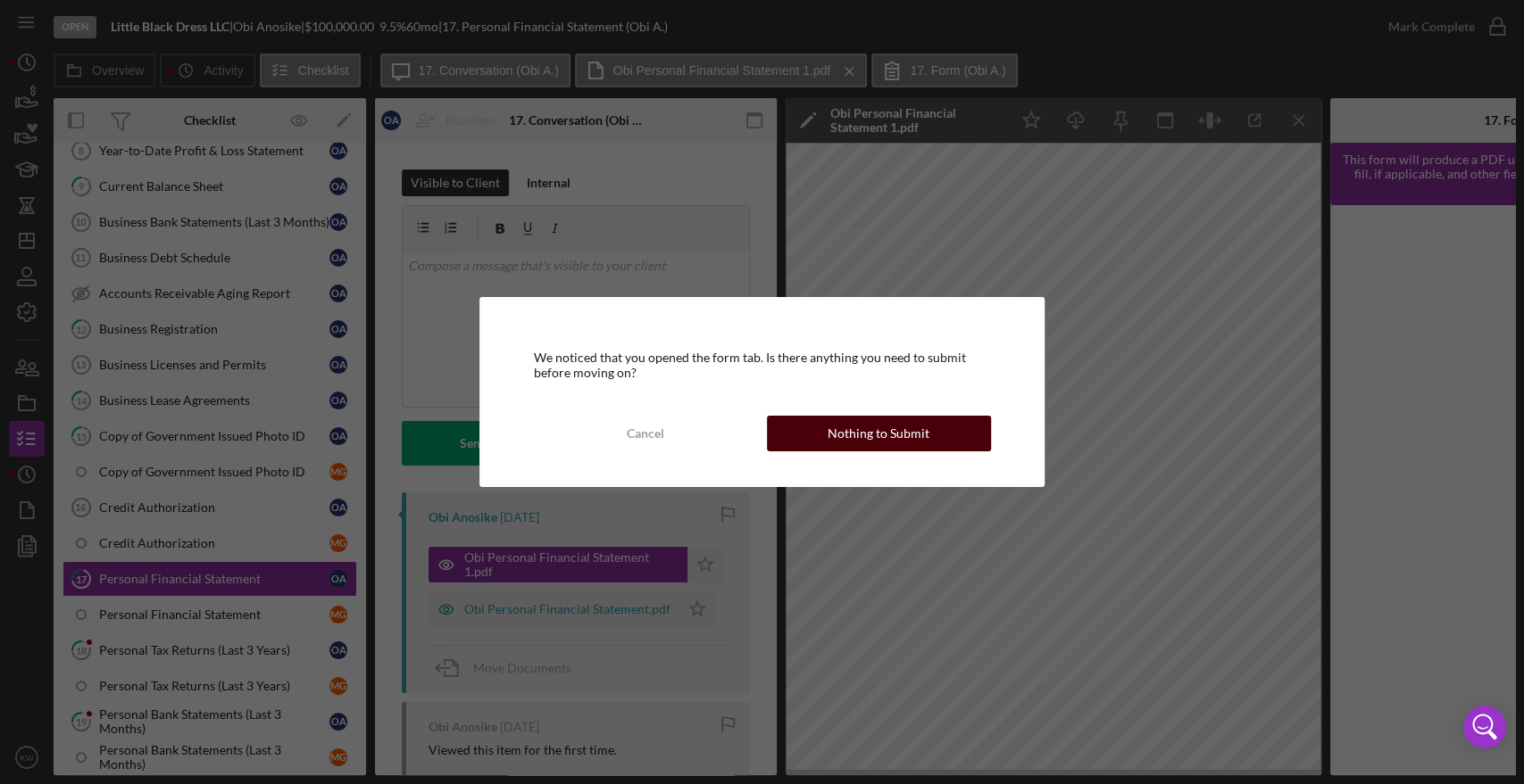
click at [872, 425] on div "Nothing to Submit" at bounding box center [878, 433] width 101 height 35
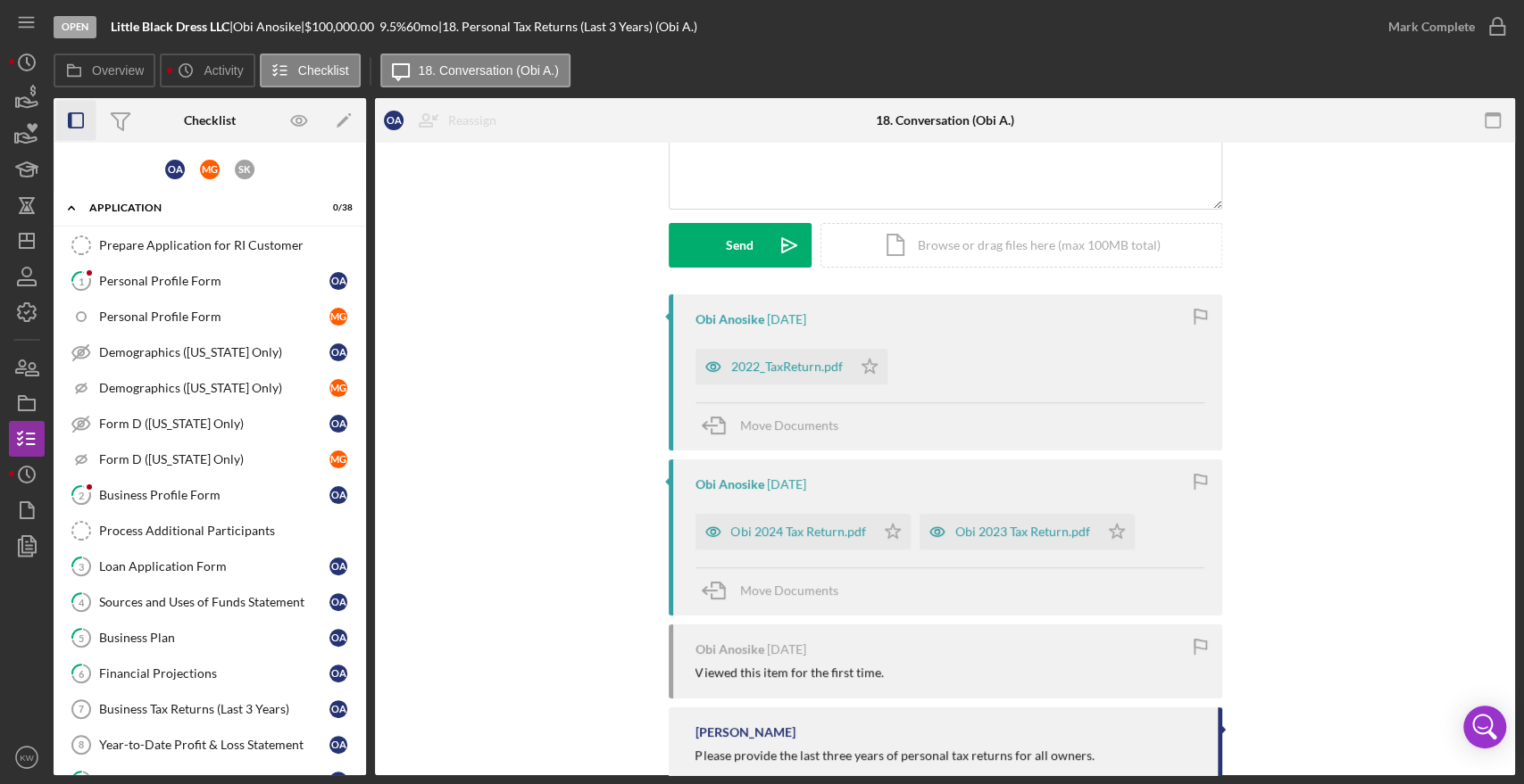
click at [71, 120] on rect "button" at bounding box center [71, 120] width 4 height 14
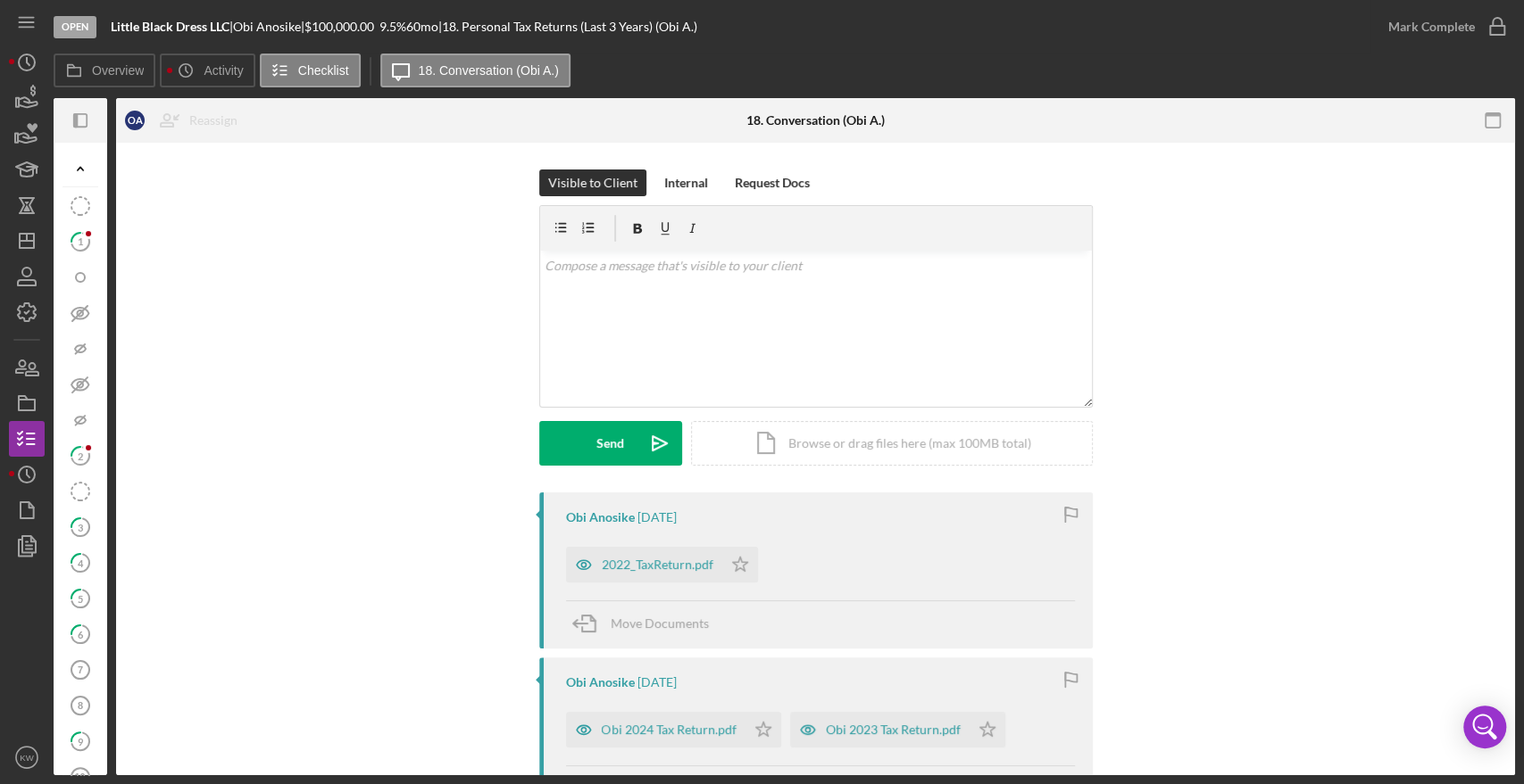
click at [61, 118] on div at bounding box center [62, 120] width 18 height 45
click at [74, 119] on icon "button" at bounding box center [76, 120] width 5 height 14
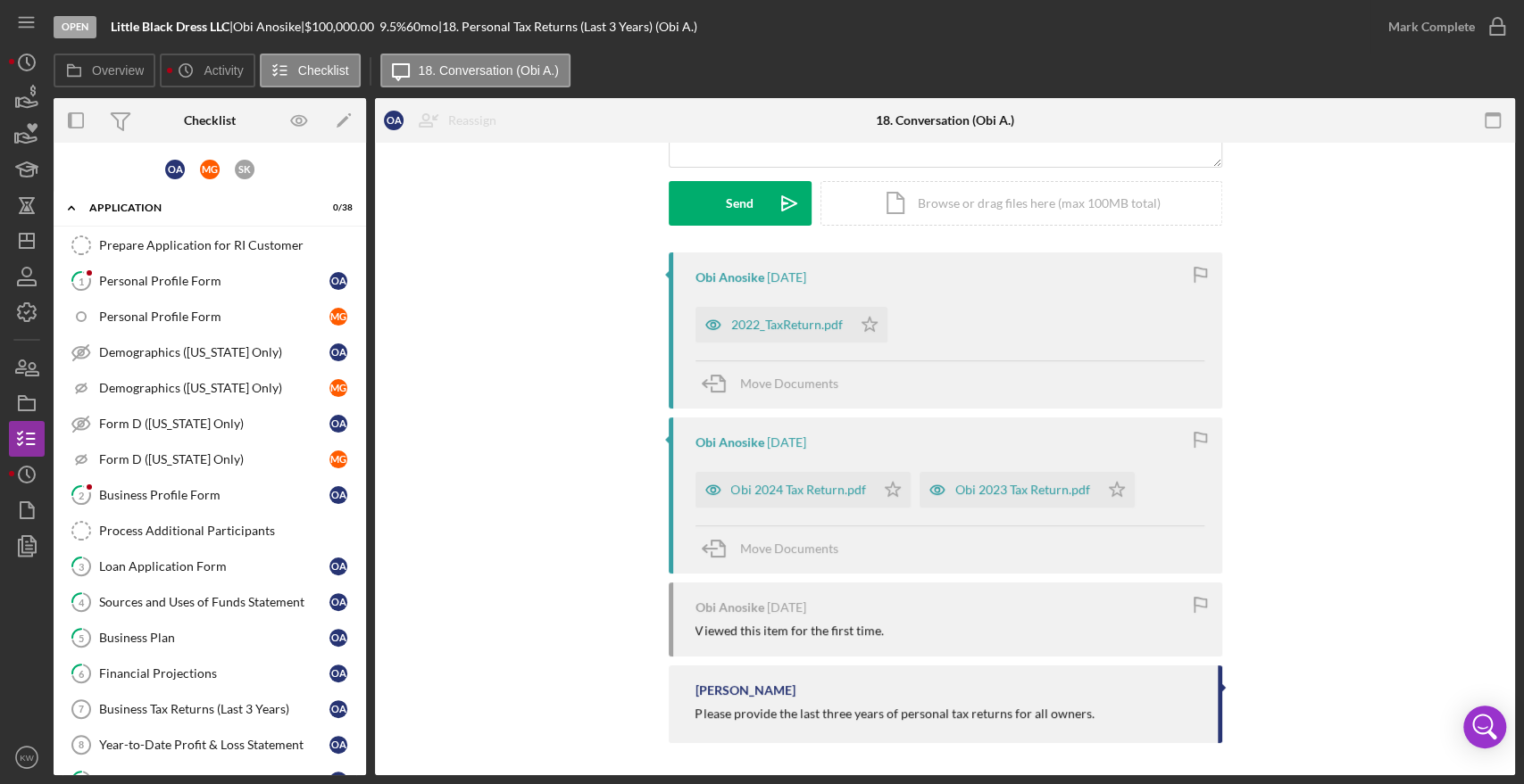
scroll to position [242, 0]
click at [170, 489] on div "Business Profile Form" at bounding box center [214, 494] width 231 height 14
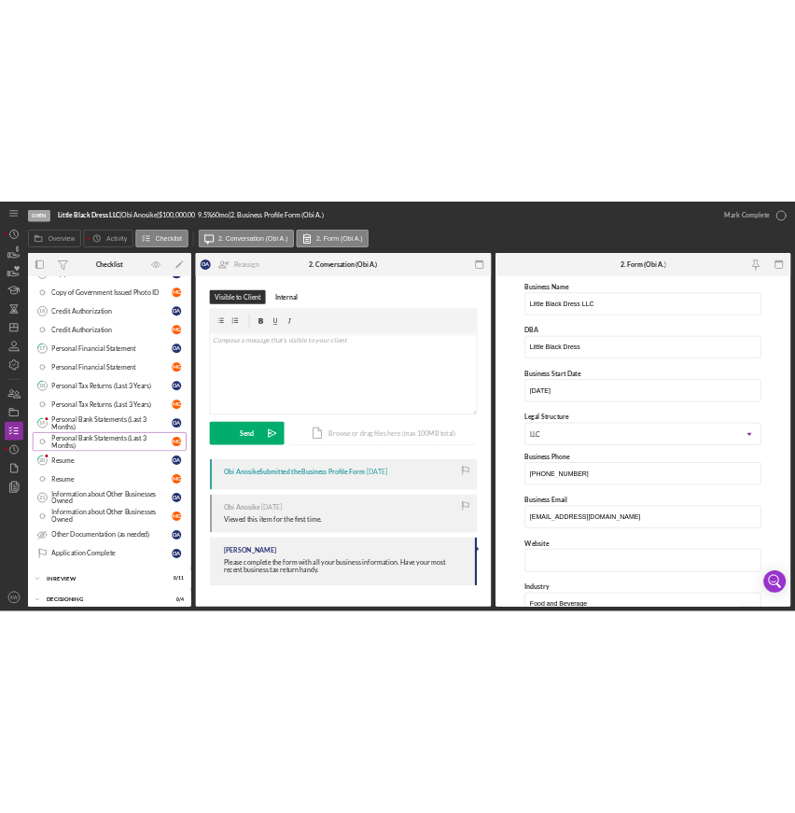
scroll to position [829, 0]
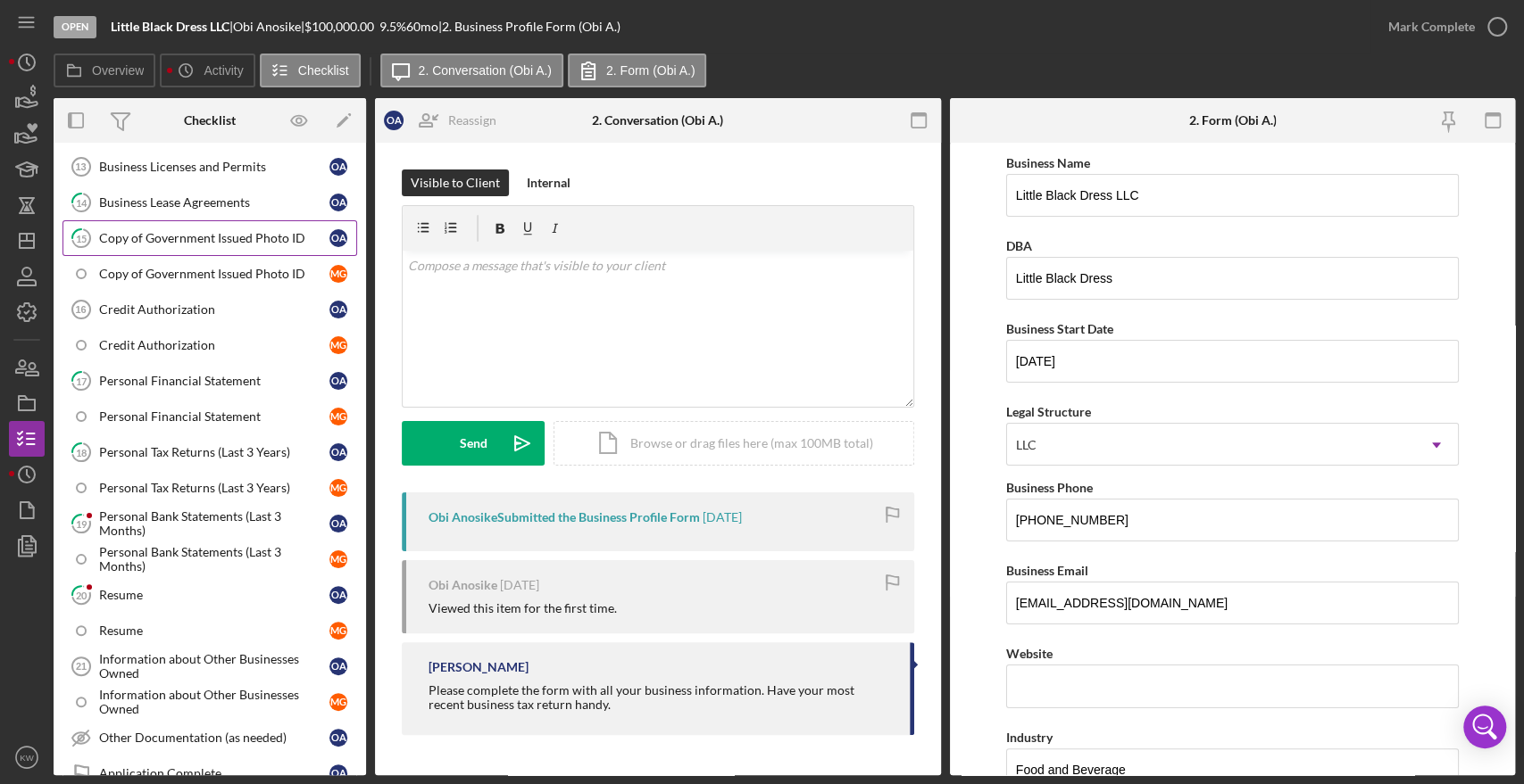
click at [219, 220] on link "15 Copy of Government Issued Photo ID O A" at bounding box center [210, 237] width 295 height 35
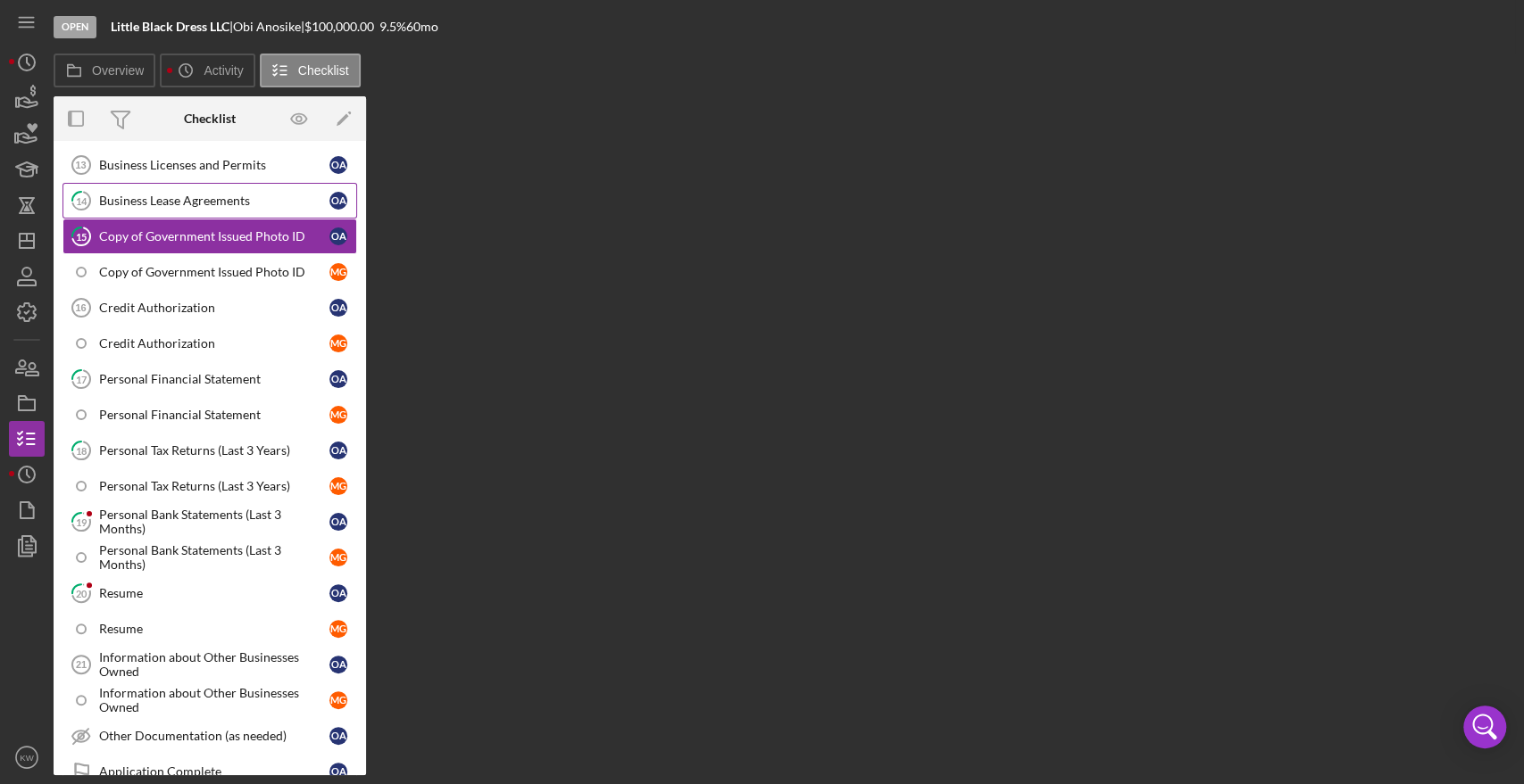
click at [216, 197] on div "Business Lease Agreements" at bounding box center [214, 200] width 231 height 14
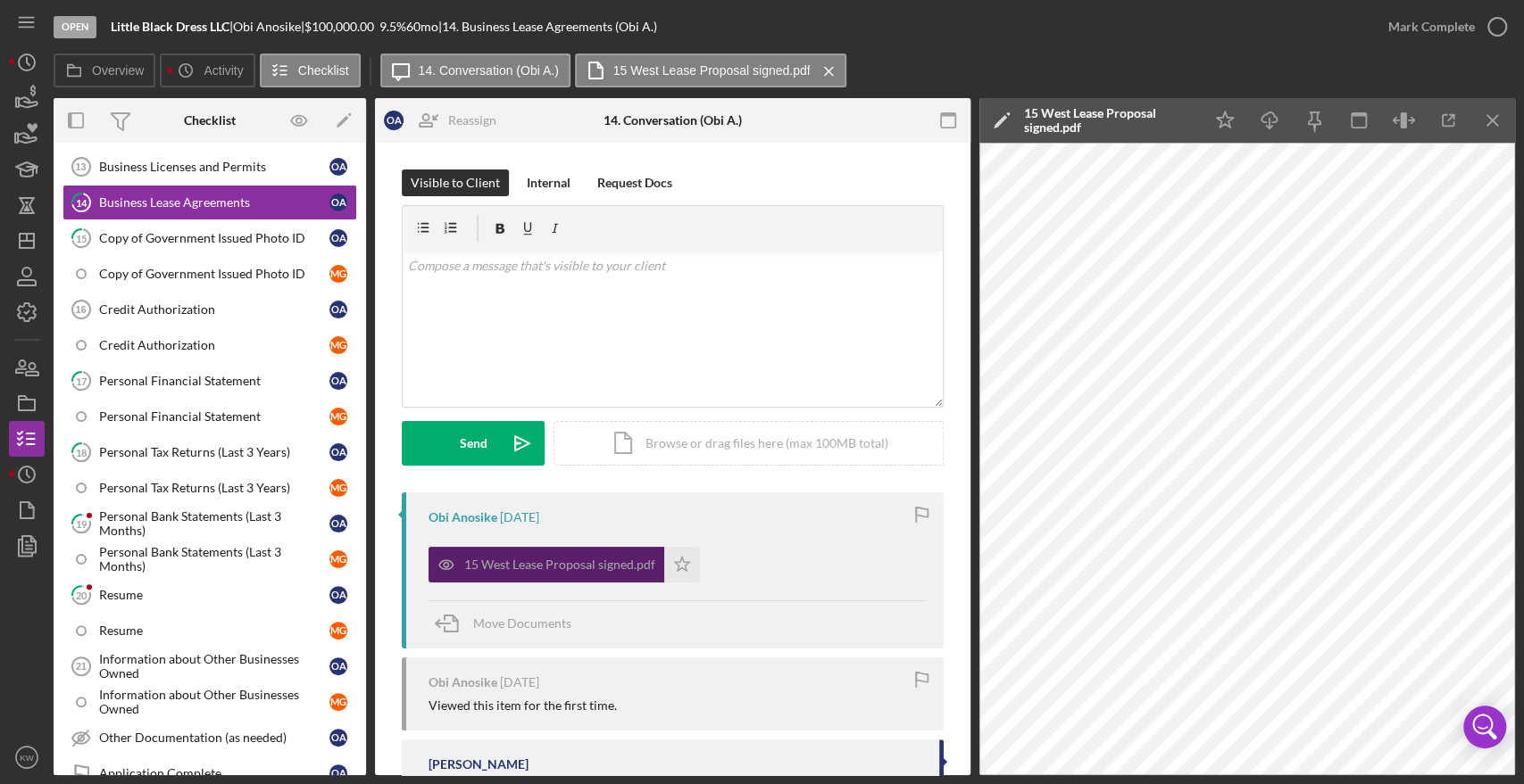
click at [533, 562] on div "15 West Lease Proposal signed.pdf" at bounding box center [560, 564] width 191 height 14
click at [1439, 122] on icon "button" at bounding box center [1448, 120] width 40 height 40
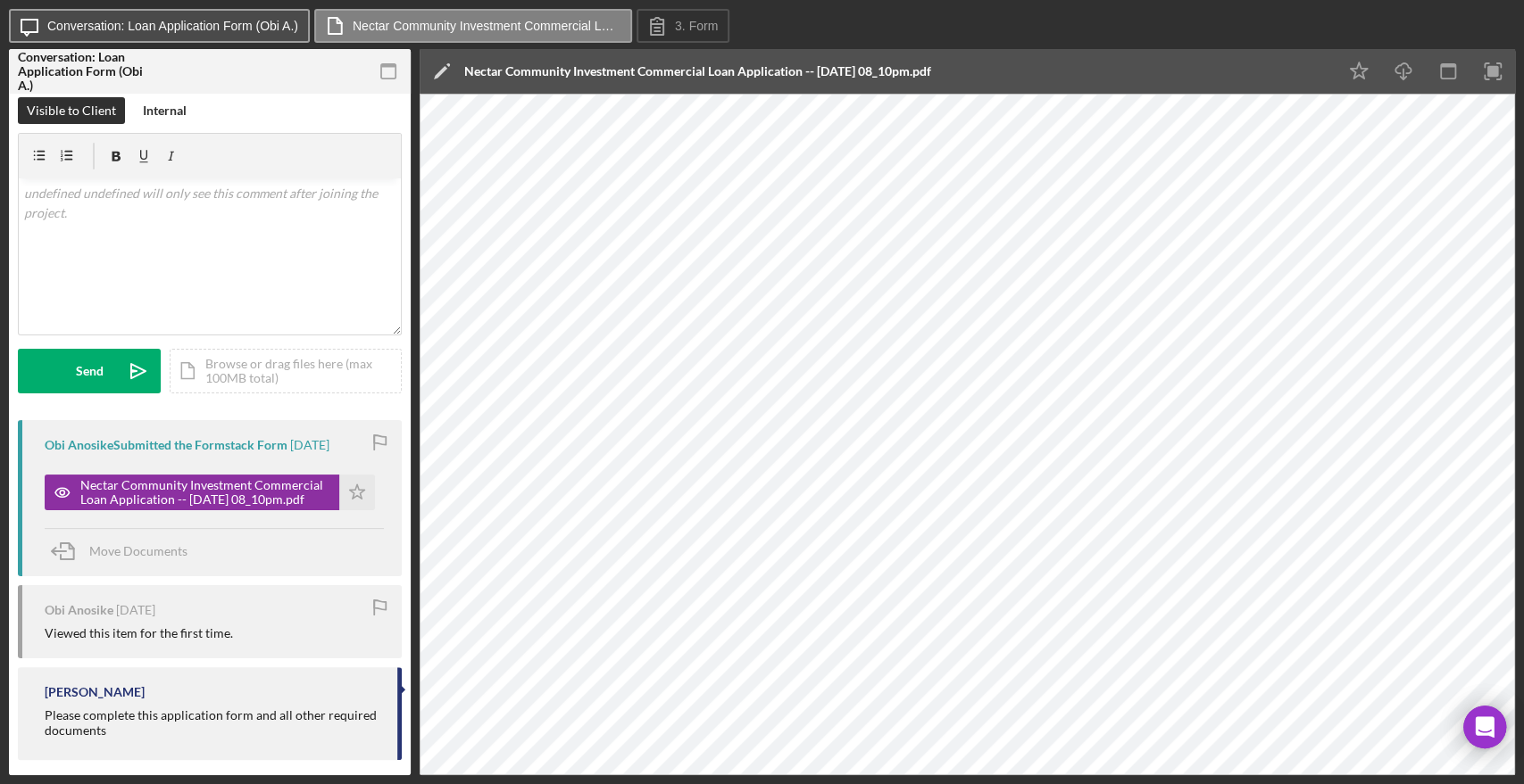
scroll to position [7, 0]
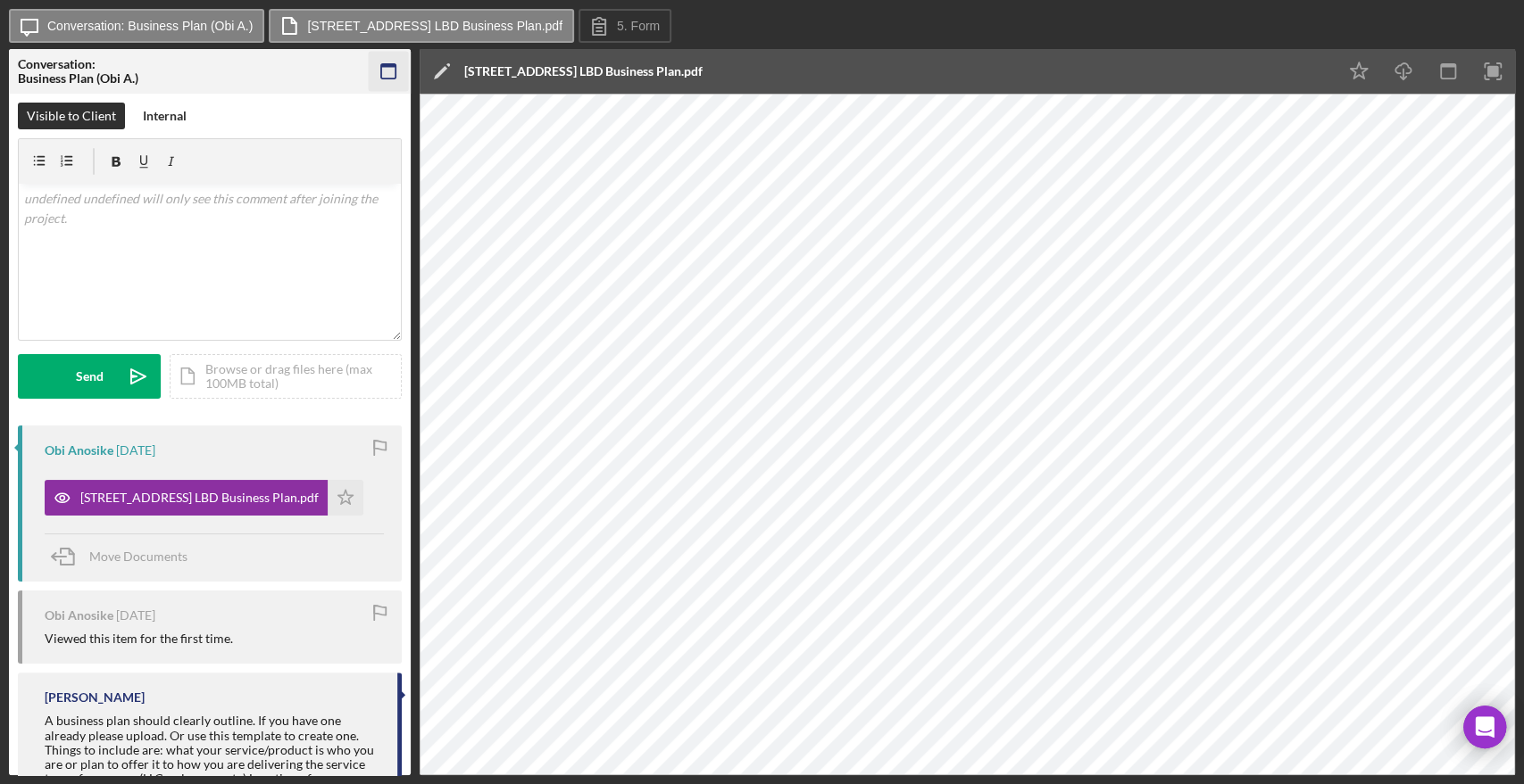
click at [394, 75] on rect "button" at bounding box center [387, 71] width 14 height 14
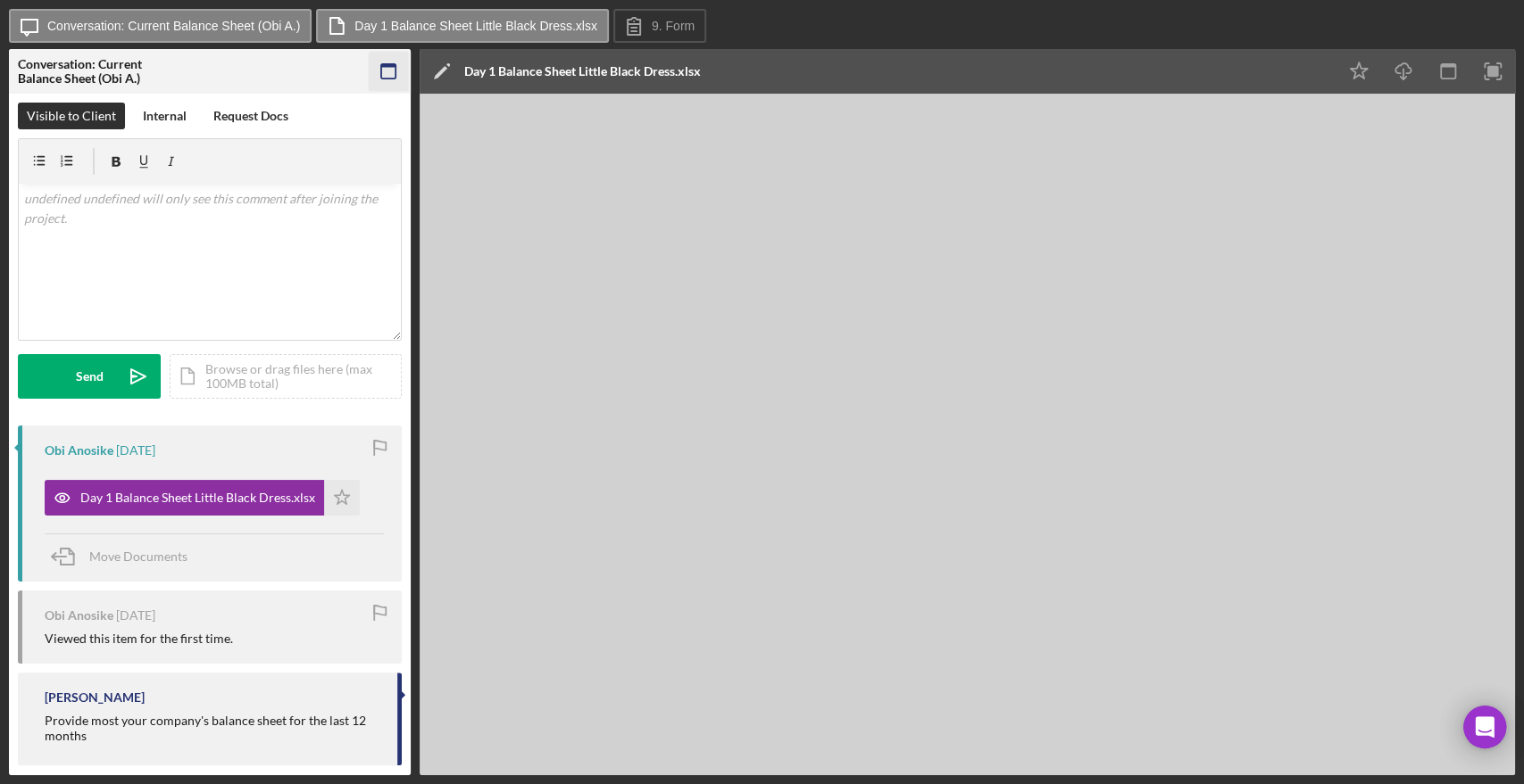
click at [376, 66] on icon "button" at bounding box center [388, 72] width 40 height 40
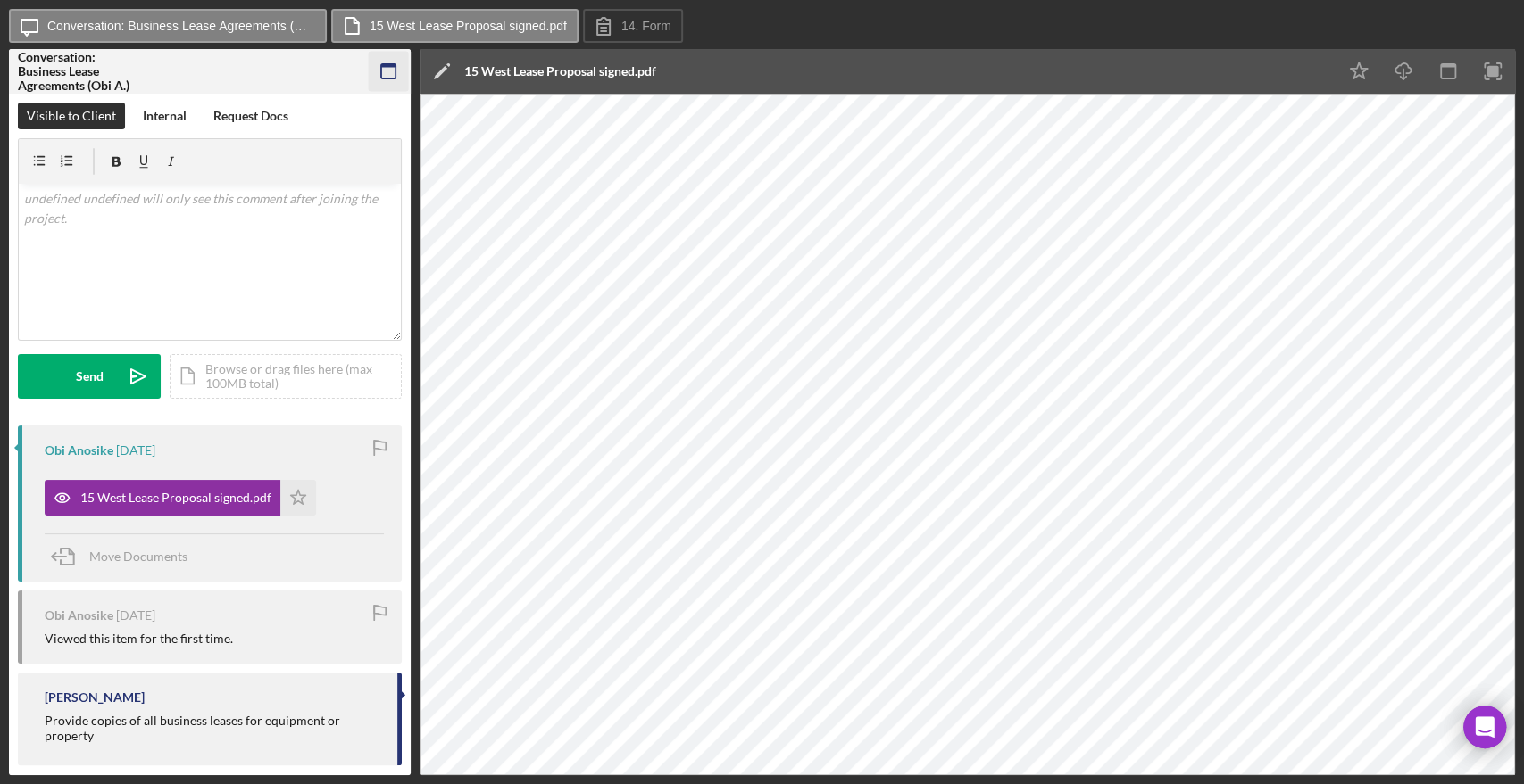
click at [377, 65] on icon "button" at bounding box center [388, 72] width 40 height 40
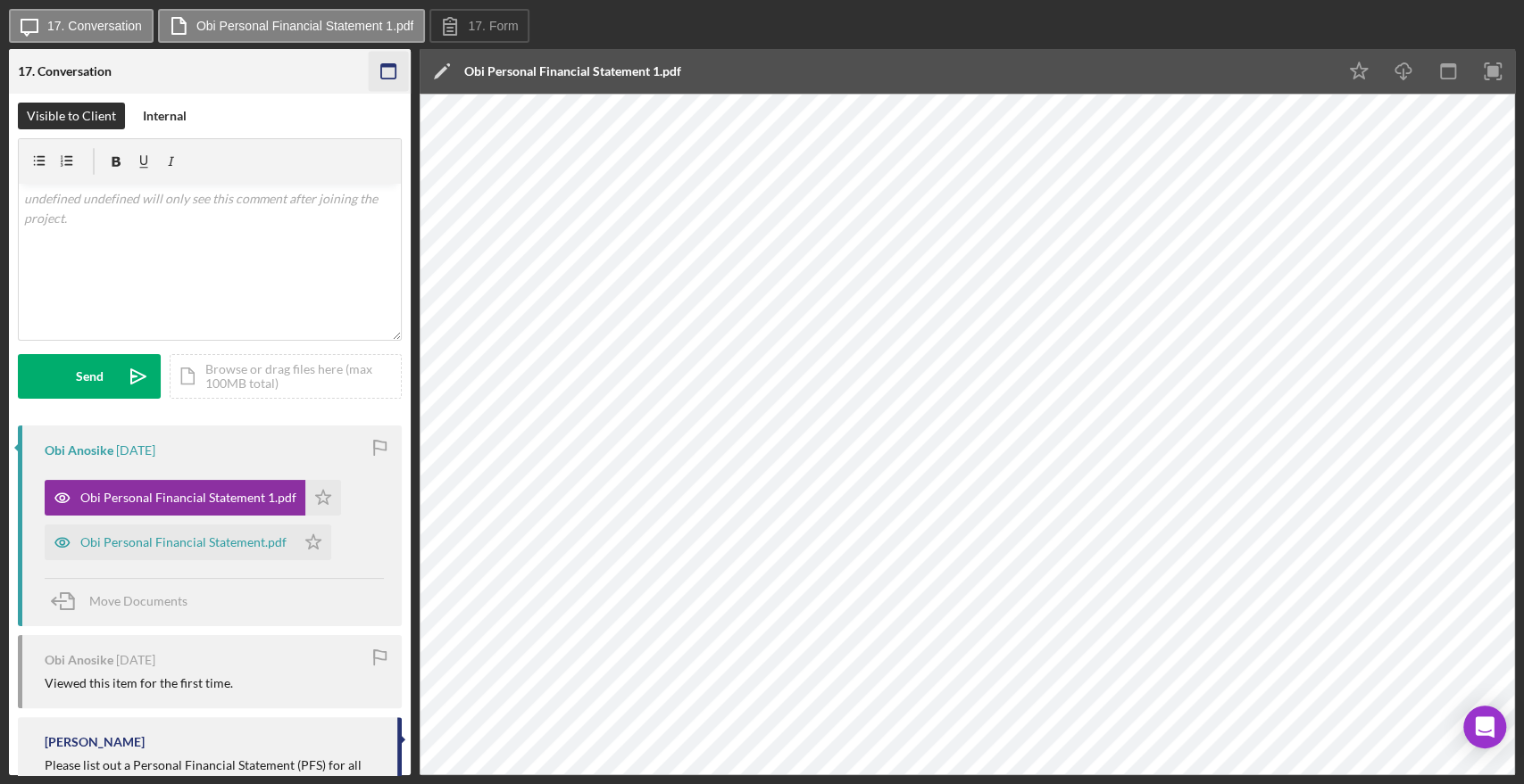
click at [400, 74] on icon "button" at bounding box center [388, 72] width 40 height 40
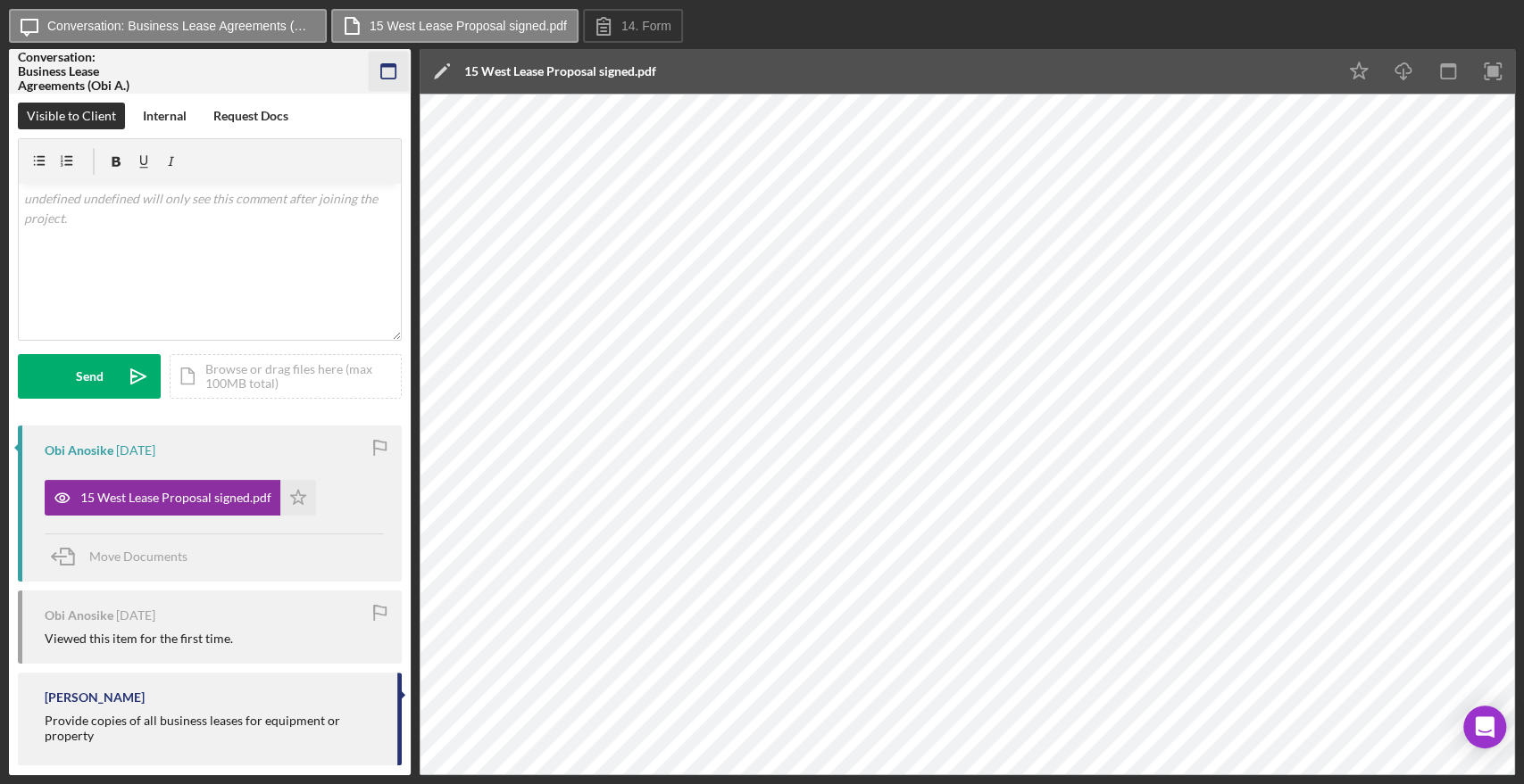
click at [387, 74] on icon "button" at bounding box center [388, 72] width 40 height 40
